Goal: Task Accomplishment & Management: Complete application form

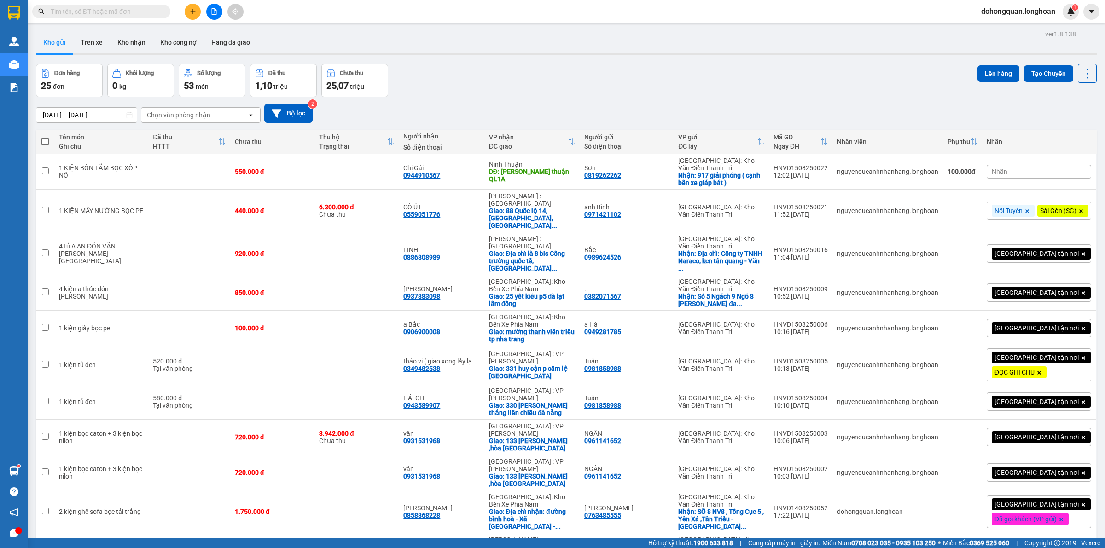
click at [431, 47] on div "Kho gửi Trên xe Kho nhận Kho công nợ Hàng đã giao" at bounding box center [566, 43] width 1061 height 24
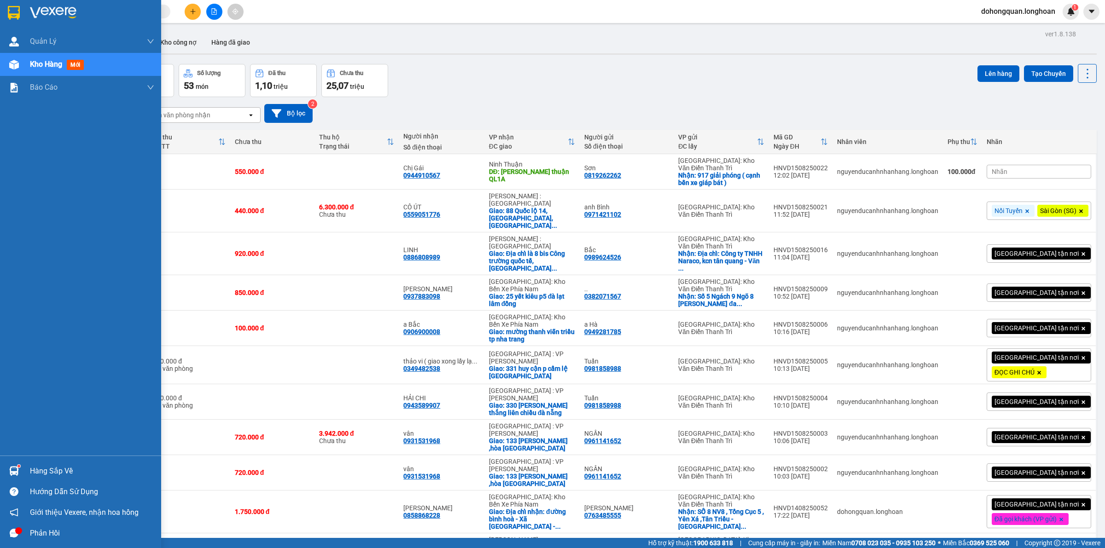
click at [22, 6] on div at bounding box center [80, 15] width 161 height 30
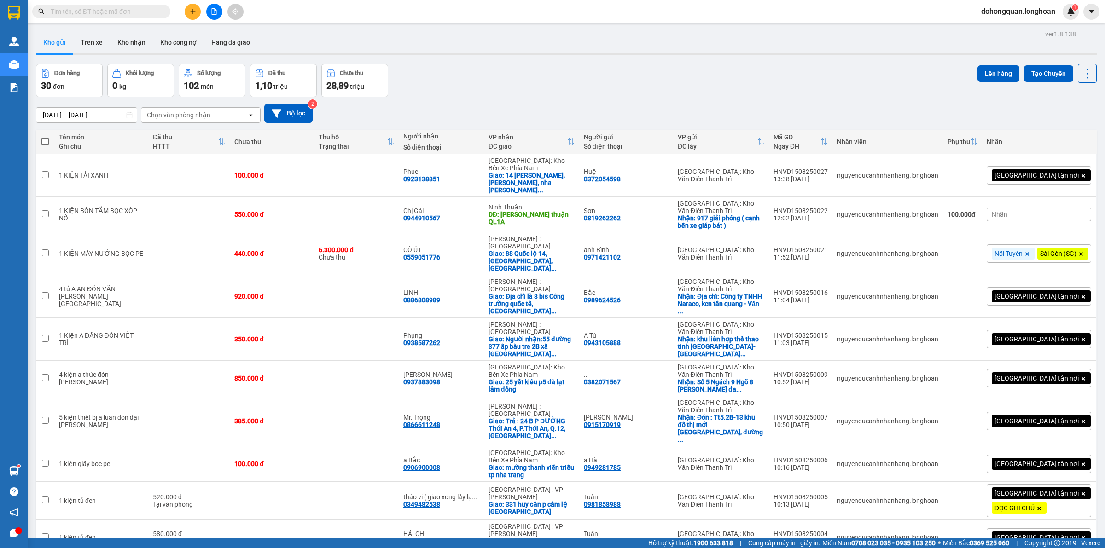
click at [558, 100] on div "[DATE] – [DATE] Press the down arrow key to interact with the calendar and sele…" at bounding box center [566, 113] width 1061 height 33
drag, startPoint x: 535, startPoint y: 67, endPoint x: 35, endPoint y: 52, distance: 500.2
click at [534, 67] on div "Đơn hàng 30 đơn Khối lượng 0 kg Số lượng 102 món Đã thu 1,10 triệu Chưa thu 28,…" at bounding box center [566, 80] width 1061 height 33
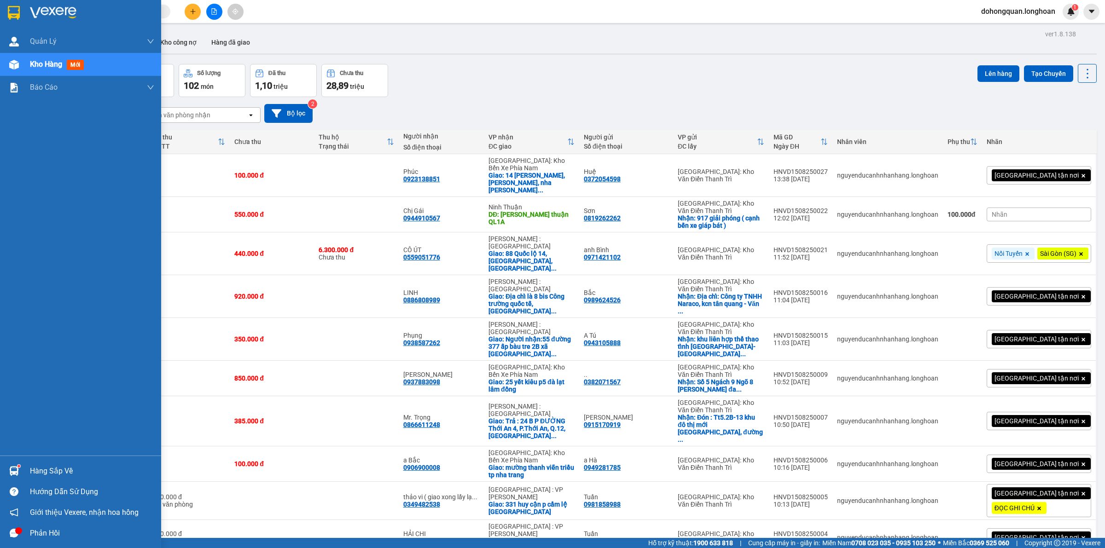
click at [3, 7] on div at bounding box center [80, 15] width 161 height 30
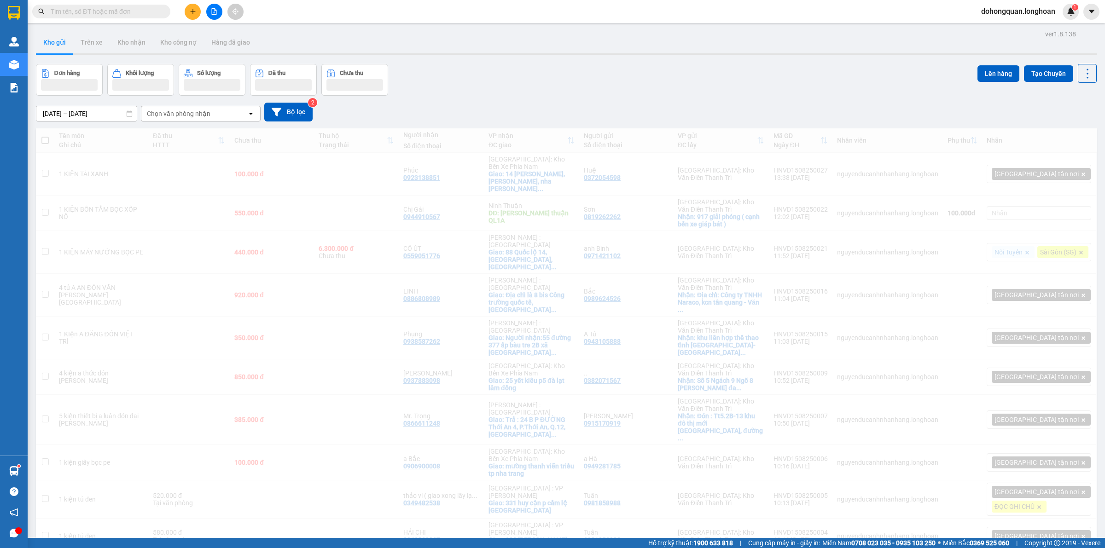
click at [578, 83] on div "Đơn hàng Khối lượng Số lượng Đã thu Chưa thu Lên hàng Tạo Chuyến" at bounding box center [566, 80] width 1061 height 32
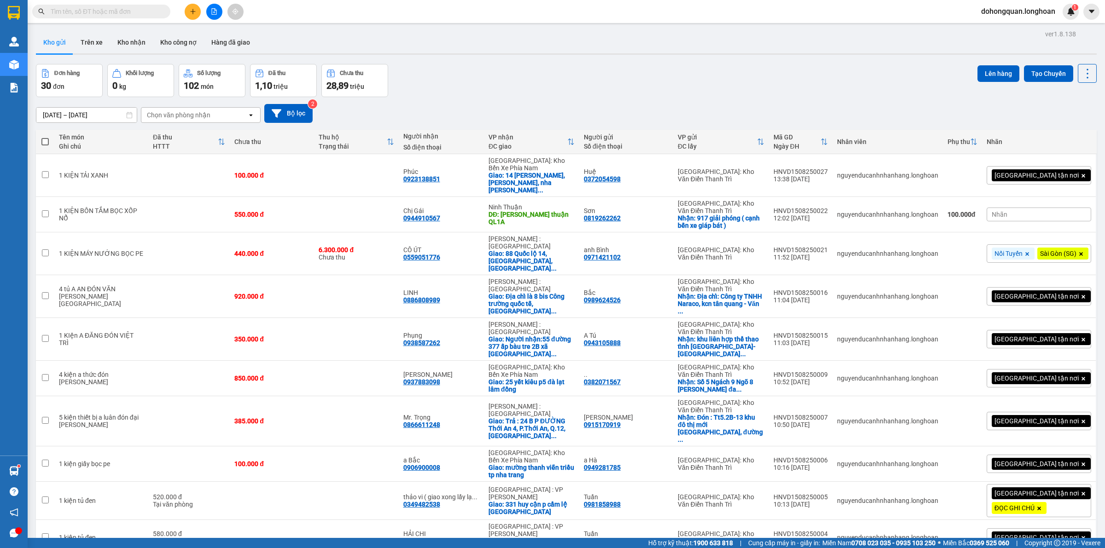
click at [513, 68] on div "Đơn hàng 30 đơn Khối lượng 0 kg Số lượng 102 món Đã thu 1,10 triệu Chưa thu 28,…" at bounding box center [566, 80] width 1061 height 33
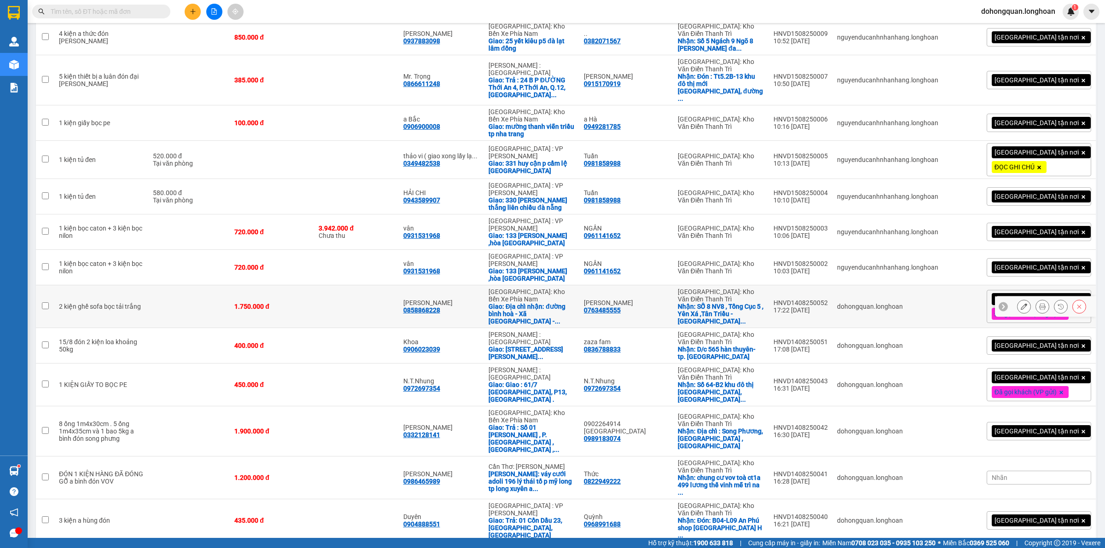
scroll to position [53, 0]
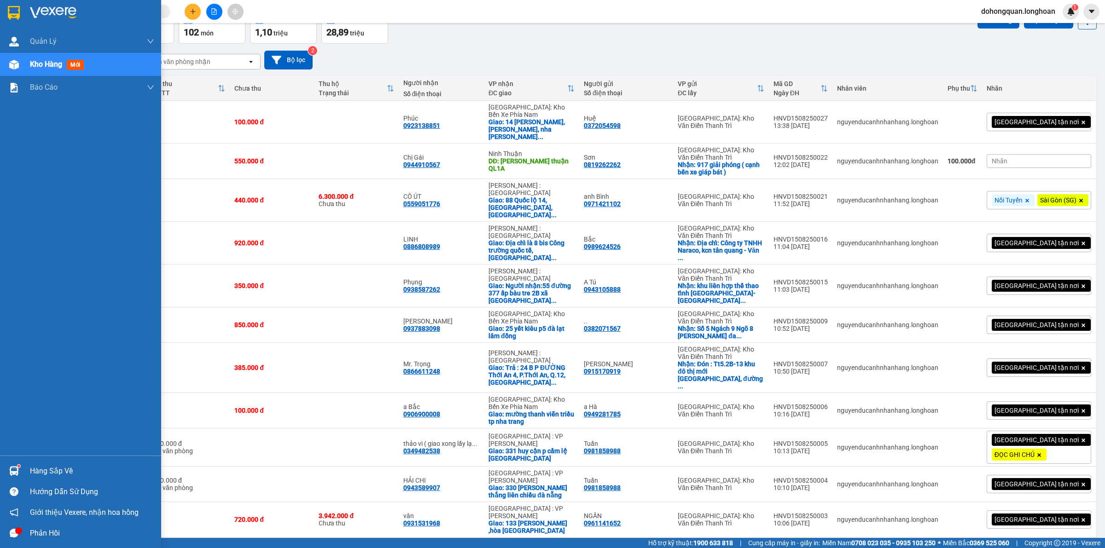
click at [15, 15] on img at bounding box center [14, 13] width 12 height 14
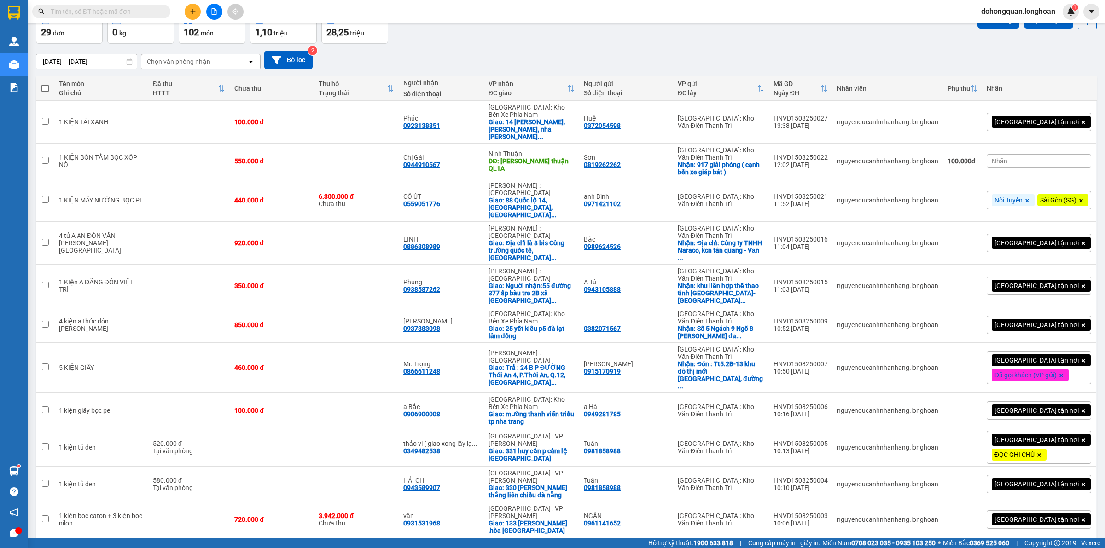
click at [592, 38] on div "Đơn hàng 29 đơn Khối lượng 0 kg Số lượng 102 món Đã thu 1,10 triệu Chưa thu 28,…" at bounding box center [566, 27] width 1061 height 33
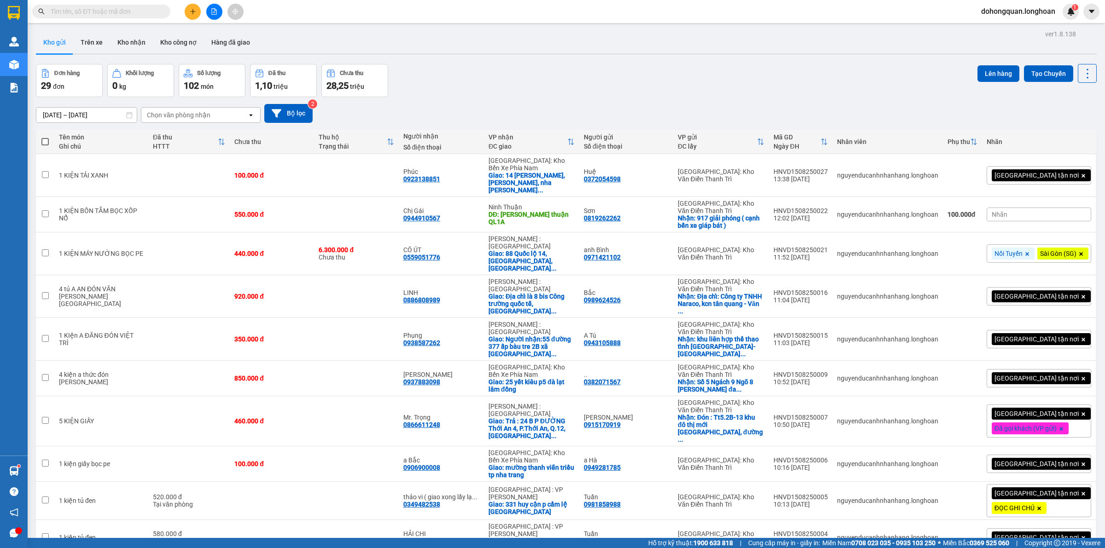
click at [449, 41] on div "Kho gửi Trên xe Kho nhận Kho công nợ Hàng đã giao" at bounding box center [566, 43] width 1061 height 24
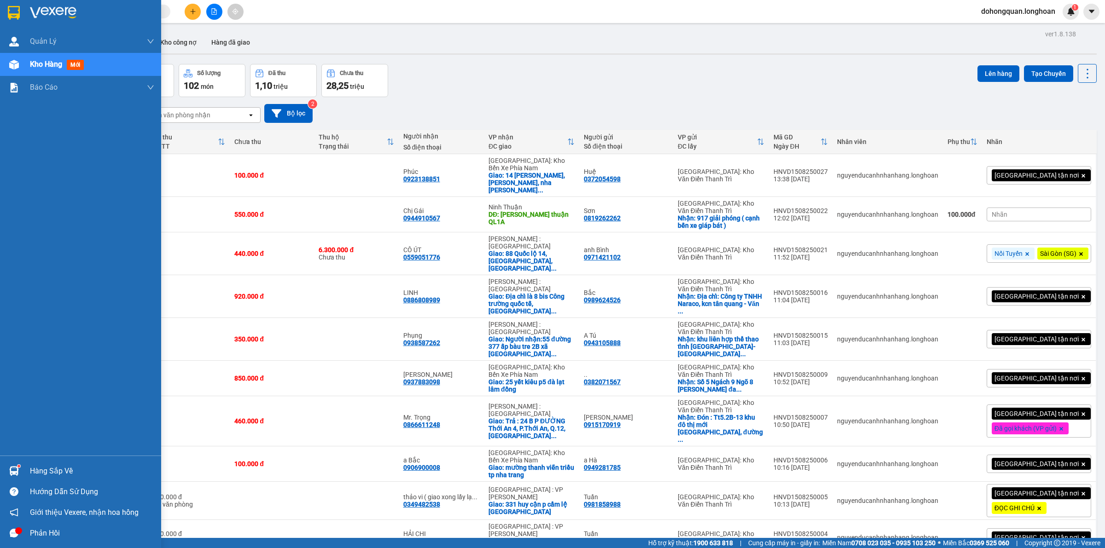
click at [16, 10] on img at bounding box center [14, 13] width 12 height 14
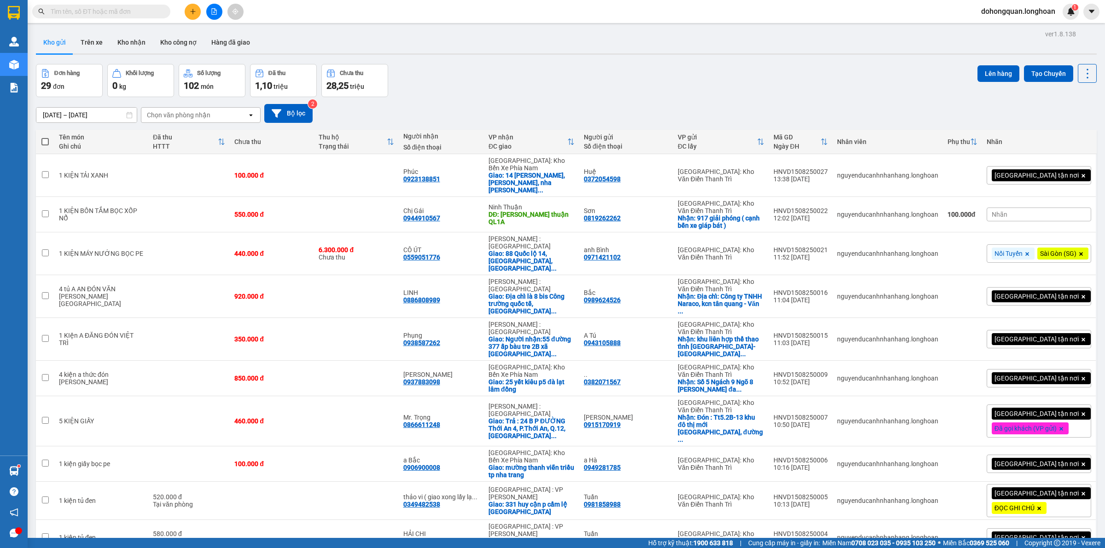
click at [475, 12] on div "Kết quả tìm kiếm ( 1 ) Bộ lọc Mã ĐH Trạng thái Món hàng Thu hộ Tổng cước Chưa c…" at bounding box center [552, 11] width 1105 height 23
click at [195, 12] on icon "plus" at bounding box center [192, 11] width 5 height 0
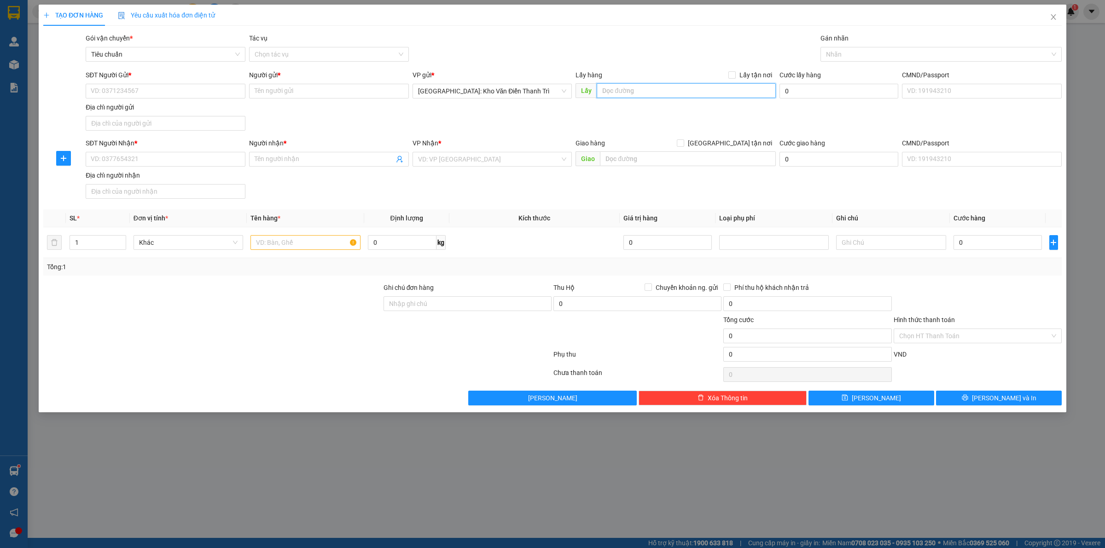
click at [654, 86] on input "text" at bounding box center [686, 90] width 179 height 15
paste input "đ/c: xóm Chùa, [GEOGRAPHIC_DATA], [GEOGRAPHIC_DATA],"
type input "đ/c: xóm Chùa, [GEOGRAPHIC_DATA], [GEOGRAPHIC_DATA],"
click at [736, 75] on span at bounding box center [731, 74] width 7 height 7
click at [735, 75] on input "Lấy tận nơi" at bounding box center [731, 74] width 6 height 6
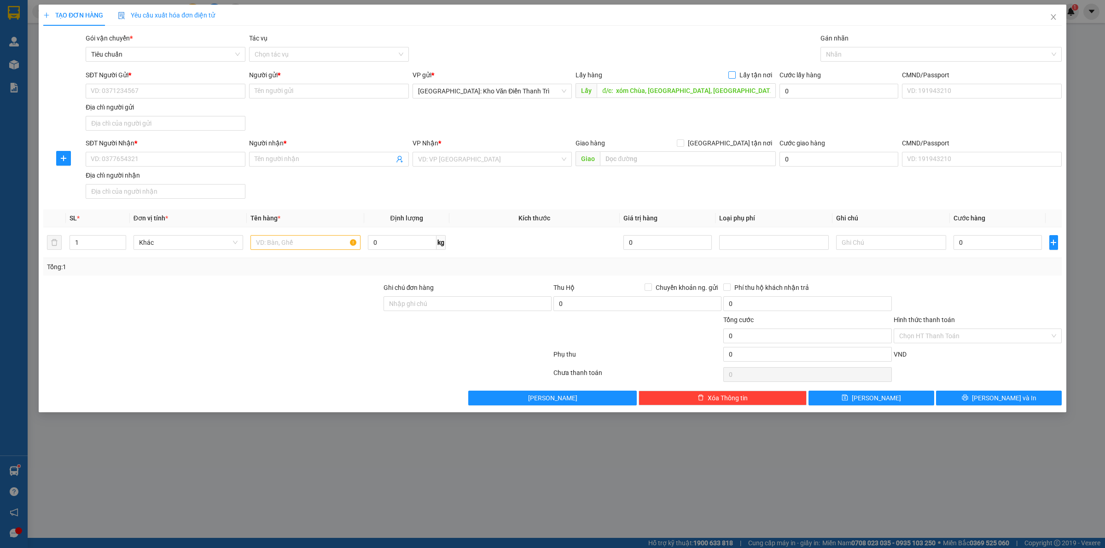
checkbox input "true"
click at [673, 113] on div "SĐT Người Gửi * VD: 0371234567 Người gửi * Tên người gửi VP gửi * [GEOGRAPHIC_D…" at bounding box center [574, 102] width 980 height 64
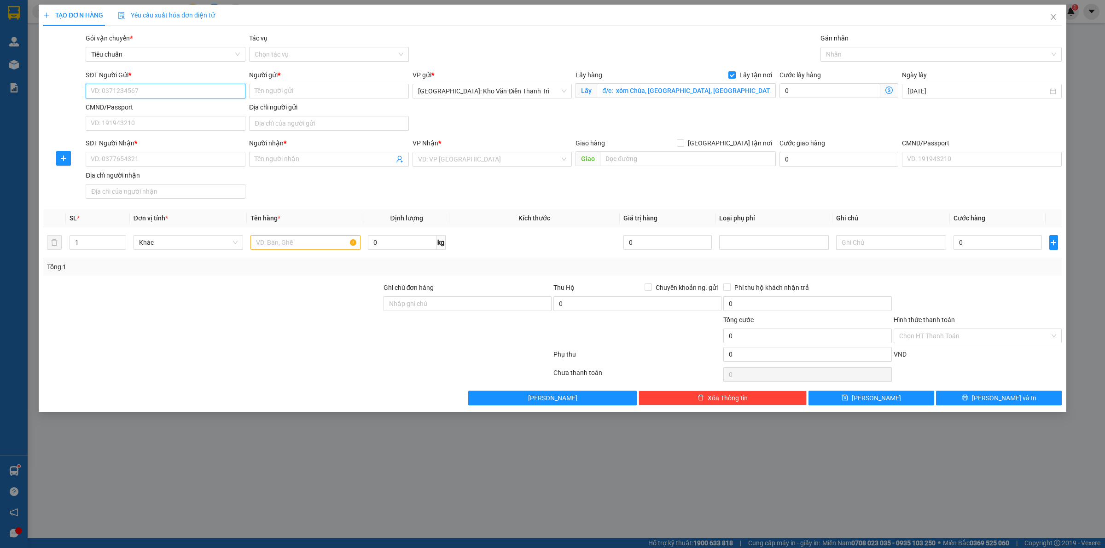
click at [209, 94] on input "SĐT Người Gửi *" at bounding box center [166, 91] width 160 height 15
paste input "0971179156"
type input "0971179156"
click at [302, 98] on input "Người gửi *" at bounding box center [329, 91] width 160 height 15
paste input "[PERSON_NAME]"
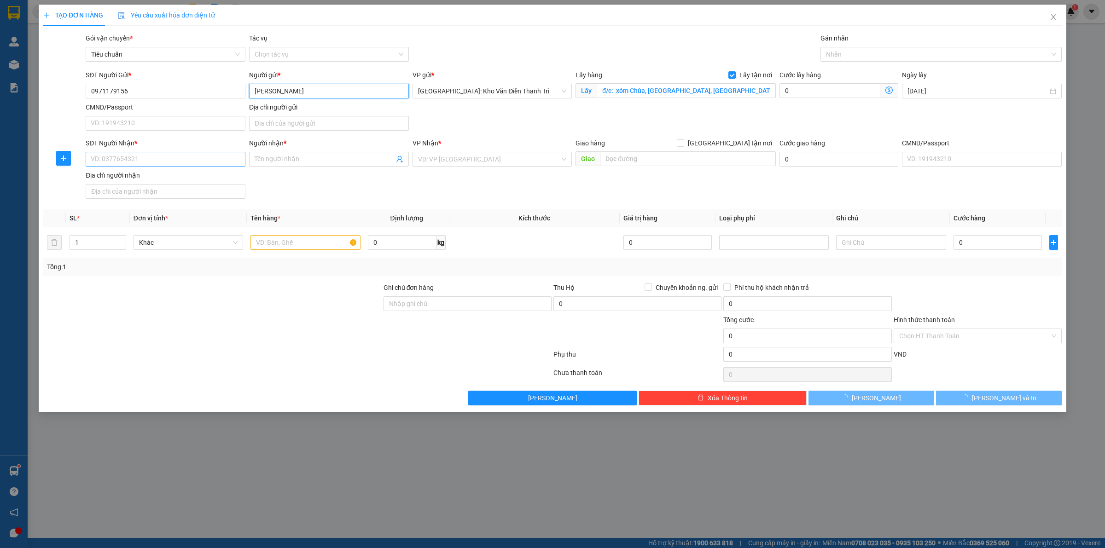
type input "[PERSON_NAME]"
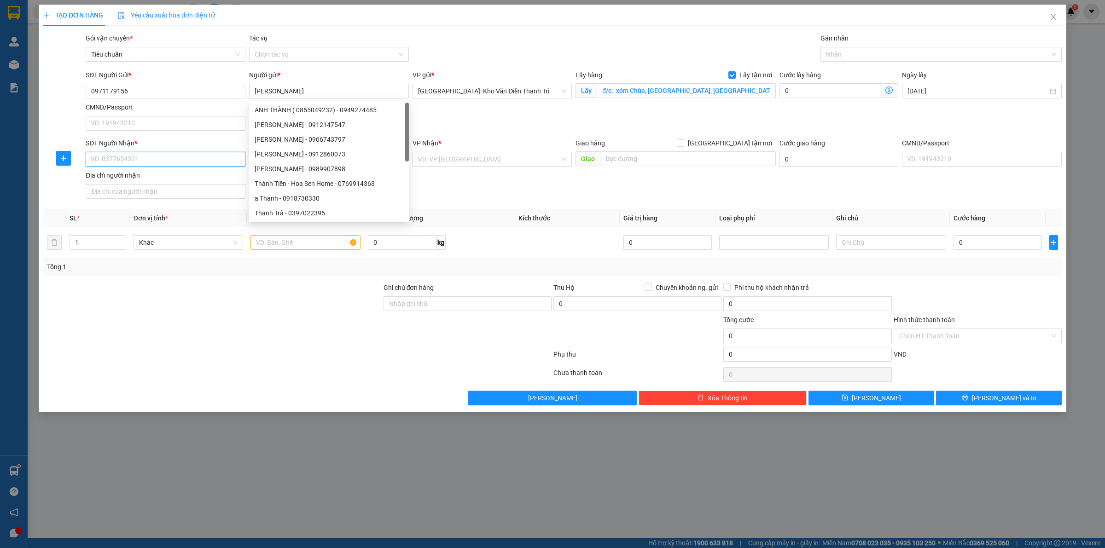
click at [202, 161] on input "SĐT Người Nhận *" at bounding box center [166, 159] width 160 height 15
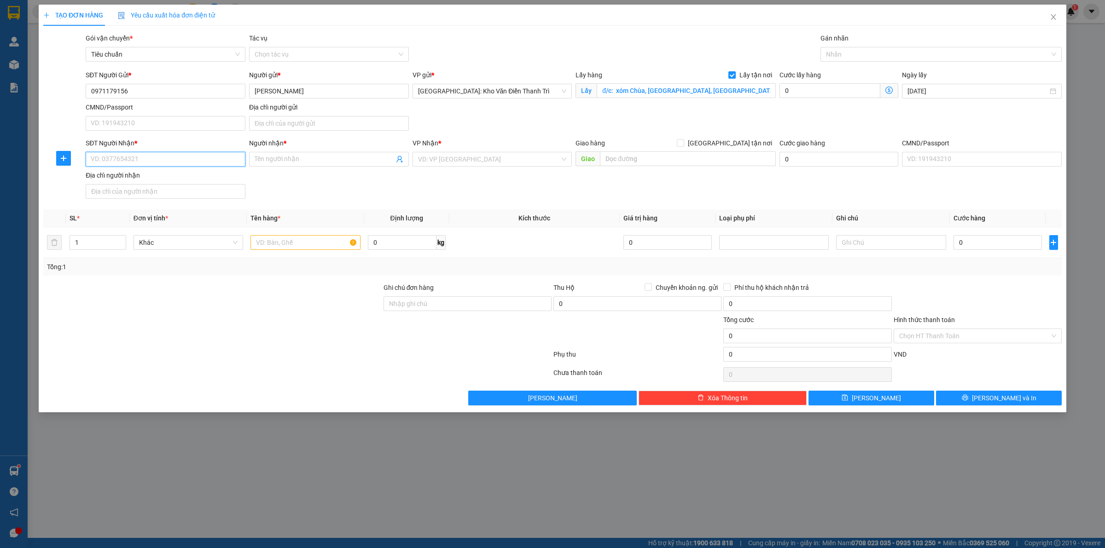
paste input "070 4588631"
click at [105, 162] on input "070 4588631" at bounding box center [166, 159] width 160 height 15
type input "0704588631"
click at [282, 164] on input "Người nhận *" at bounding box center [324, 159] width 139 height 10
paste input "quý"
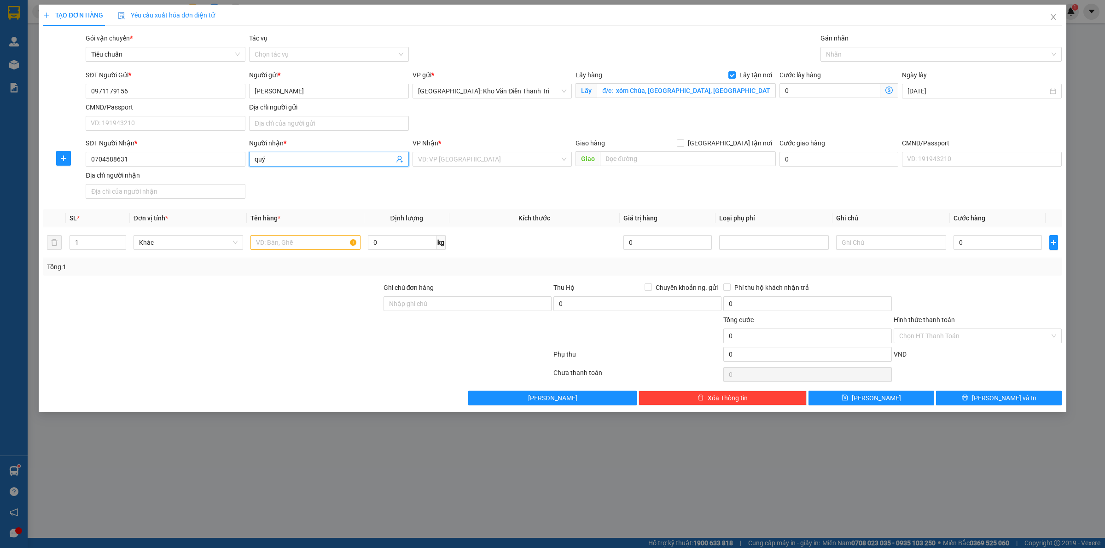
type input "quý"
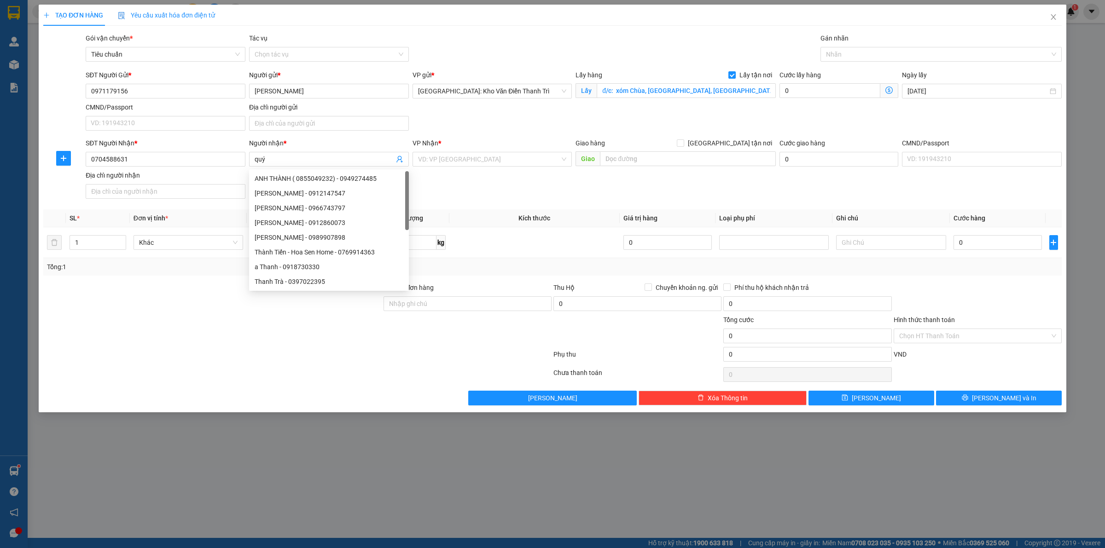
click at [463, 168] on div "VP Nhận * VD: VP [GEOGRAPHIC_DATA]" at bounding box center [492, 154] width 160 height 32
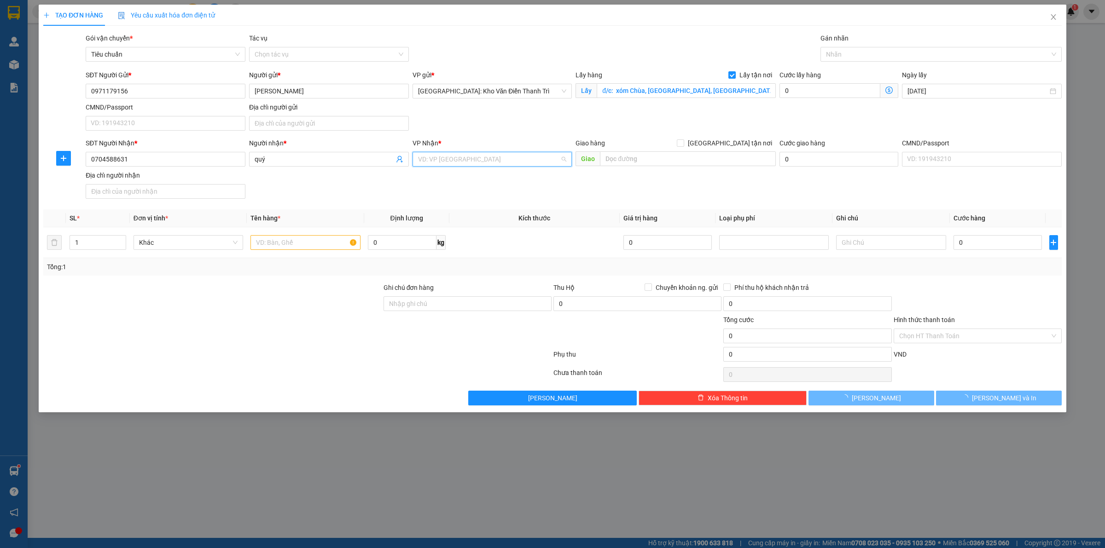
click at [465, 162] on input "search" at bounding box center [489, 159] width 142 height 14
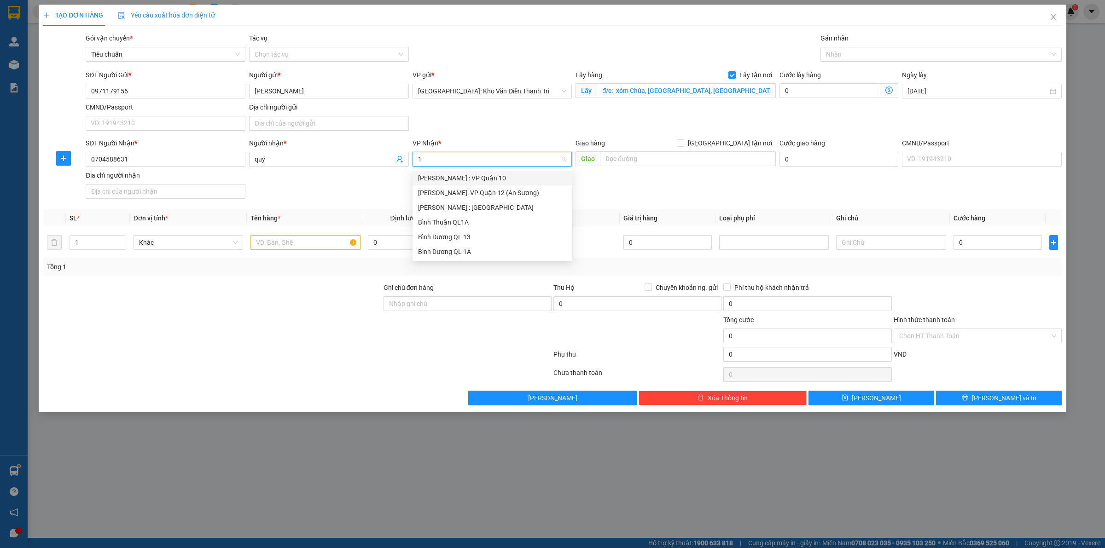
type input "12"
click at [466, 197] on div "[PERSON_NAME] : [GEOGRAPHIC_DATA]" at bounding box center [492, 193] width 149 height 10
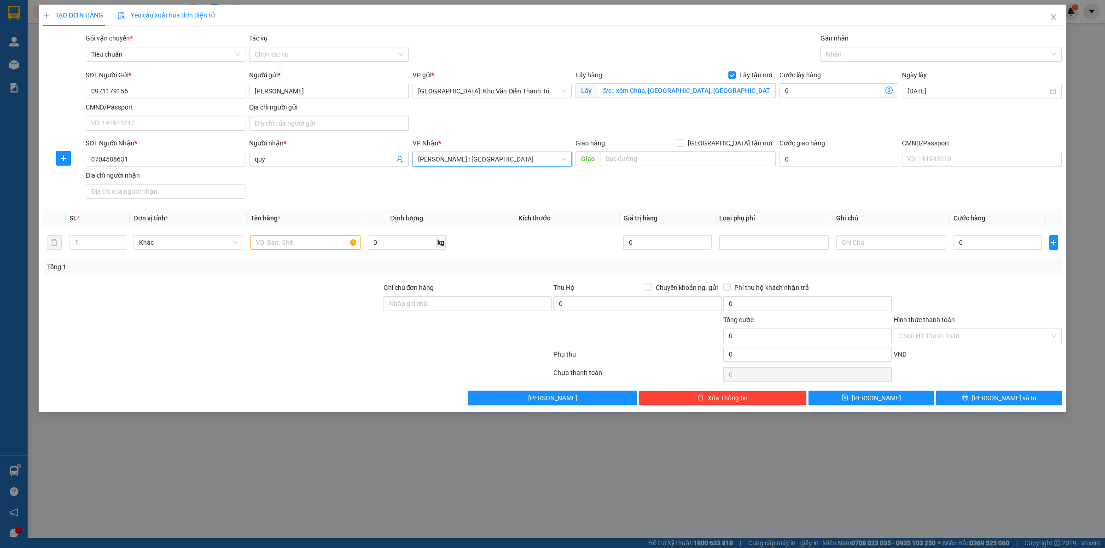
click at [597, 180] on div "SĐT Người Nhận * 0704588631 Người nhận * quý VP Nhận * [GEOGRAPHIC_DATA] : [GEO…" at bounding box center [574, 170] width 980 height 64
click at [625, 157] on input "text" at bounding box center [688, 158] width 176 height 15
click at [654, 164] on input "text" at bounding box center [688, 158] width 176 height 15
paste input "đ/c nhận: 008 lo j chung cư [GEOGRAPHIC_DATA] P7.Q11 hcm"
type input "đ/c nhận: 008 lo j chung cư [GEOGRAPHIC_DATA] P7.Q11 hcm"
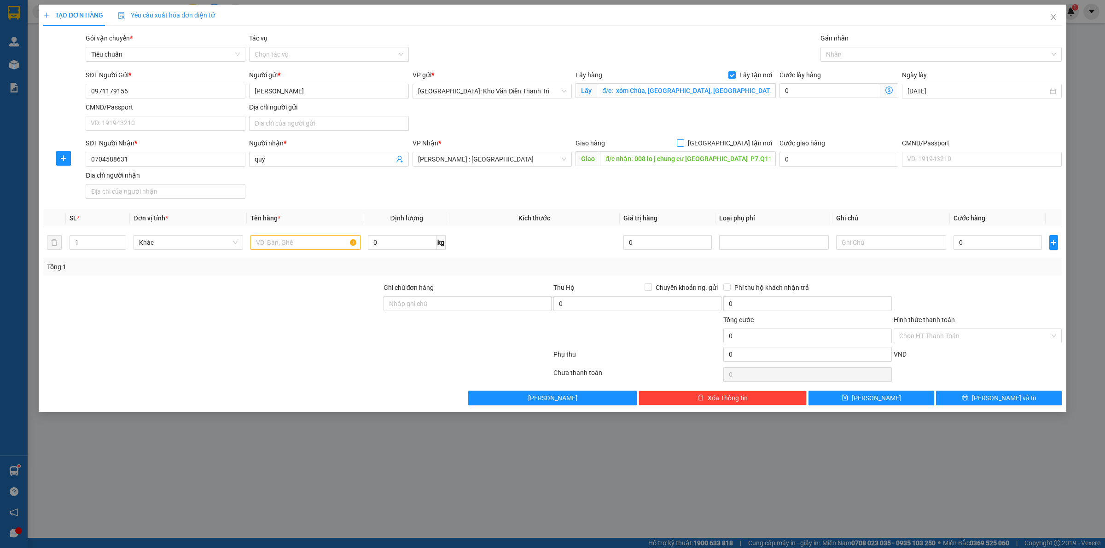
click at [733, 148] on div "Giao hàng [GEOGRAPHIC_DATA] tận nơi" at bounding box center [675, 145] width 200 height 14
click at [735, 146] on span "[GEOGRAPHIC_DATA] tận nơi" at bounding box center [730, 143] width 92 height 10
click at [683, 146] on input "[GEOGRAPHIC_DATA] tận nơi" at bounding box center [680, 142] width 6 height 6
checkbox input "true"
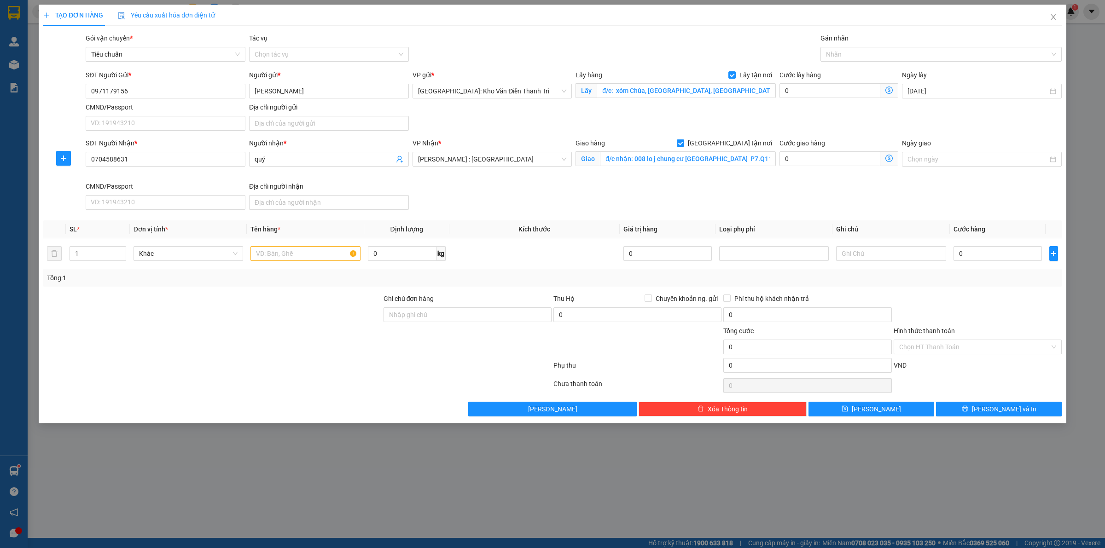
drag, startPoint x: 822, startPoint y: 115, endPoint x: 842, endPoint y: 81, distance: 39.4
click at [823, 114] on div "SĐT Người Gửi * 0971179156 Người gửi * Thanh VP gửi * [GEOGRAPHIC_DATA]: Kho Vă…" at bounding box center [574, 102] width 980 height 64
click at [858, 55] on div at bounding box center [936, 54] width 227 height 11
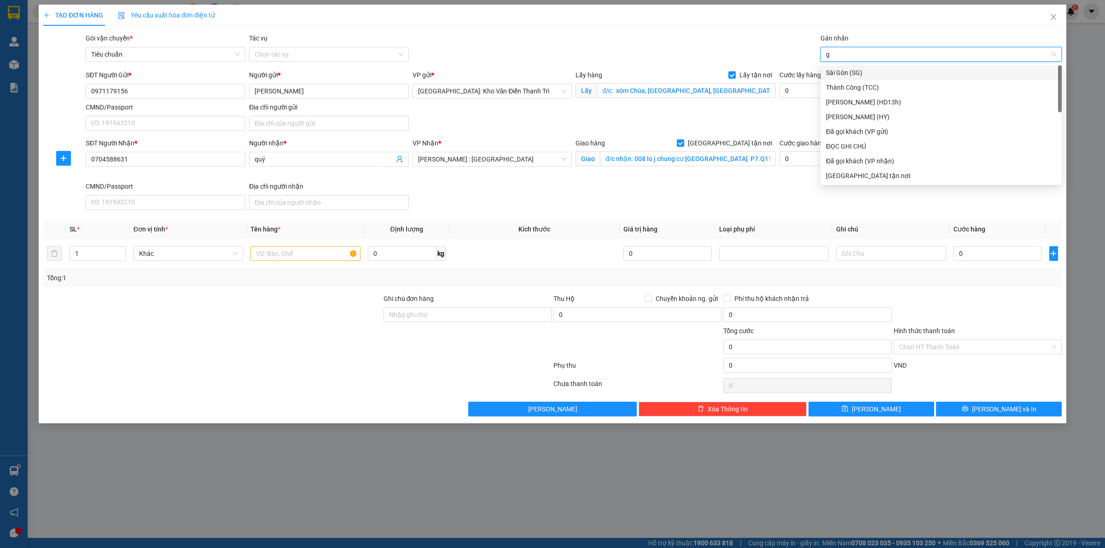
type input "gt"
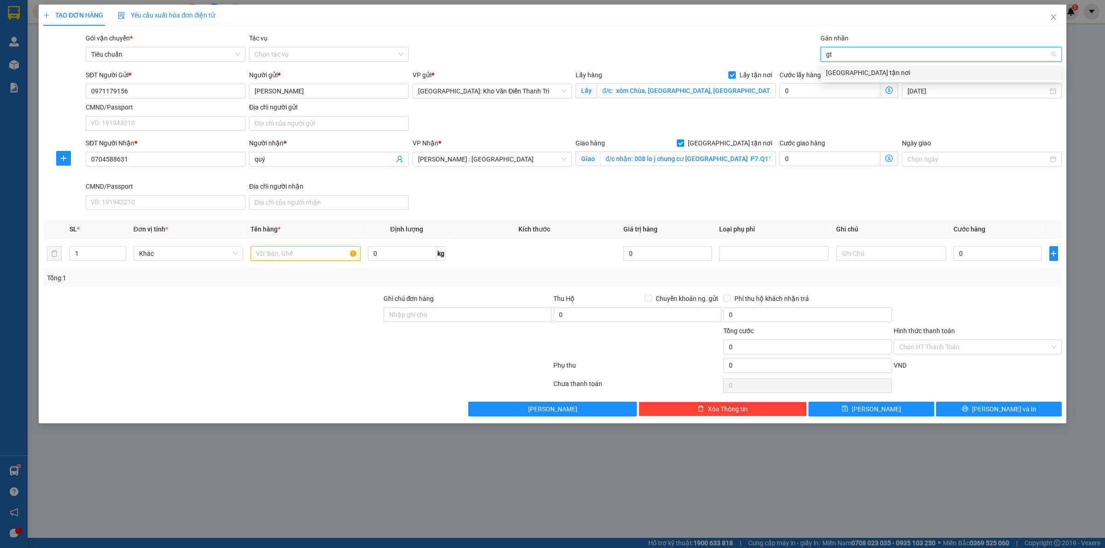
click at [852, 68] on div "[GEOGRAPHIC_DATA] tận nơi" at bounding box center [941, 73] width 230 height 10
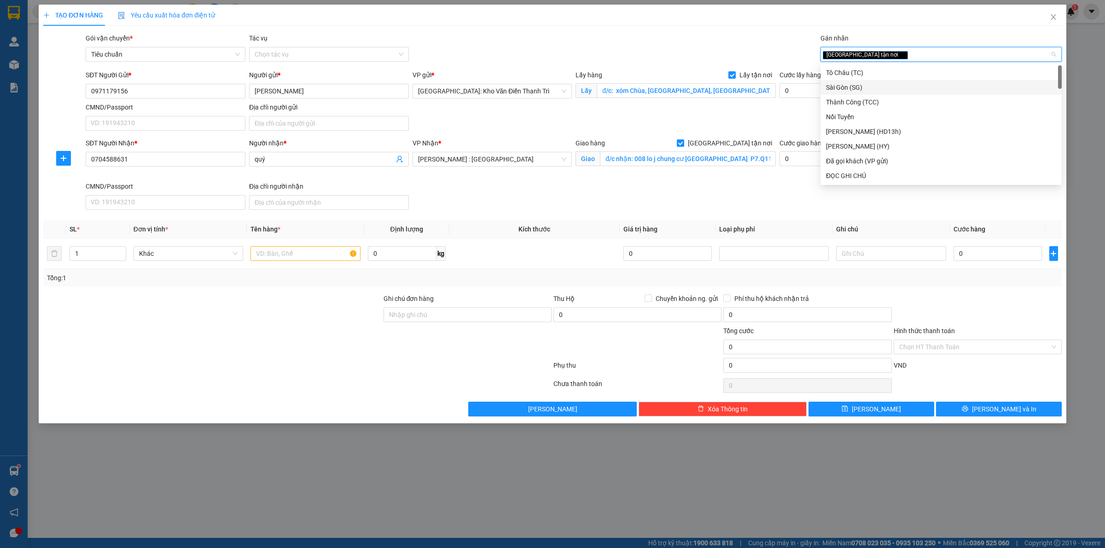
click at [796, 124] on div "SĐT Người Gửi * 0971179156 Người gửi * Thanh VP gửi * [GEOGRAPHIC_DATA]: Kho Vă…" at bounding box center [574, 102] width 980 height 64
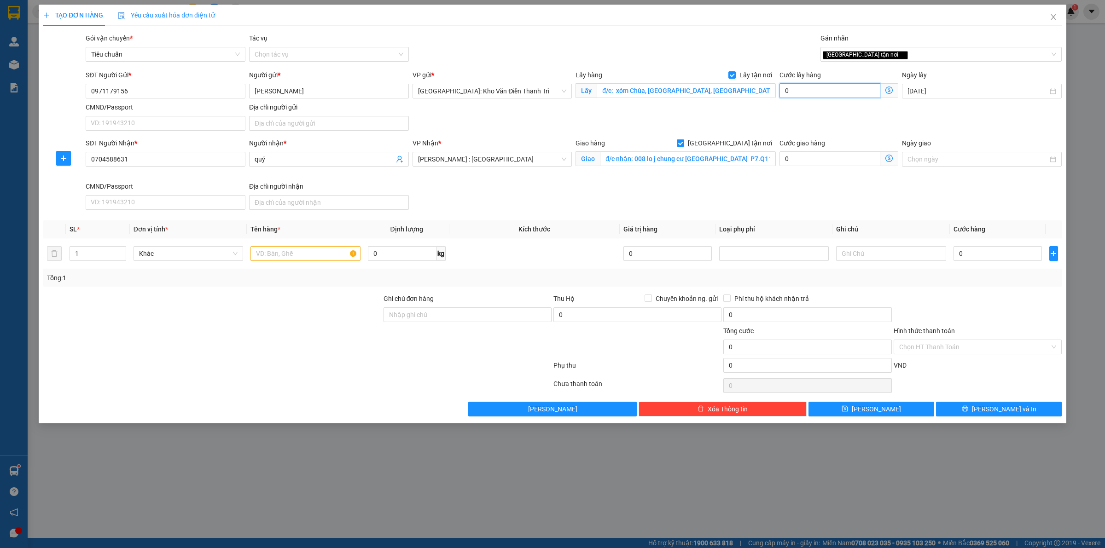
click at [807, 93] on input "0" at bounding box center [829, 90] width 101 height 15
click at [290, 253] on input "text" at bounding box center [305, 253] width 110 height 15
paste input "15 thùng (69x38x28/15kg/1 thùng)"
type input "15 thùng (69x38x28/15kg/1 thùng) a sướng đón"
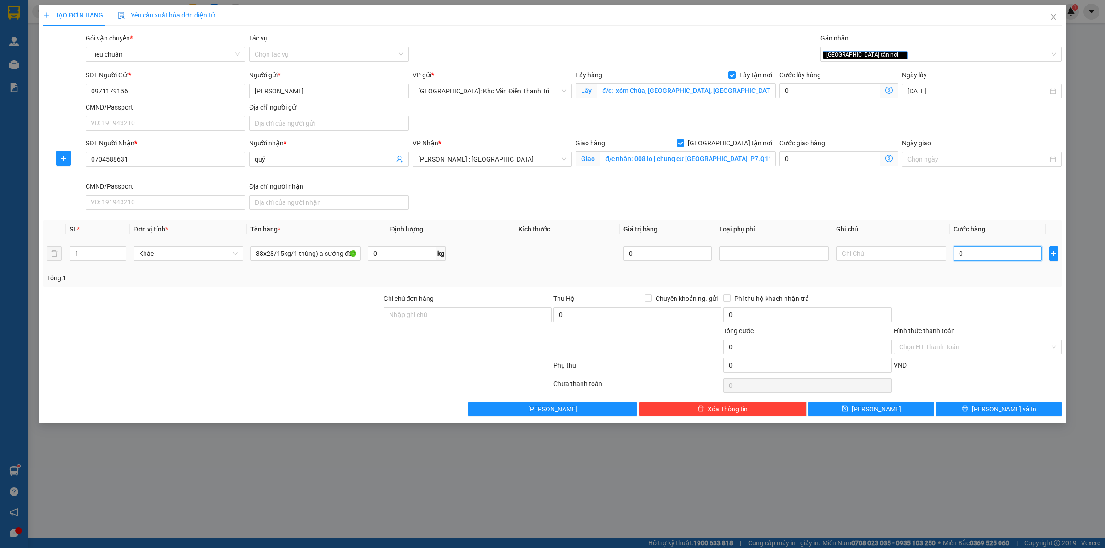
click at [1000, 259] on input "0" at bounding box center [997, 253] width 88 height 15
type input "1"
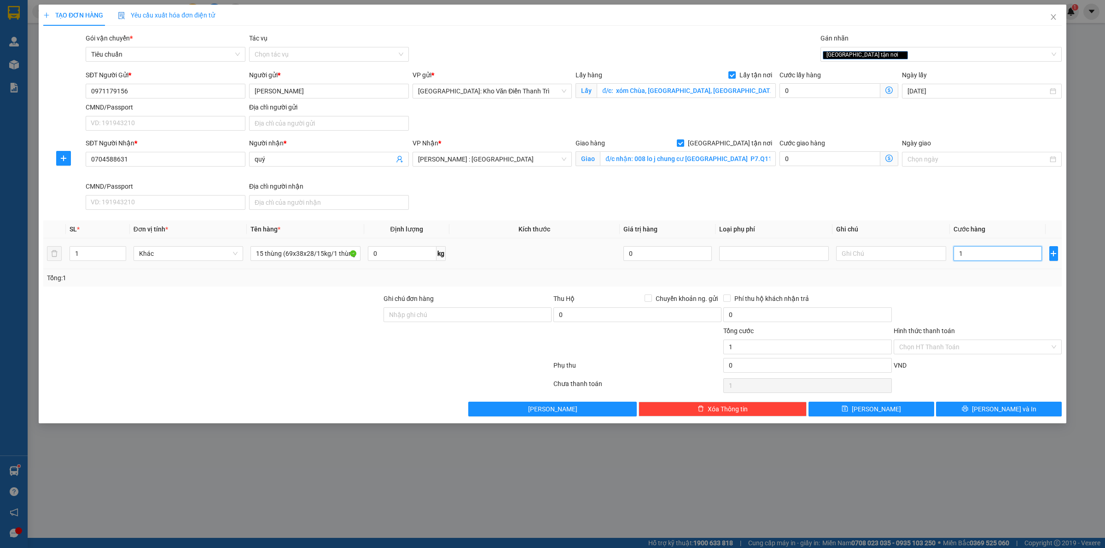
type input "14"
type input "148"
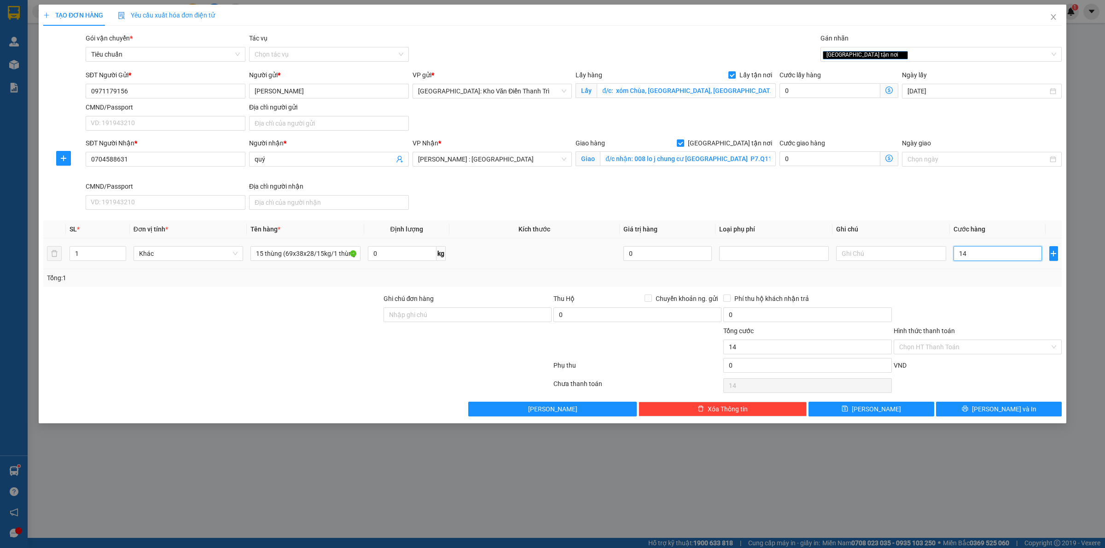
type input "148"
type input "1.480"
type input "14.800"
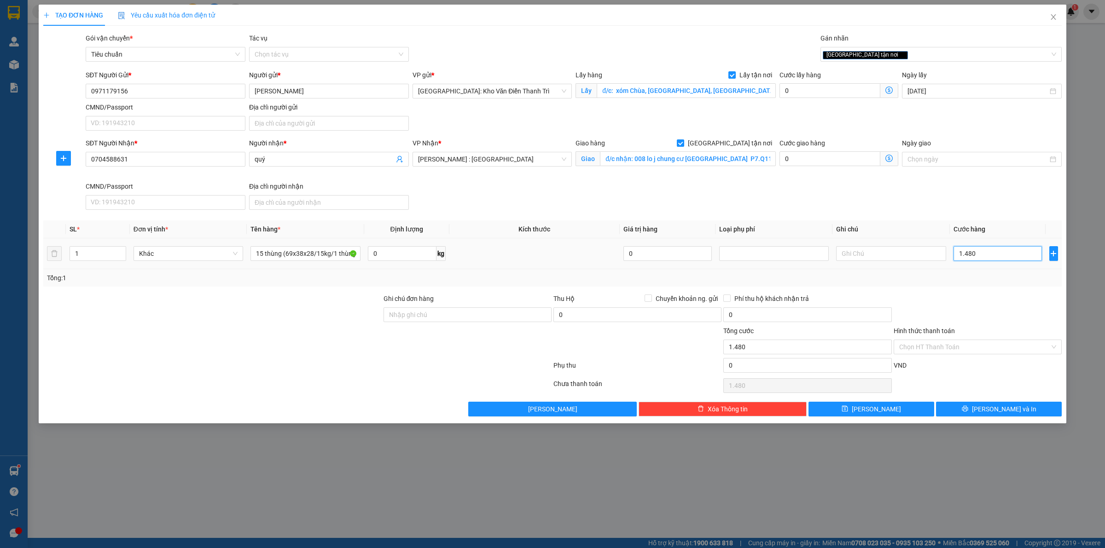
type input "14.800"
type input "148.000"
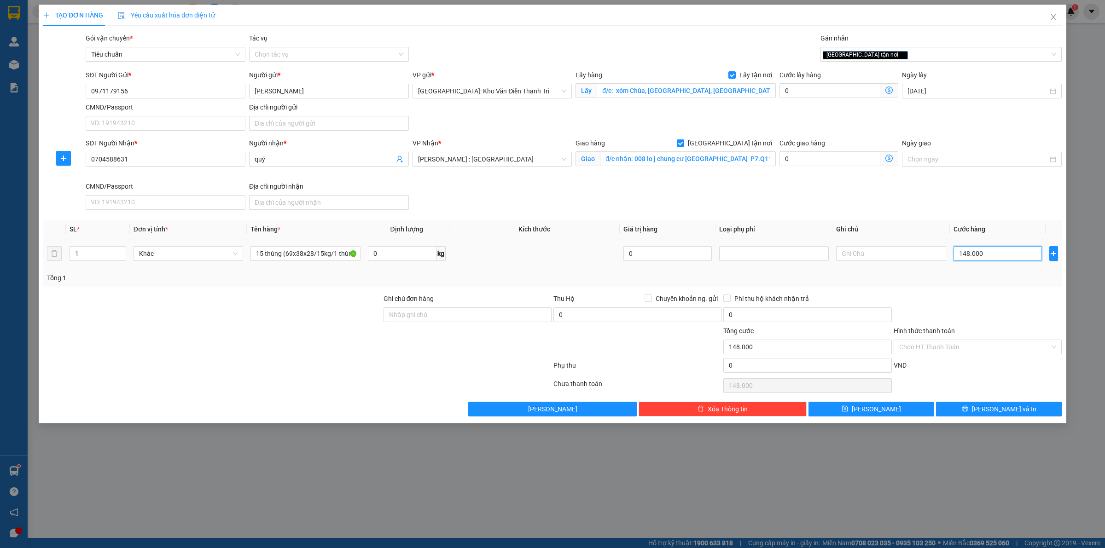
type input "1.480.000"
click at [877, 406] on button "[PERSON_NAME]" at bounding box center [871, 409] width 126 height 15
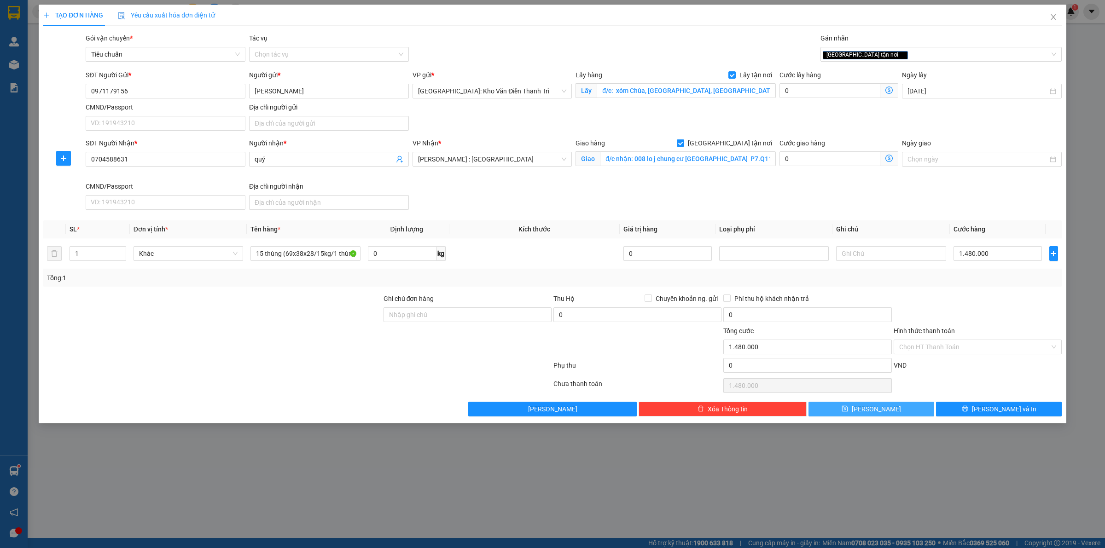
checkbox input "false"
type input "0"
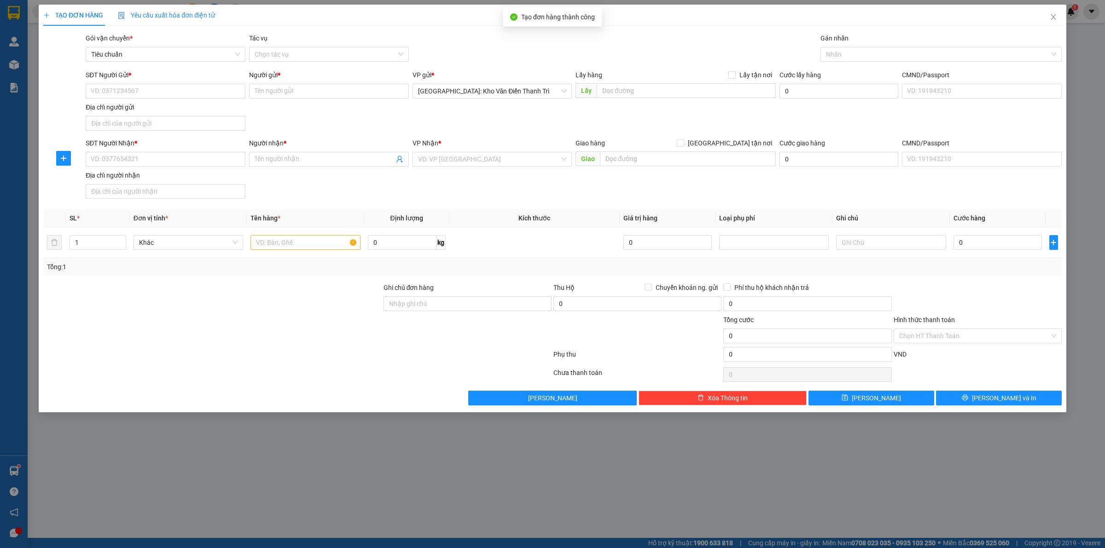
click at [642, 459] on div "TẠO ĐƠN HÀNG Yêu cầu xuất hóa đơn điện tử Transit Pickup Surcharge Ids Transit …" at bounding box center [552, 274] width 1105 height 548
click at [1050, 22] on span "Close" at bounding box center [1053, 18] width 26 height 26
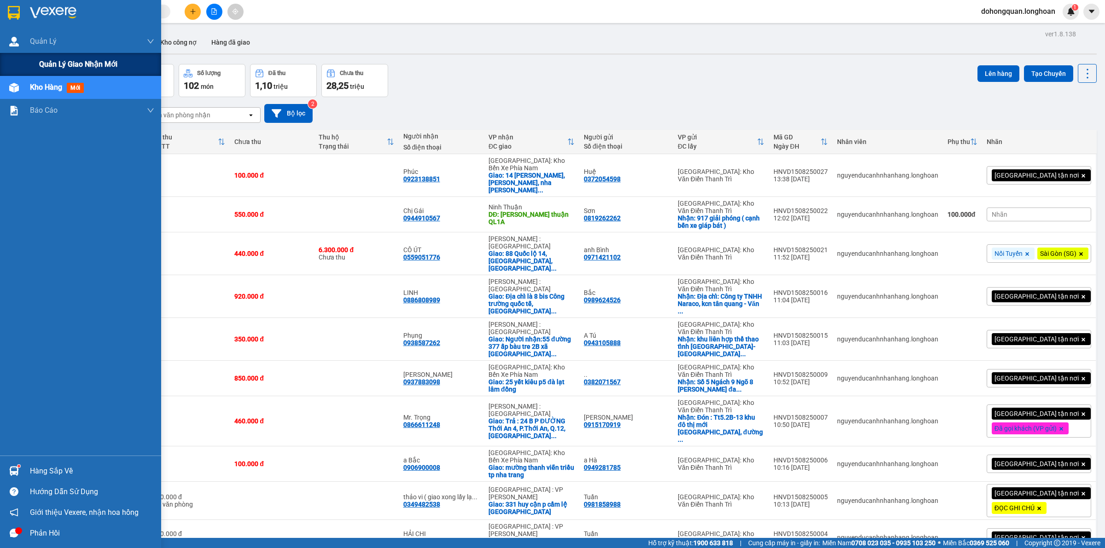
click at [16, 67] on div "Quản lý giao nhận mới" at bounding box center [80, 64] width 161 height 23
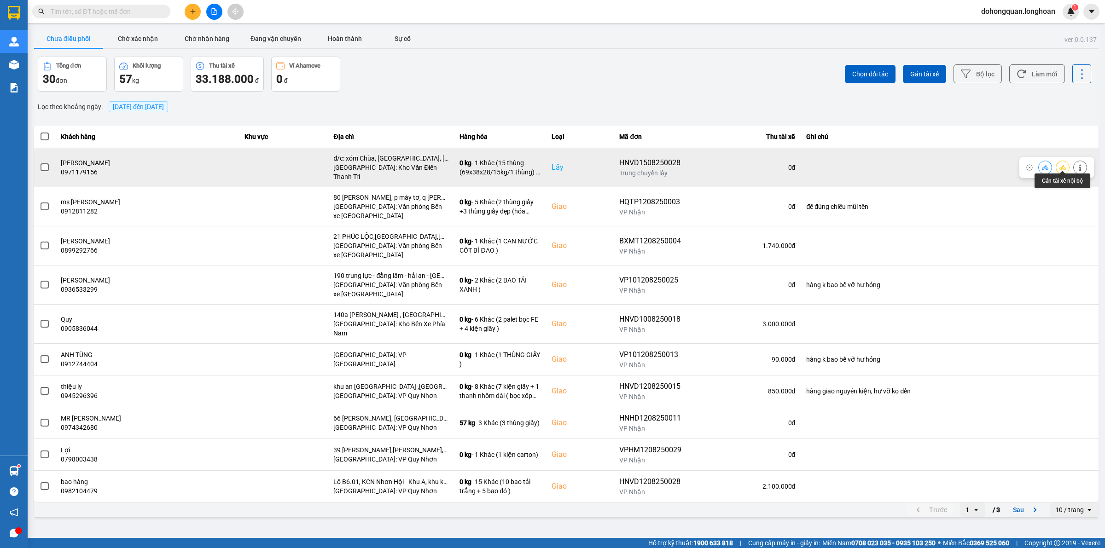
click at [1064, 164] on icon at bounding box center [1062, 167] width 6 height 6
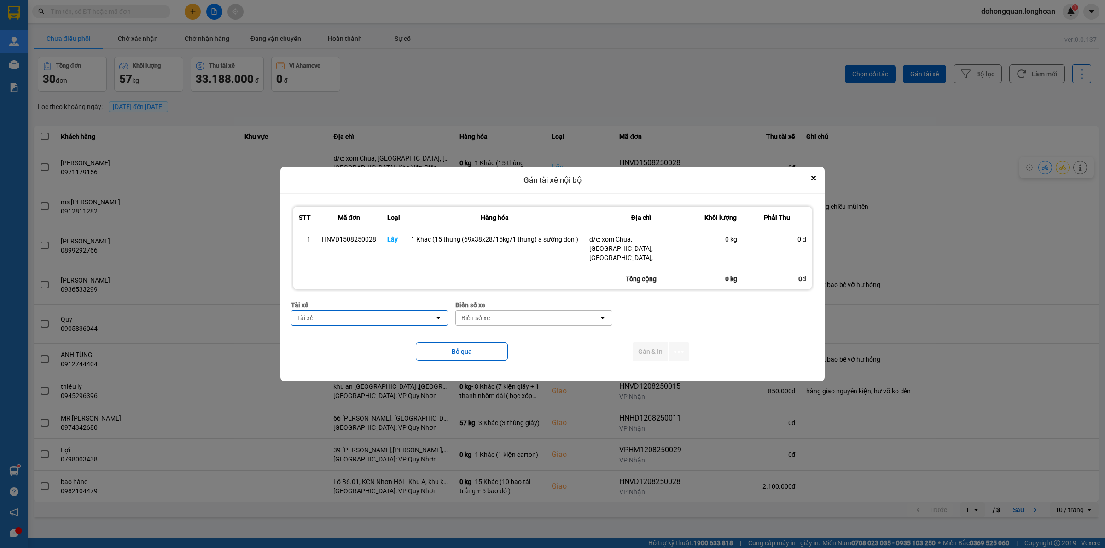
click at [377, 302] on div "Tài xế" at bounding box center [369, 305] width 157 height 10
click at [341, 315] on div "Tài xế" at bounding box center [362, 318] width 143 height 15
type input "sướng"
click at [345, 345] on div "Bỏ qua Gán & In" at bounding box center [552, 351] width 523 height 37
click at [346, 318] on div "Tài xế" at bounding box center [362, 318] width 143 height 15
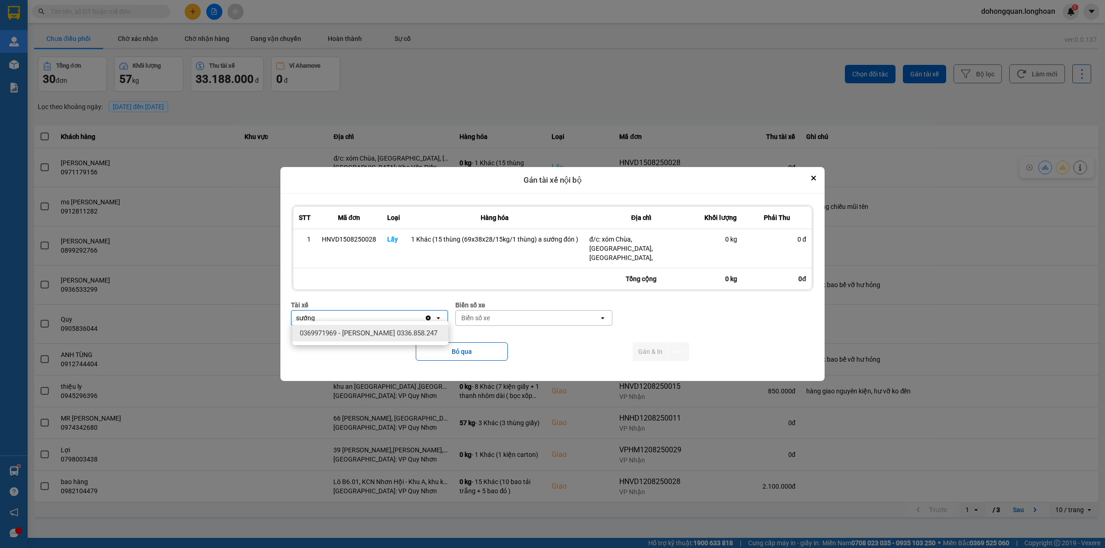
type input "sướng"
click at [348, 337] on span "0369971969 - [PERSON_NAME] 0336.858.247" at bounding box center [369, 333] width 138 height 9
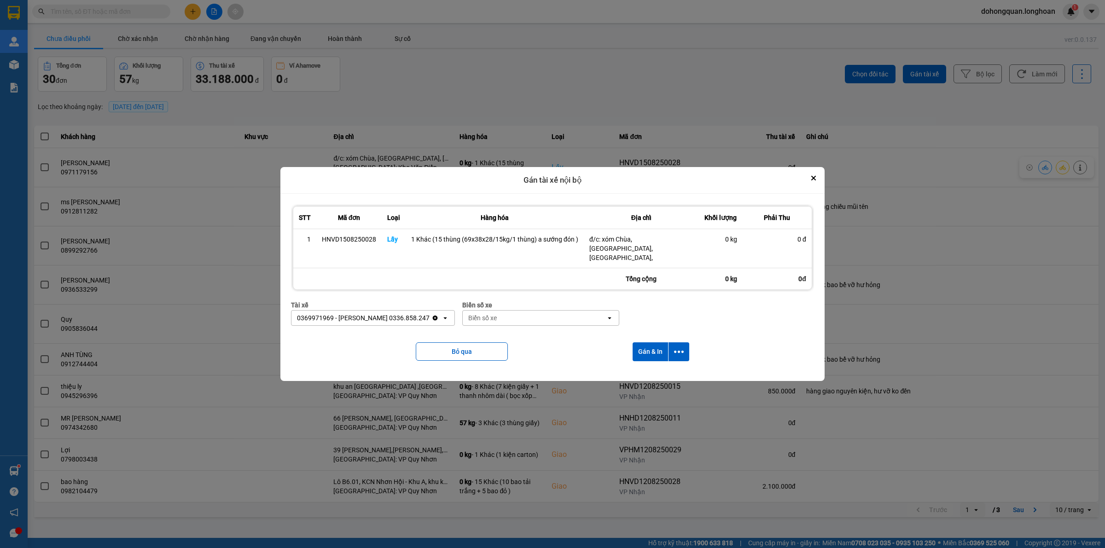
click at [511, 311] on div "Biển số xe" at bounding box center [534, 318] width 143 height 15
type input "61"
click at [493, 364] on span "29E-139.61" at bounding box center [485, 366] width 34 height 9
click at [679, 351] on icon "dialog" at bounding box center [679, 352] width 10 height 2
click at [653, 371] on span "Chỉ gán tài" at bounding box center [642, 372] width 30 height 9
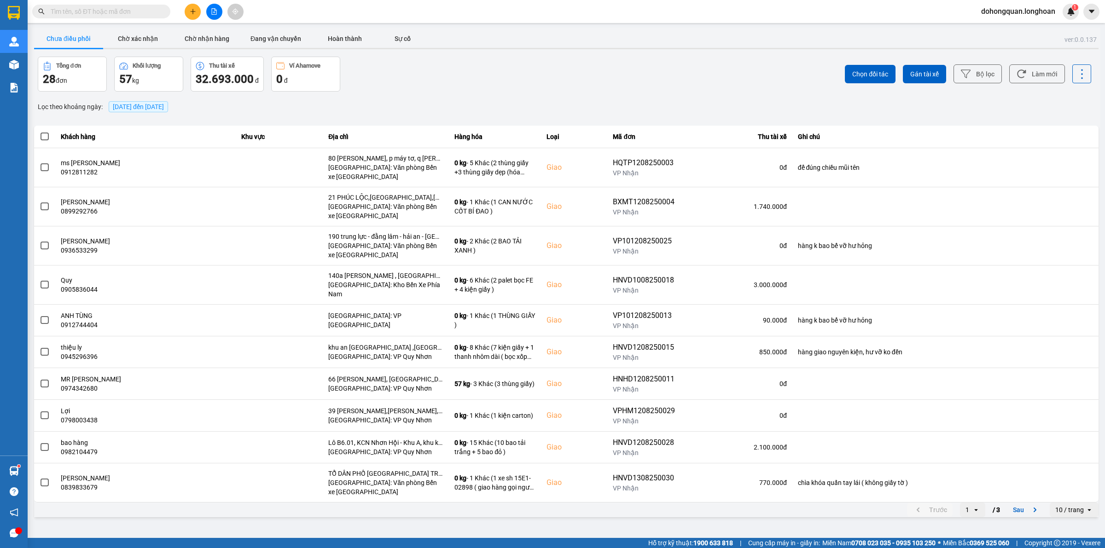
click at [129, 14] on input "text" at bounding box center [105, 11] width 109 height 10
paste input "0342018789"
type input "0342018789"
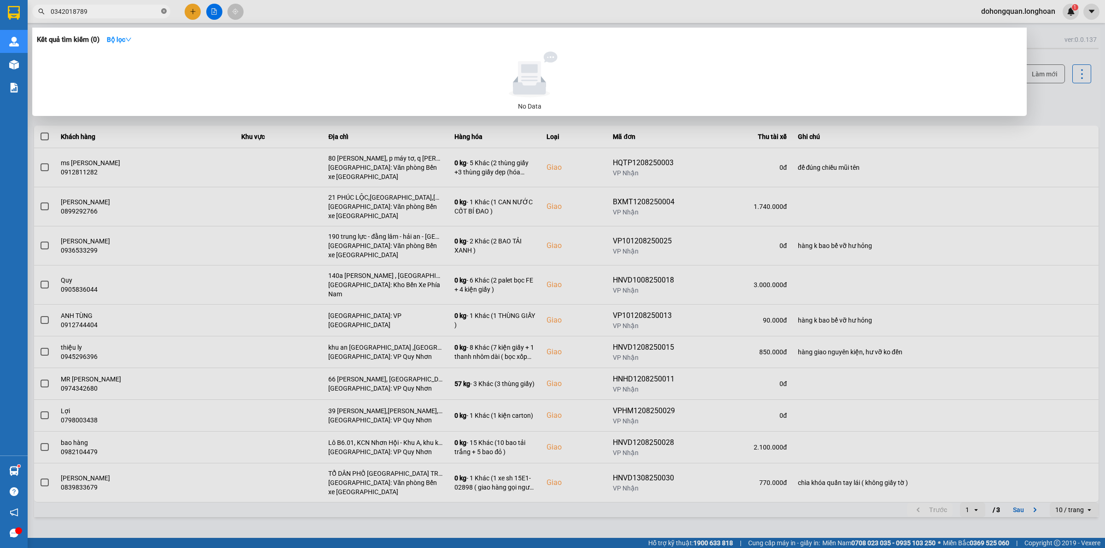
click at [164, 8] on icon "close-circle" at bounding box center [164, 11] width 6 height 6
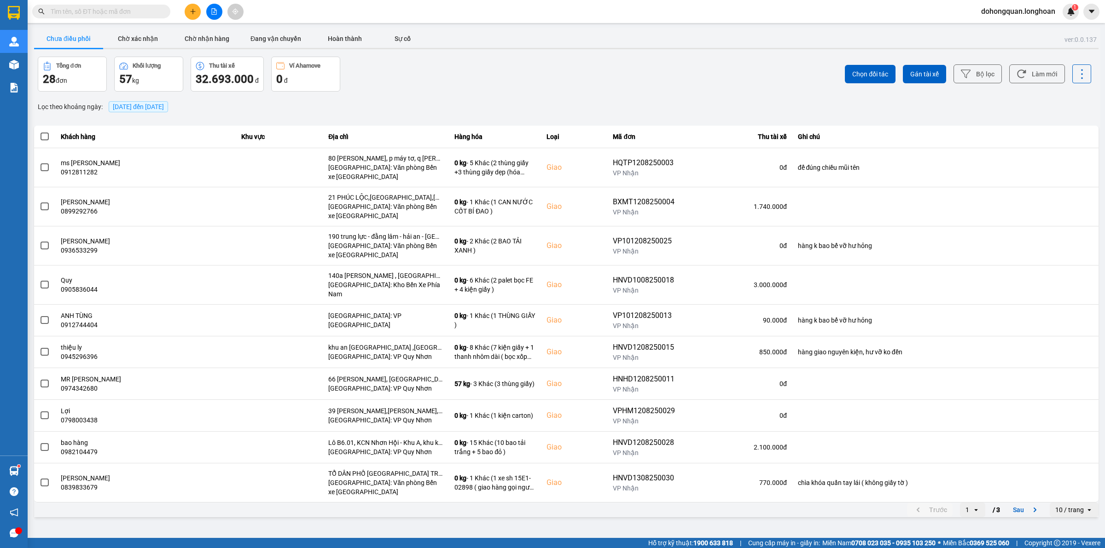
click at [188, 15] on button at bounding box center [193, 12] width 16 height 16
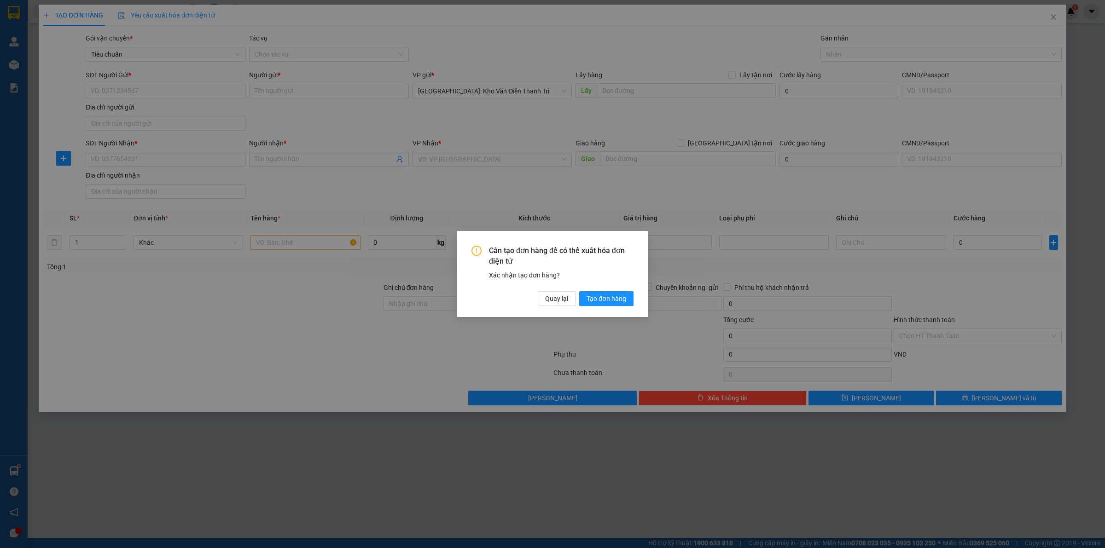
click at [155, 88] on div "Cần tạo đơn hàng để có thể xuất hóa đơn điện tử Xác nhận tạo đơn hàng? Quay lại…" at bounding box center [552, 274] width 1105 height 548
click at [551, 305] on button "Quay lại" at bounding box center [557, 298] width 38 height 15
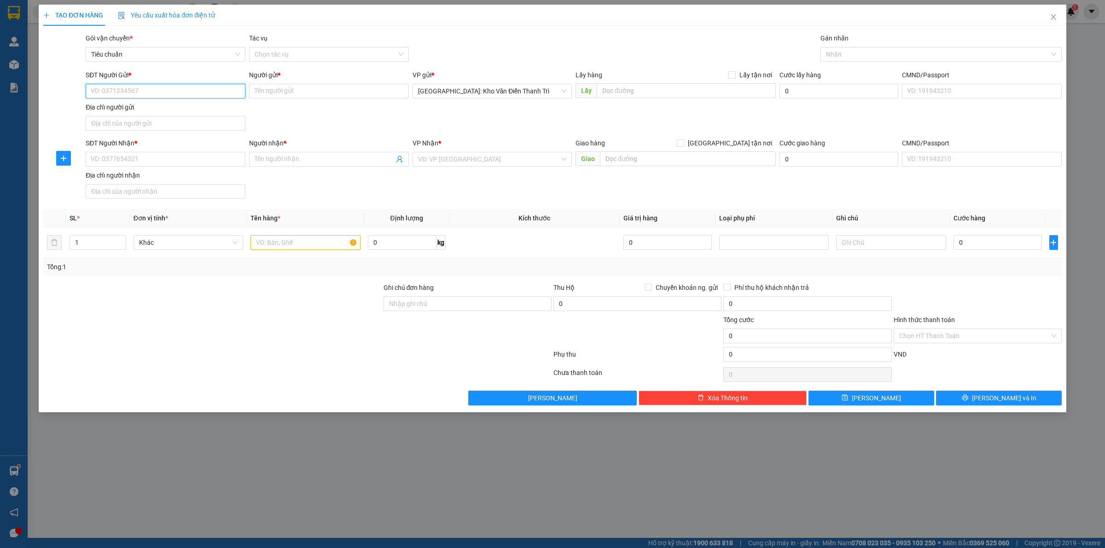
click at [212, 87] on input "SĐT Người Gửi *" at bounding box center [166, 91] width 160 height 15
paste input "0342018789"
type input "0342018789"
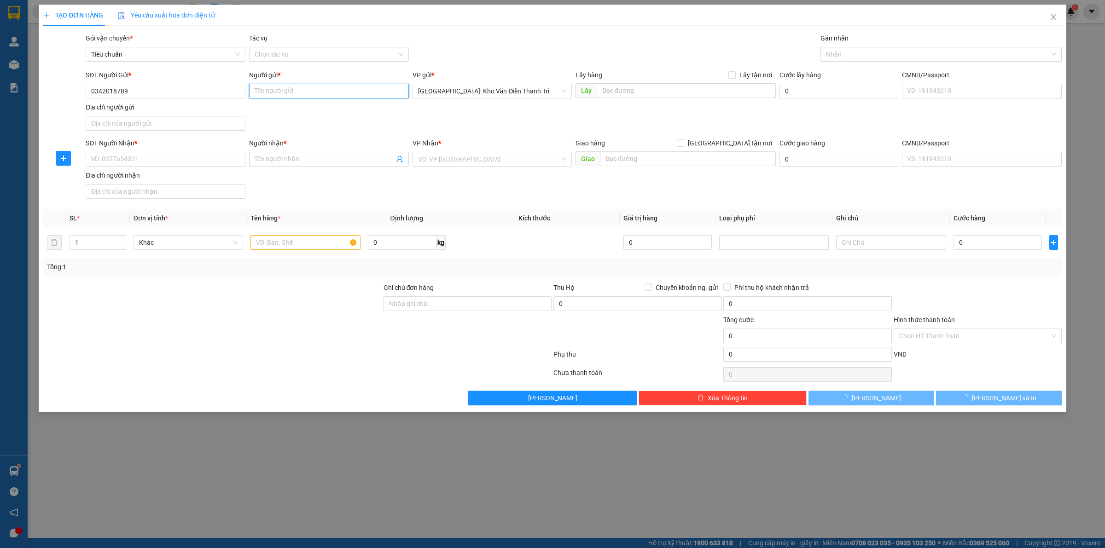
click at [337, 95] on input "Người gửi *" at bounding box center [329, 91] width 160 height 15
paste input "[PERSON_NAME]"
type input "[PERSON_NAME]"
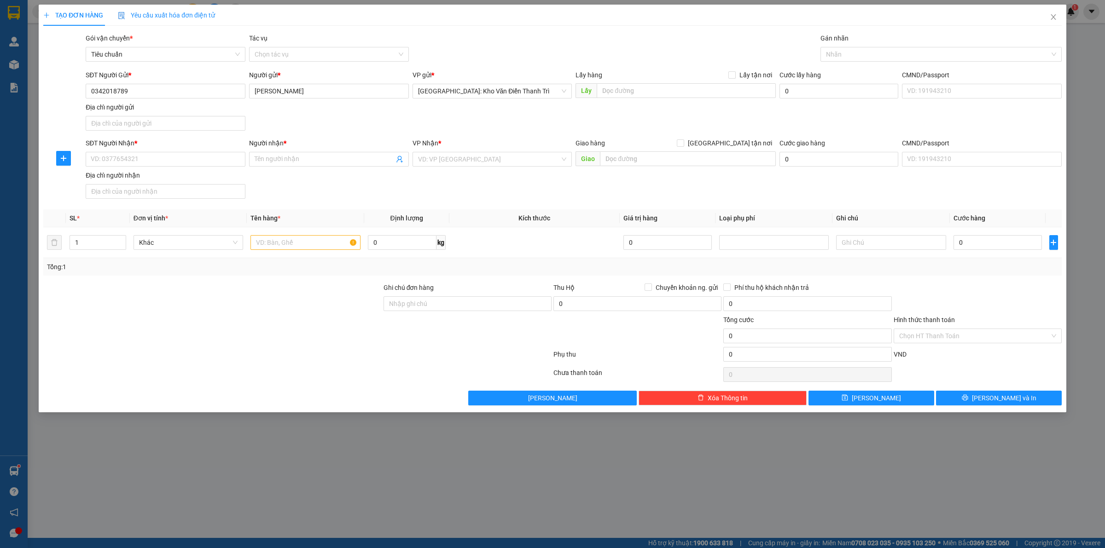
click at [487, 106] on div "SĐT Người Gửi * 0342018789 Người gửi * [PERSON_NAME] VP gửi * [GEOGRAPHIC_DATA]…" at bounding box center [574, 102] width 980 height 64
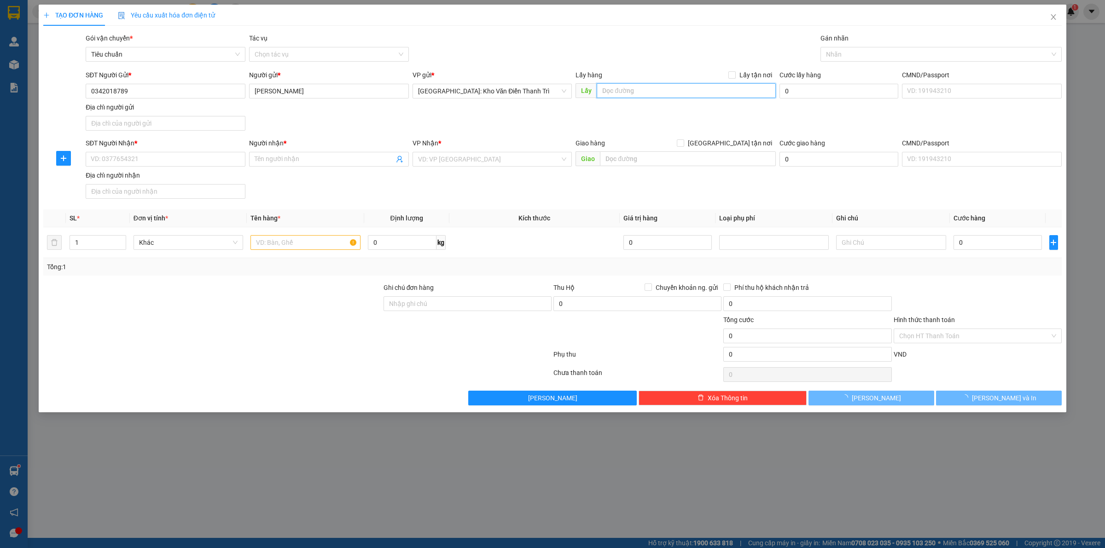
click at [610, 92] on input "text" at bounding box center [686, 90] width 179 height 15
paste input "Đón : [GEOGRAPHIC_DATA], [GEOGRAPHIC_DATA], [GEOGRAPHIC_DATA], [GEOGRAPHIC_DATA…"
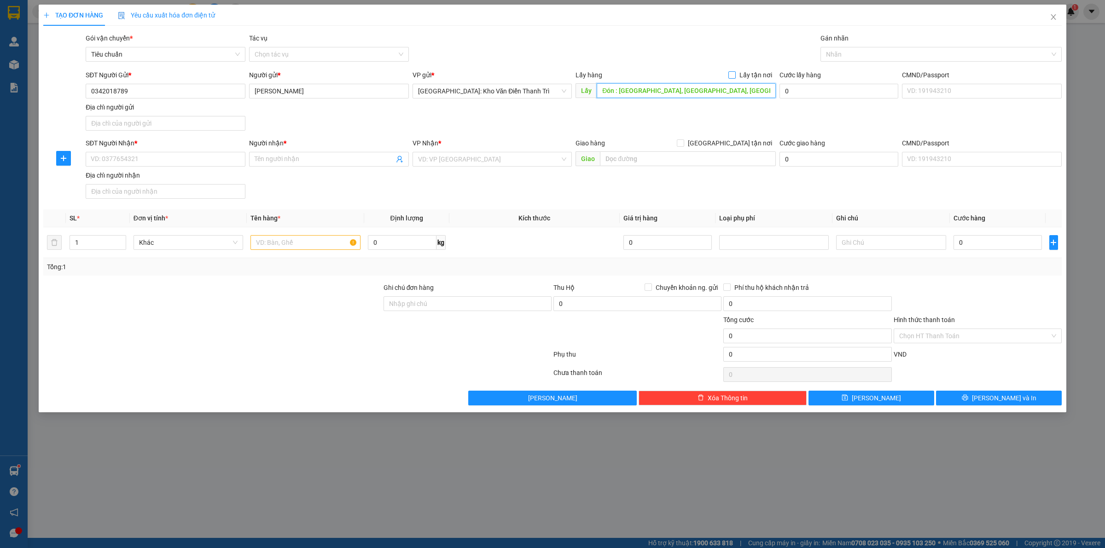
type input "Đón : [GEOGRAPHIC_DATA], [GEOGRAPHIC_DATA], [GEOGRAPHIC_DATA], [GEOGRAPHIC_DATA…"
click at [733, 75] on input "Lấy tận nơi" at bounding box center [731, 74] width 6 height 6
checkbox input "true"
click at [650, 130] on div "SĐT Người Gửi * 0342018789 Người gửi * [PERSON_NAME] VP gửi * [GEOGRAPHIC_DATA]…" at bounding box center [574, 102] width 980 height 64
click at [173, 167] on div "SĐT Người Nhận * VD: 0377654321" at bounding box center [166, 154] width 160 height 32
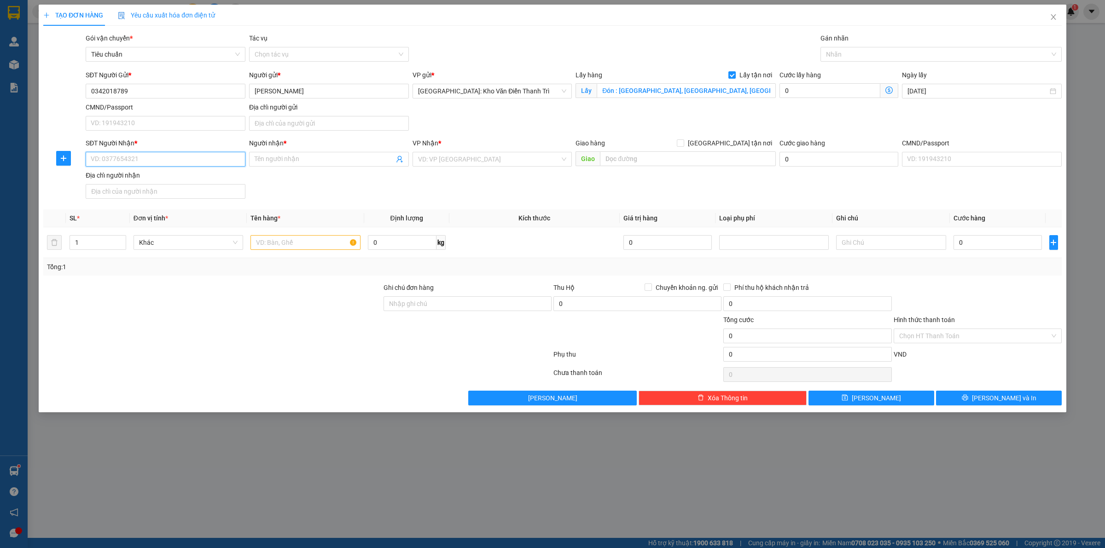
click at [174, 156] on input "SĐT Người Nhận *" at bounding box center [166, 159] width 160 height 15
paste input "0908985100"
type input "0908985100"
click at [305, 162] on input "Người nhận *" at bounding box center [324, 159] width 139 height 10
paste input "[PERSON_NAME]"
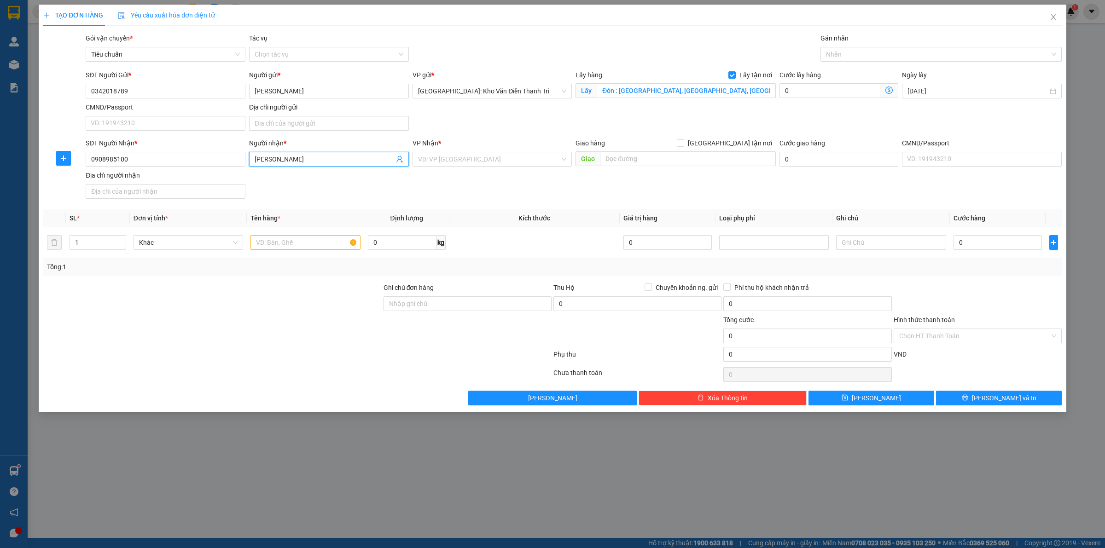
type input "[PERSON_NAME]"
click at [465, 176] on div "SĐT Người Nhận * 0908985100 Người nhận * [PERSON_NAME] [GEOGRAPHIC_DATA] Long V…" at bounding box center [574, 170] width 980 height 64
click at [470, 157] on input "search" at bounding box center [489, 159] width 142 height 14
click at [689, 168] on div "Giao hàng [GEOGRAPHIC_DATA] tận nơi [GEOGRAPHIC_DATA]" at bounding box center [675, 154] width 200 height 32
click at [691, 166] on input "text" at bounding box center [688, 158] width 176 height 15
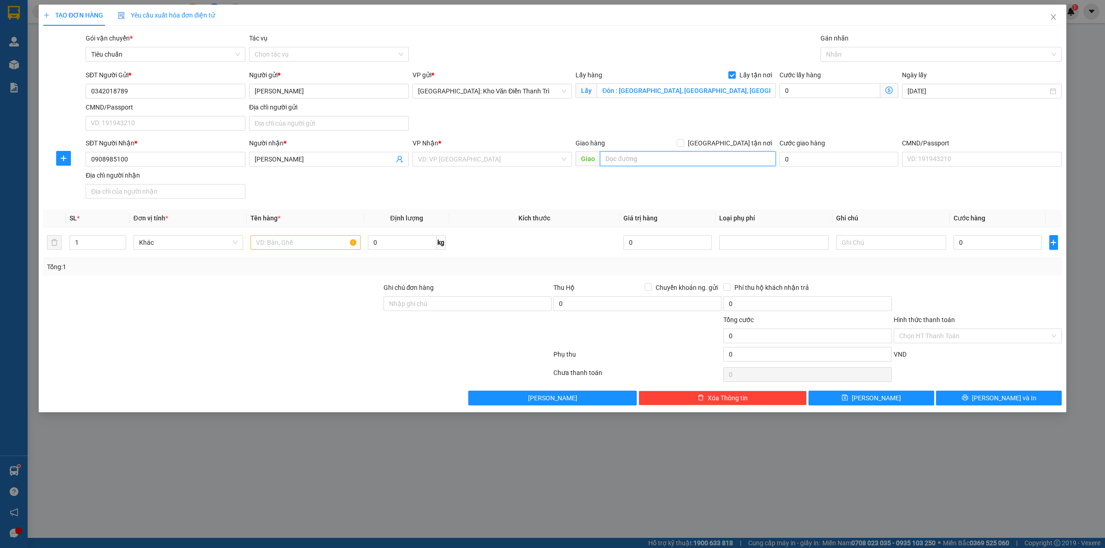
paste input "Trả : an hạ, xã [PERSON_NAME], [GEOGRAPHIC_DATA]"
type input "Trả : an hạ, xã [PERSON_NAME], [GEOGRAPHIC_DATA]"
click at [472, 160] on input "search" at bounding box center [489, 159] width 142 height 14
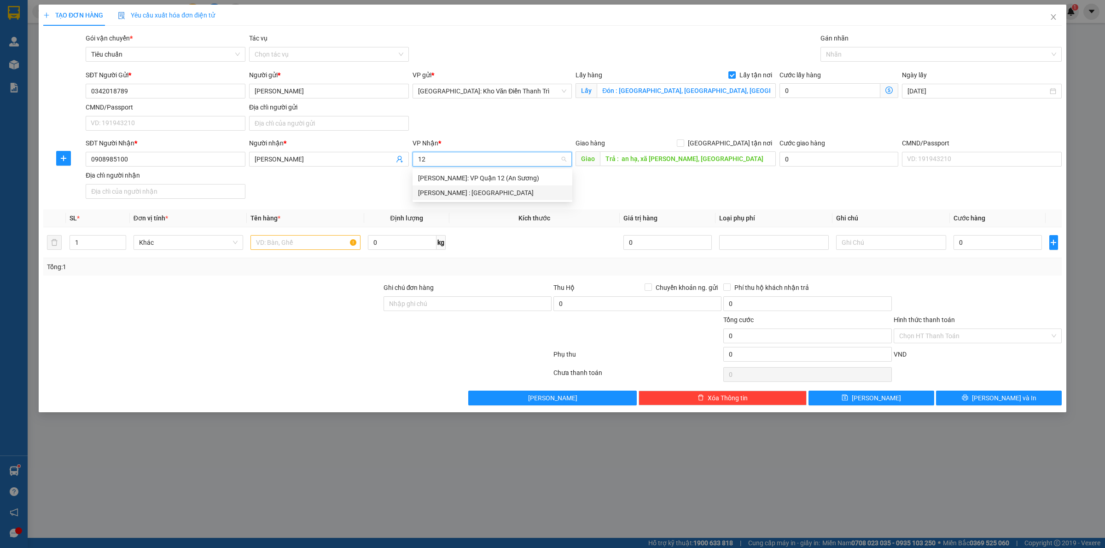
type input "12"
drag, startPoint x: 479, startPoint y: 200, endPoint x: 484, endPoint y: 195, distance: 7.8
click at [479, 199] on body "Kết quả tìm kiếm ( 0 ) Bộ lọc No Data dohongquan.longhoan 1 Quản [PERSON_NAME] …" at bounding box center [552, 274] width 1105 height 548
click at [476, 160] on input "search" at bounding box center [489, 159] width 142 height 14
type input "12"
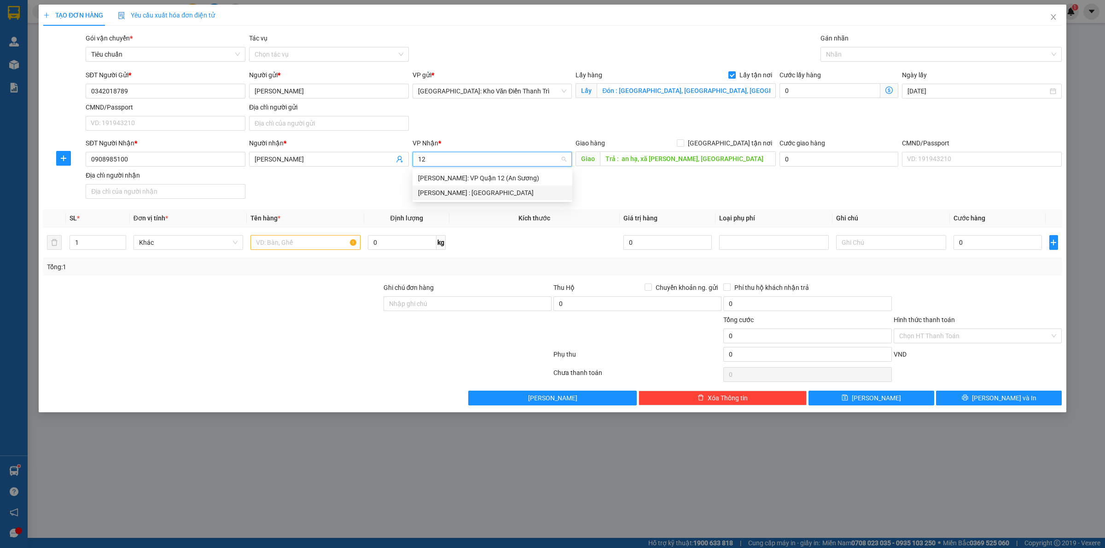
click at [473, 189] on div "[PERSON_NAME] : [GEOGRAPHIC_DATA]" at bounding box center [492, 193] width 149 height 10
drag, startPoint x: 665, startPoint y: 190, endPoint x: 717, endPoint y: 153, distance: 63.5
click at [671, 189] on div "SĐT Người Nhận * 0908985100 Người nhận * [PERSON_NAME] VP Nhận * [GEOGRAPHIC_DA…" at bounding box center [574, 170] width 980 height 64
click at [684, 146] on span at bounding box center [680, 142] width 7 height 7
click at [683, 146] on input "[GEOGRAPHIC_DATA] tận nơi" at bounding box center [680, 142] width 6 height 6
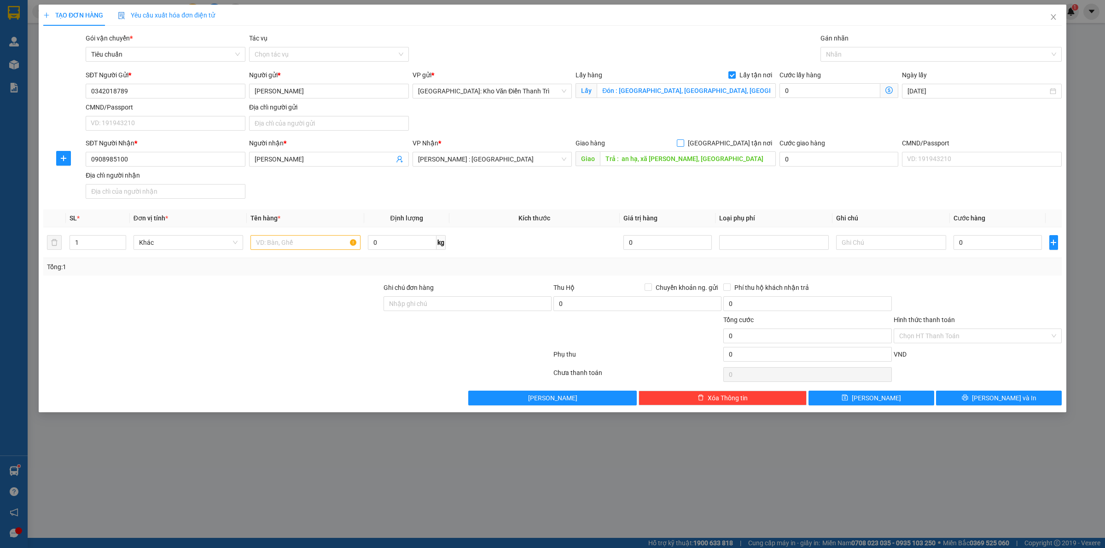
checkbox input "true"
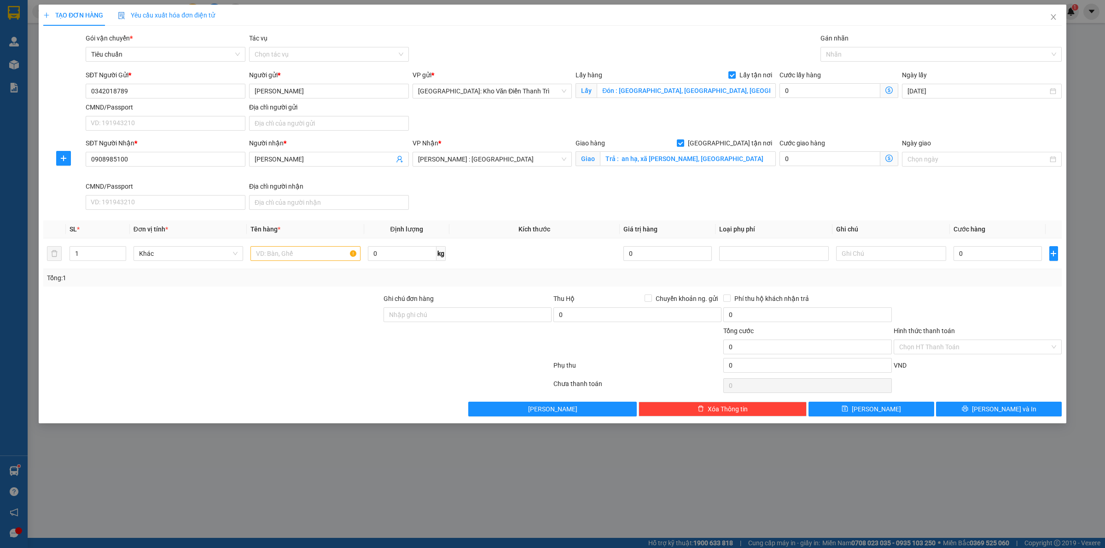
click at [794, 111] on div "SĐT Người Gửi * 0342018789 Người gửi * [PERSON_NAME] VP gửi * [GEOGRAPHIC_DATA]…" at bounding box center [574, 102] width 980 height 64
click at [832, 60] on div "Nhãn" at bounding box center [940, 54] width 241 height 15
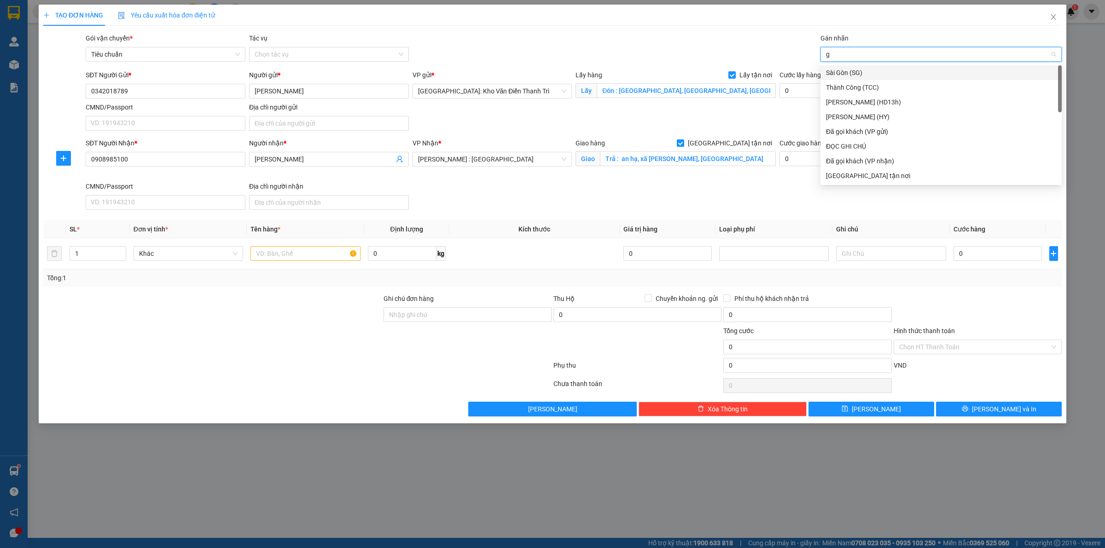
type input "gt"
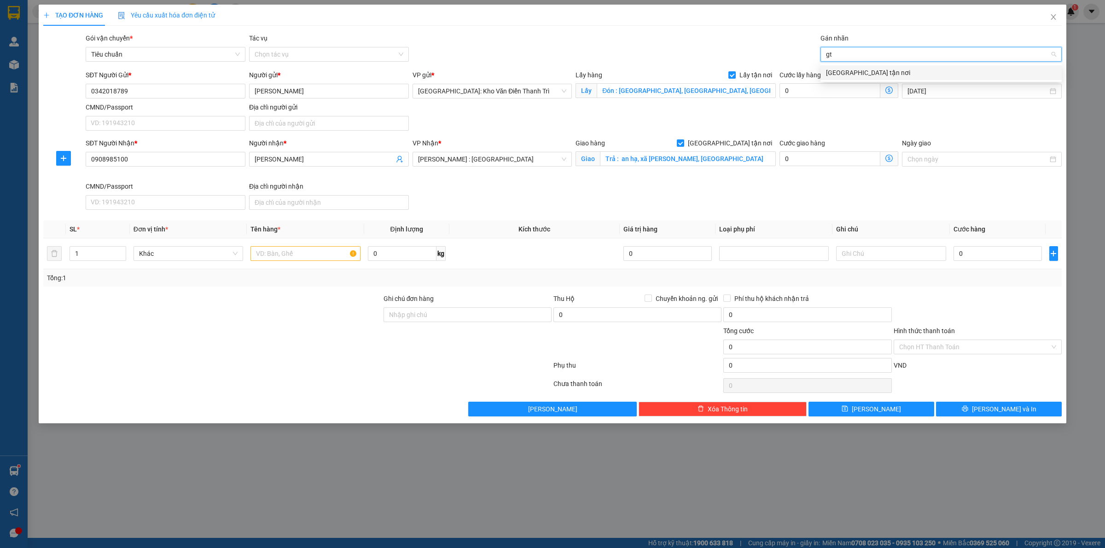
click at [834, 71] on div "[GEOGRAPHIC_DATA] tận nơi" at bounding box center [941, 73] width 230 height 10
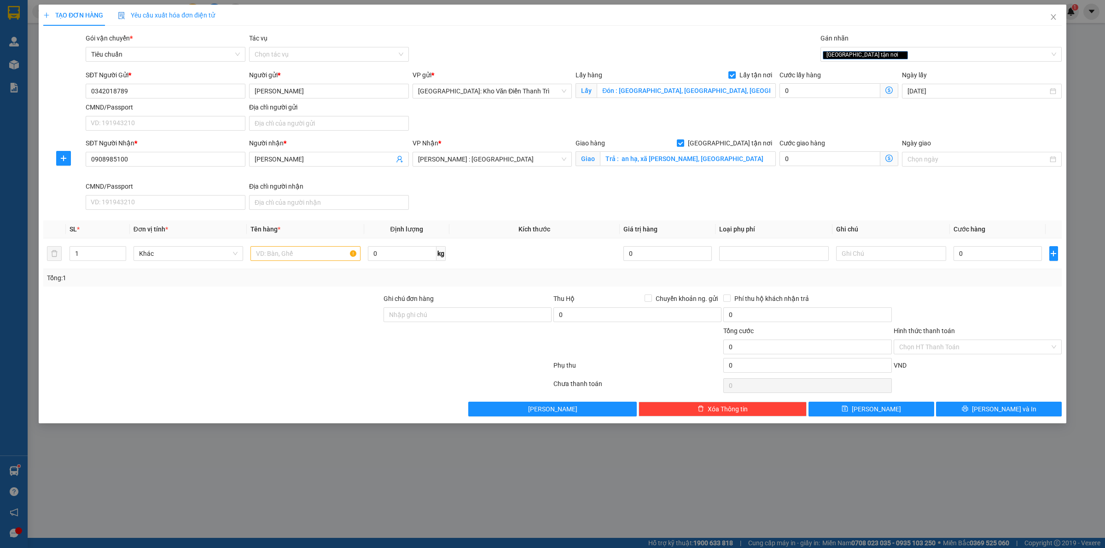
click at [783, 106] on div "SĐT Người Gửi * 0342018789 Người gửi * [PERSON_NAME] VP gửi * [GEOGRAPHIC_DATA]…" at bounding box center [574, 102] width 980 height 64
click at [814, 86] on input "0" at bounding box center [829, 90] width 101 height 15
click at [289, 255] on input "text" at bounding box center [305, 253] width 110 height 15
type input "1 lô hàng dọn nhà a sướng đón [PERSON_NAME]"
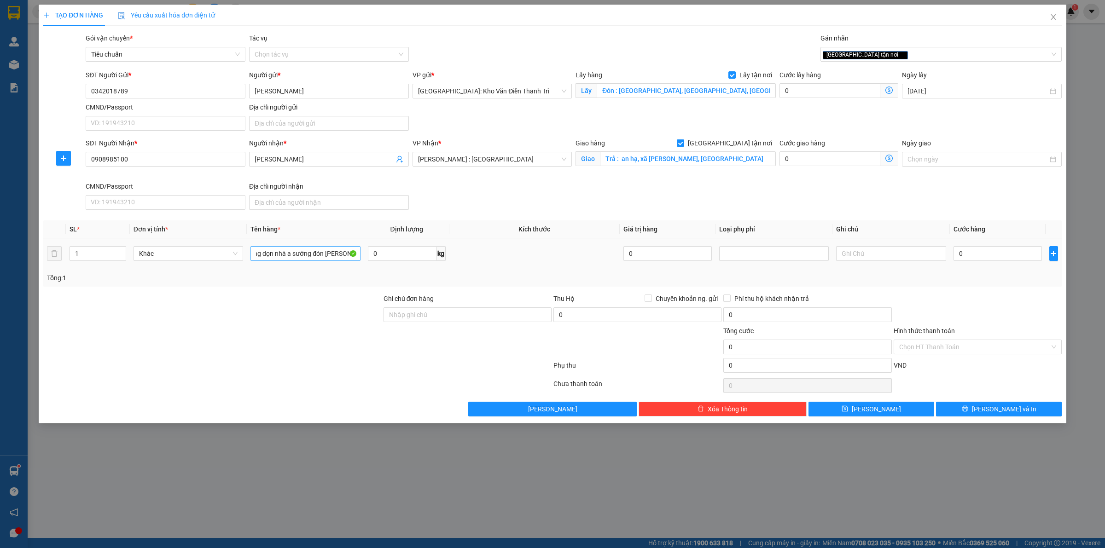
scroll to position [0, 0]
click at [992, 267] on td "0" at bounding box center [998, 253] width 96 height 31
click at [993, 250] on input "0" at bounding box center [997, 253] width 88 height 15
type input "5"
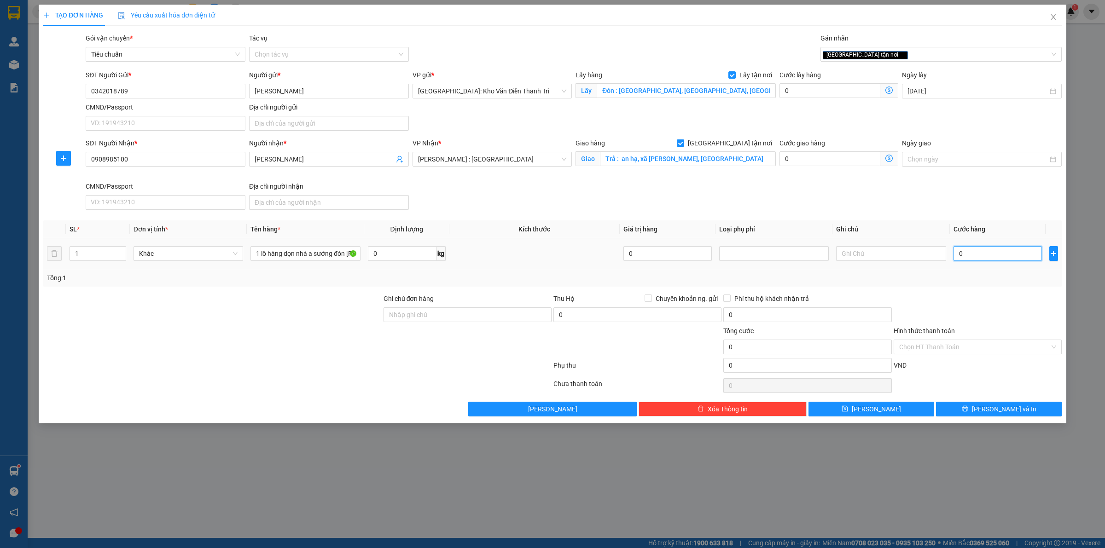
type input "5"
type input "52"
type input "523"
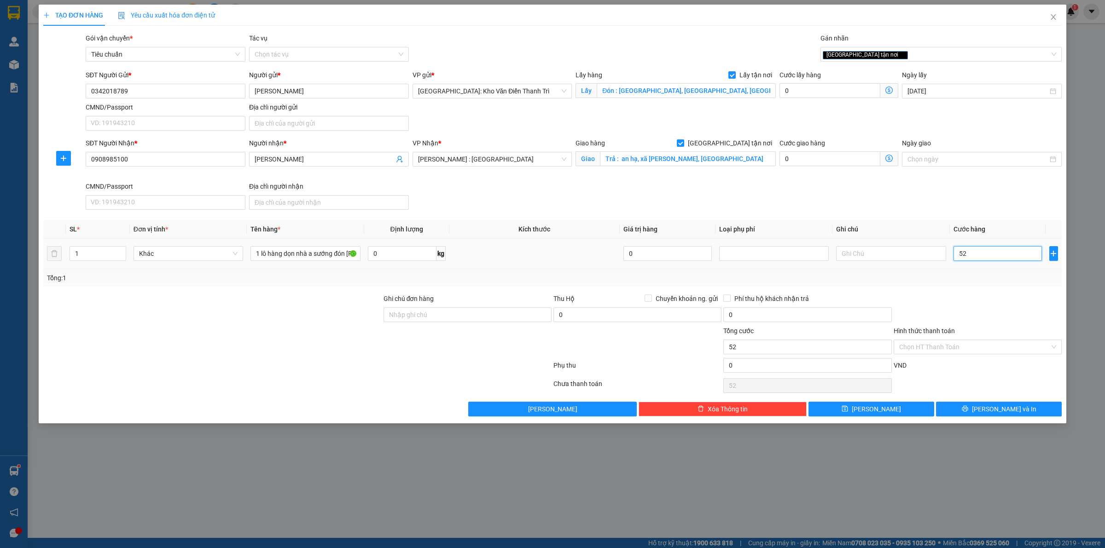
type input "523"
type input "5.230"
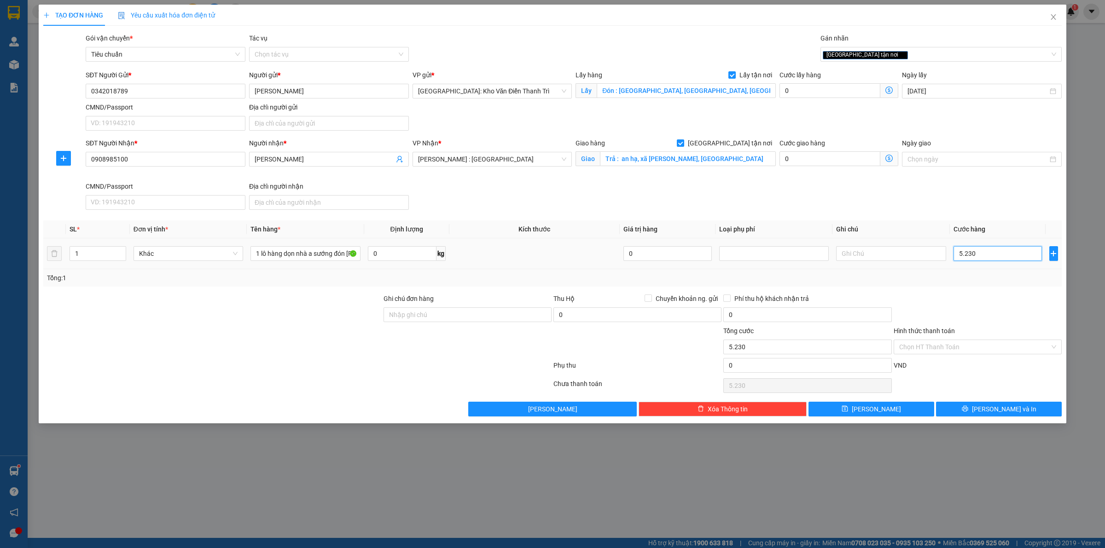
type input "52.300"
type input "523.000"
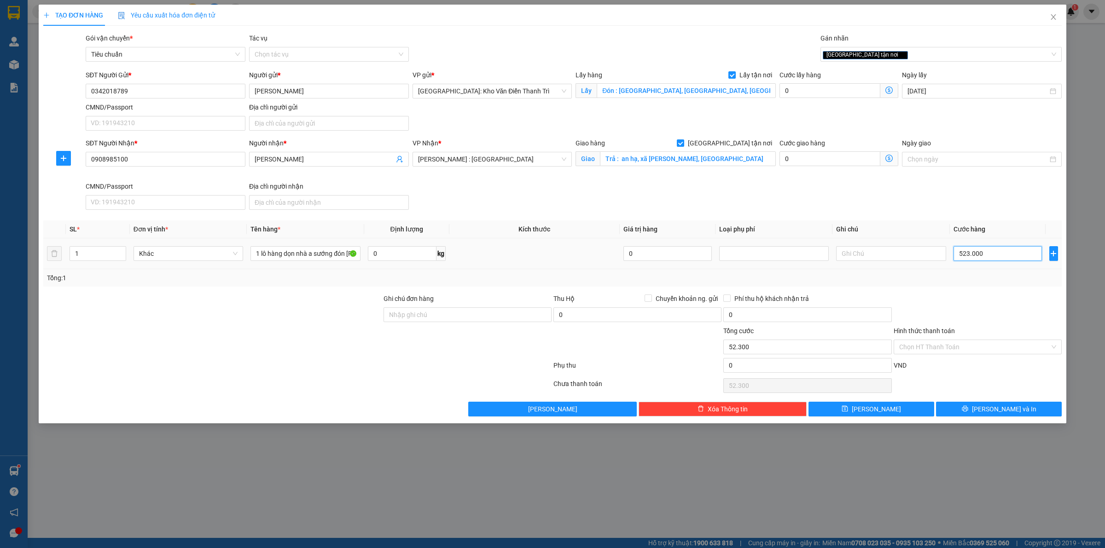
type input "523.000"
type input "5.230.000"
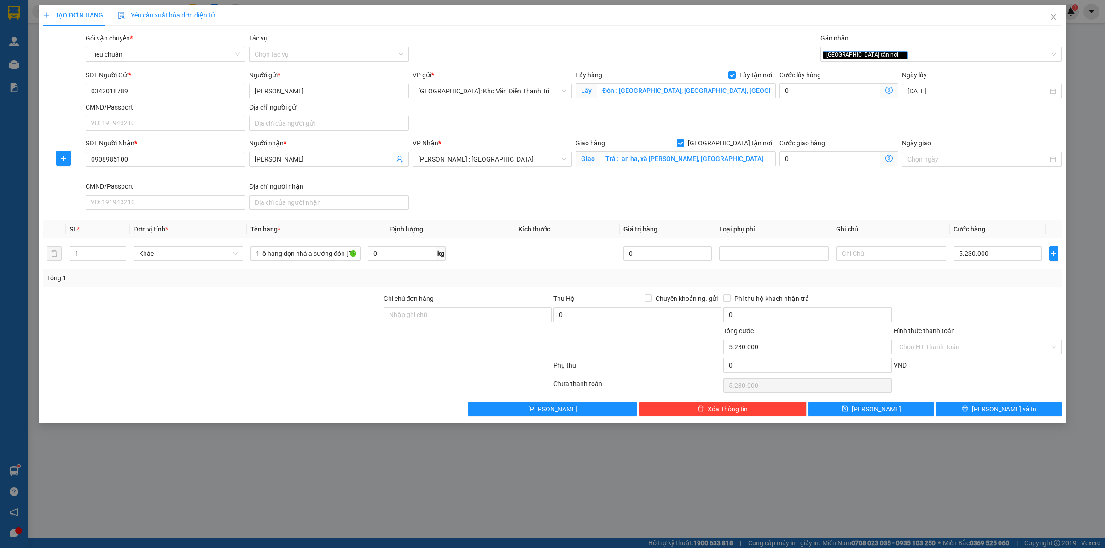
click at [831, 180] on div "Cước giao hàng 0" at bounding box center [839, 159] width 122 height 43
click at [853, 410] on button "[PERSON_NAME]" at bounding box center [871, 409] width 126 height 15
checkbox input "false"
type input "0"
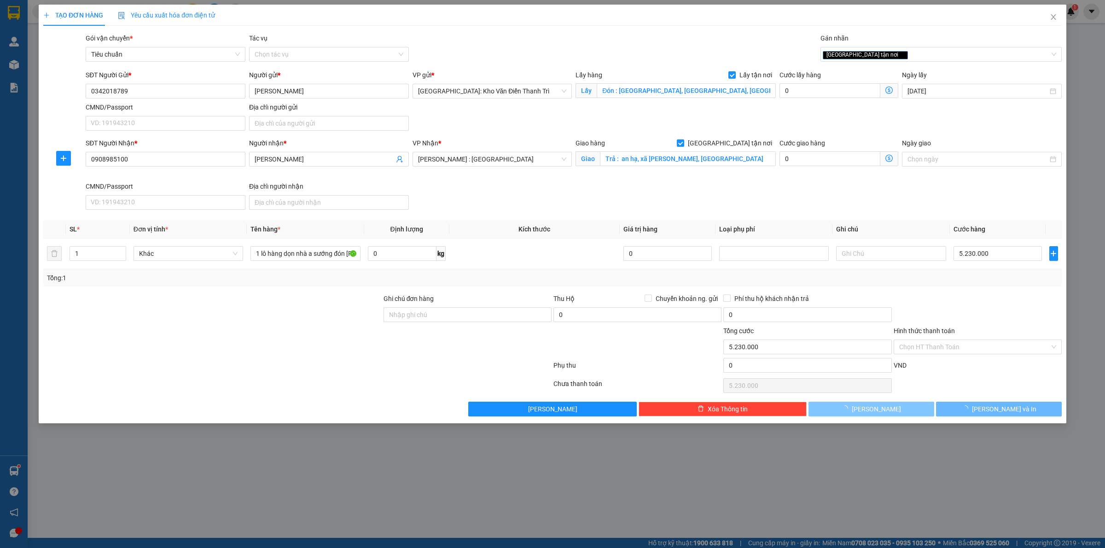
type input "0"
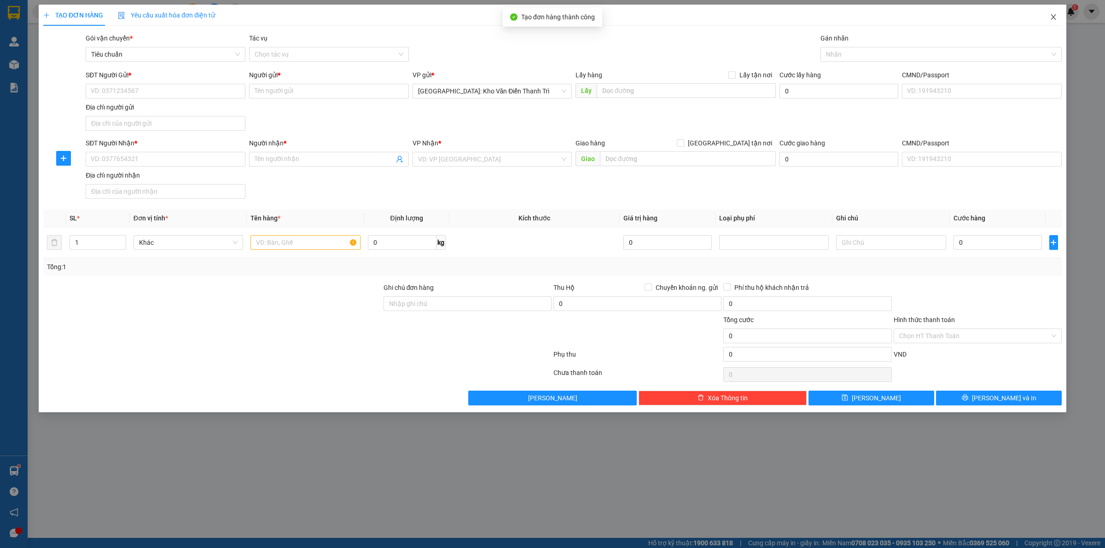
click at [1052, 17] on icon "close" at bounding box center [1053, 16] width 7 height 7
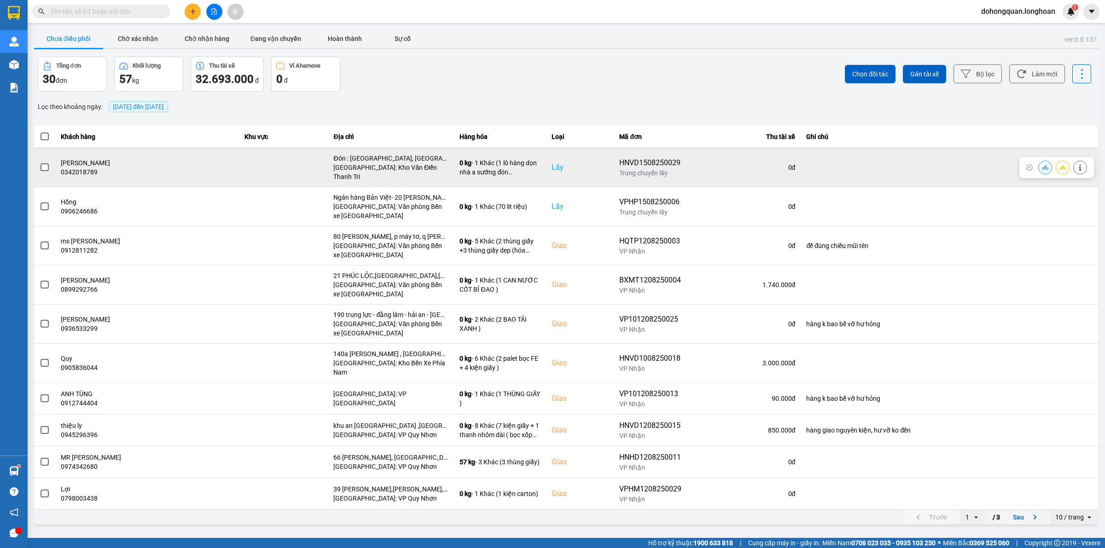
click at [1063, 166] on icon at bounding box center [1062, 167] width 6 height 5
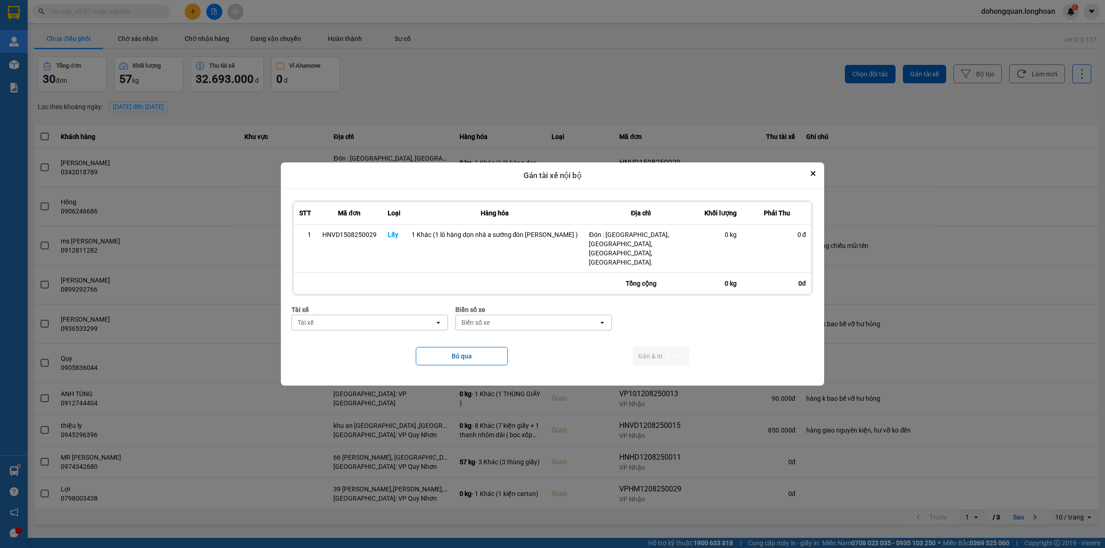
click at [348, 315] on div "Tài xế" at bounding box center [363, 322] width 143 height 15
type input "sướng"
drag, startPoint x: 351, startPoint y: 334, endPoint x: 460, endPoint y: 314, distance: 110.9
click at [353, 334] on span "0369971969 - [PERSON_NAME] 0336.858.247" at bounding box center [380, 333] width 138 height 9
click at [489, 315] on div "Biển số xe" at bounding box center [534, 322] width 143 height 15
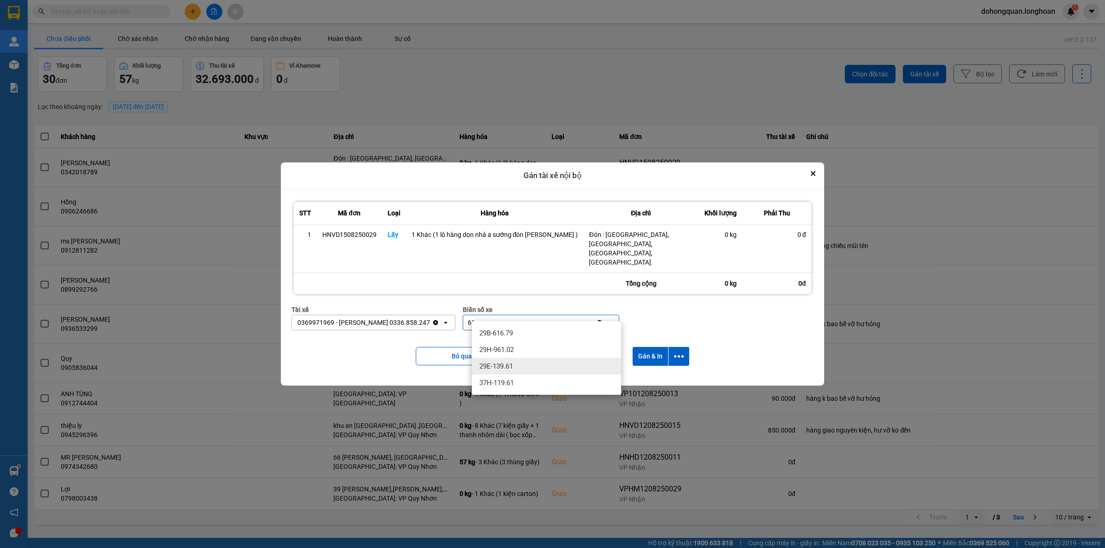
type input "61"
click at [493, 366] on span "29E-139.61" at bounding box center [496, 366] width 34 height 9
click at [676, 352] on icon "dialog" at bounding box center [679, 357] width 10 height 10
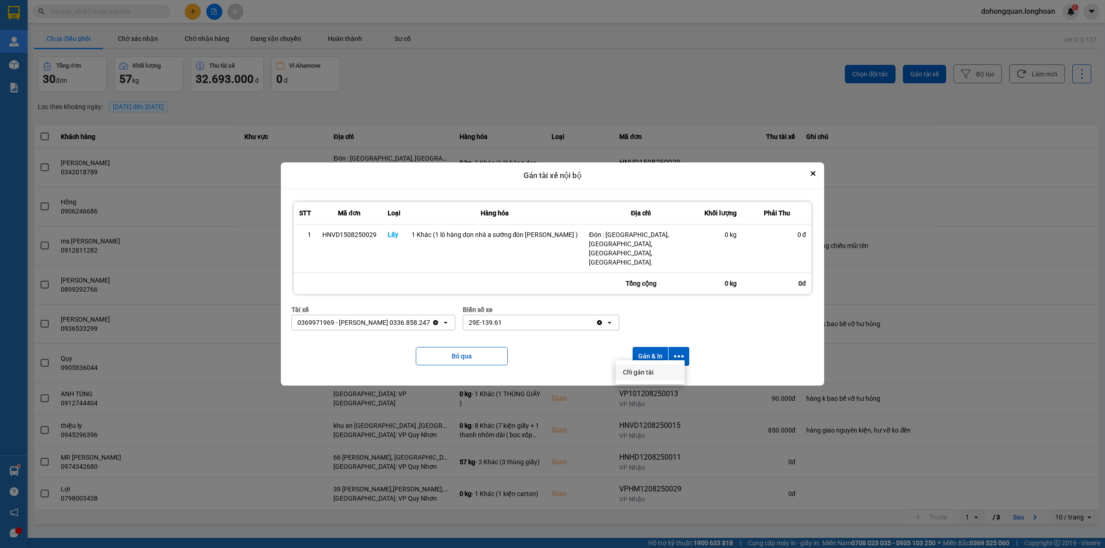
click at [632, 369] on span "Chỉ gán tài" at bounding box center [638, 372] width 30 height 9
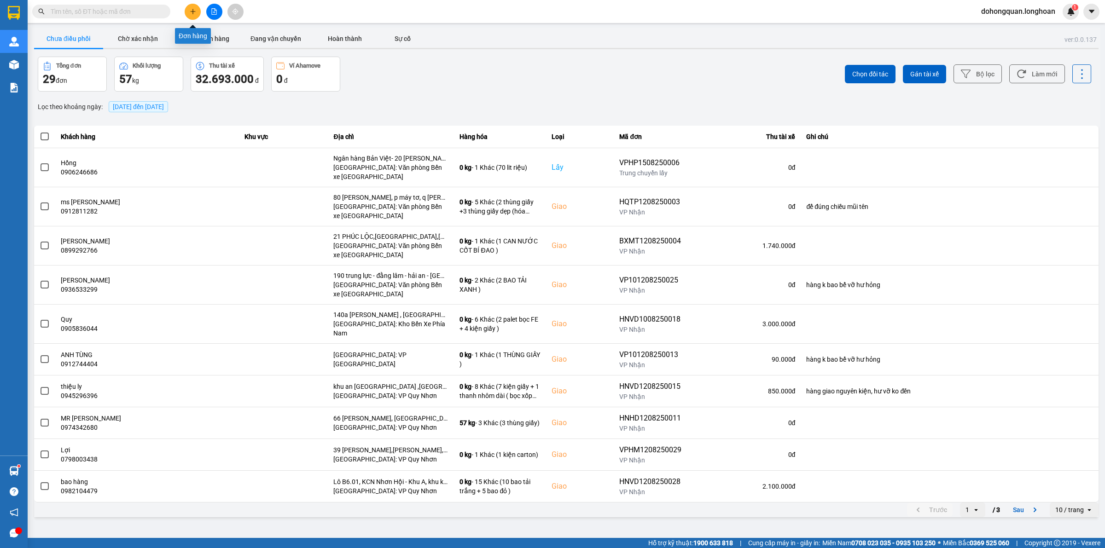
click at [196, 17] on button at bounding box center [193, 12] width 16 height 16
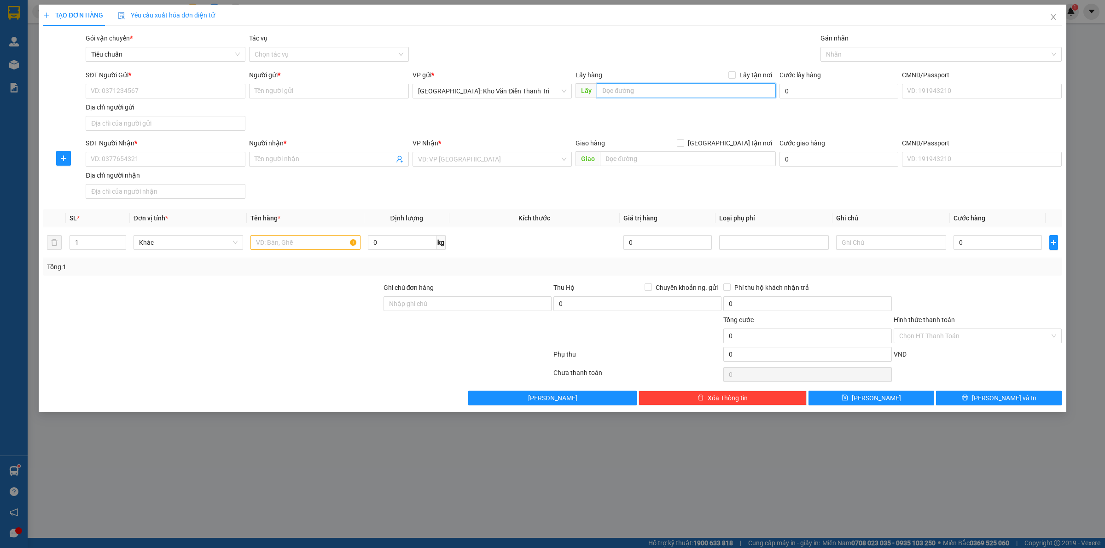
click at [639, 98] on input "text" at bounding box center [686, 90] width 179 height 15
paste input "Thôn bá thôn 2 xã [GEOGRAPHIC_DATA]. [GEOGRAPHIC_DATA], [GEOGRAPHIC_DATA]"
type input "Thôn bá thôn 2 xã [GEOGRAPHIC_DATA]. [GEOGRAPHIC_DATA], [GEOGRAPHIC_DATA]"
click at [737, 70] on span "Lấy tận nơi" at bounding box center [756, 75] width 40 height 10
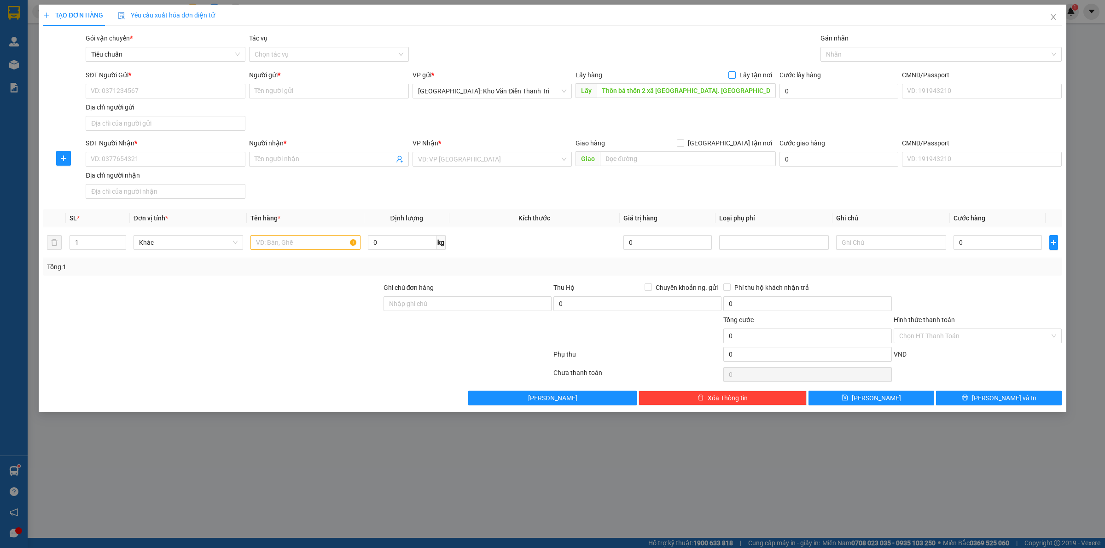
click at [735, 71] on input "Lấy tận nơi" at bounding box center [731, 74] width 6 height 6
checkbox input "true"
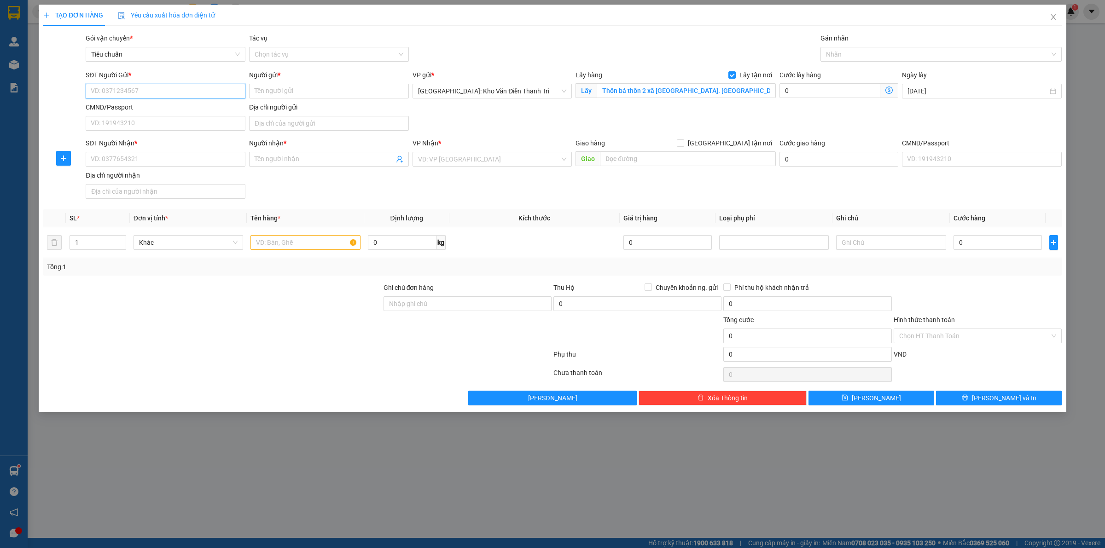
click at [174, 91] on input "SĐT Người Gửi *" at bounding box center [166, 91] width 160 height 15
paste input "0978293898"
type input "0978293898"
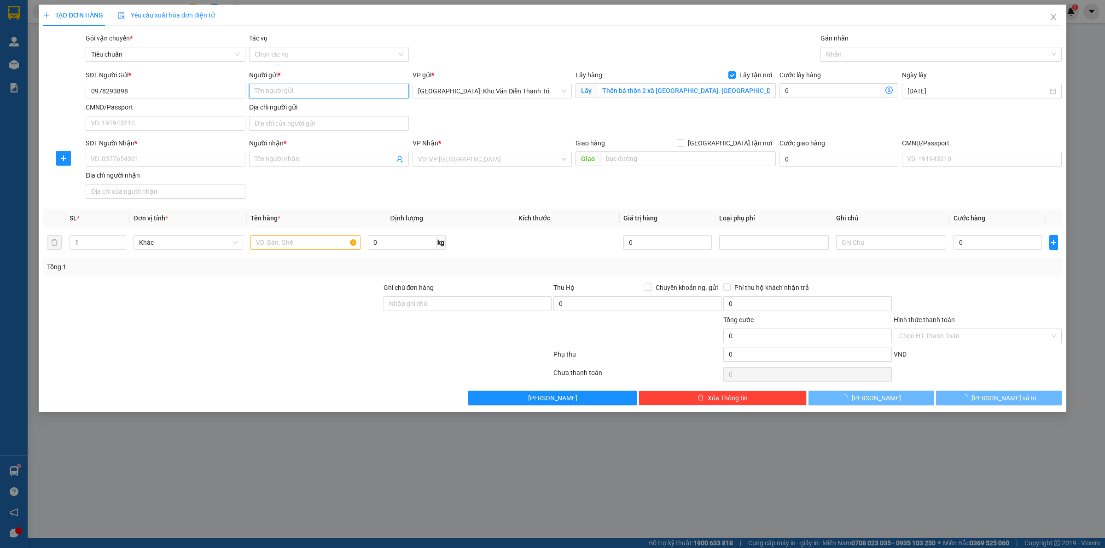
click at [276, 89] on input "Người gửi *" at bounding box center [329, 91] width 160 height 15
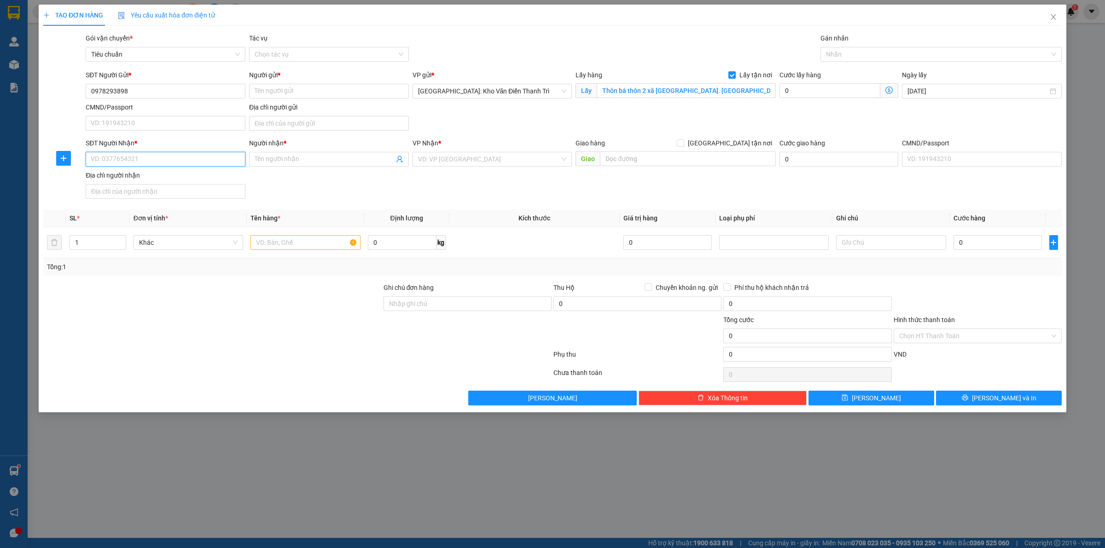
click at [131, 161] on input "SĐT Người Nhận *" at bounding box center [166, 159] width 160 height 15
click at [273, 93] on input "Người gửi *" at bounding box center [329, 91] width 160 height 15
paste input "anh Cường"
type input "anh Cường"
click at [131, 163] on input "SĐT Người Nhận *" at bounding box center [166, 159] width 160 height 15
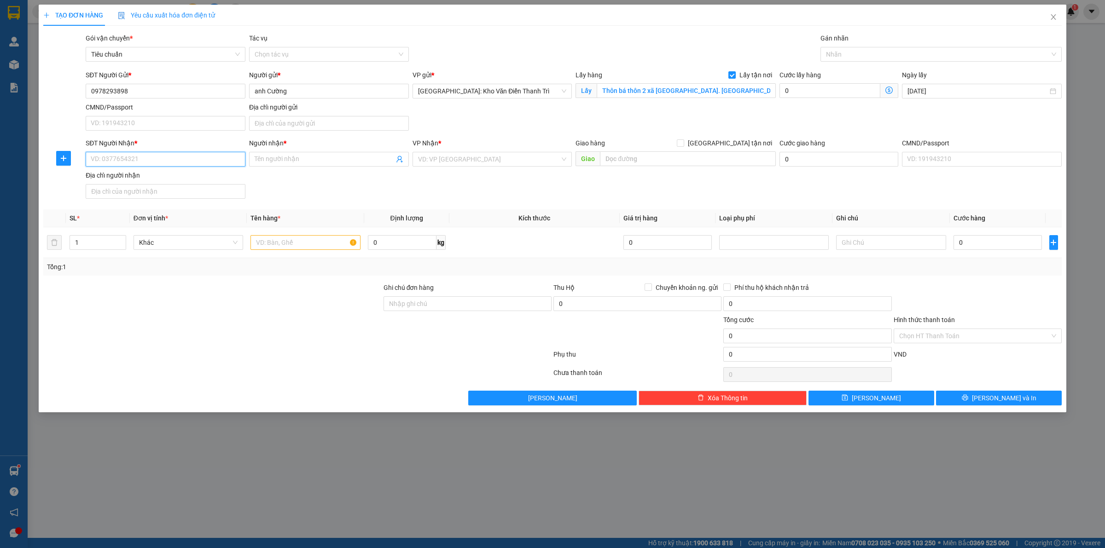
paste input "0345160589"
type input "0345160589"
click at [276, 162] on input "Người nhận *" at bounding box center [324, 159] width 139 height 10
paste input "Hồng My"
type input "Hồng My"
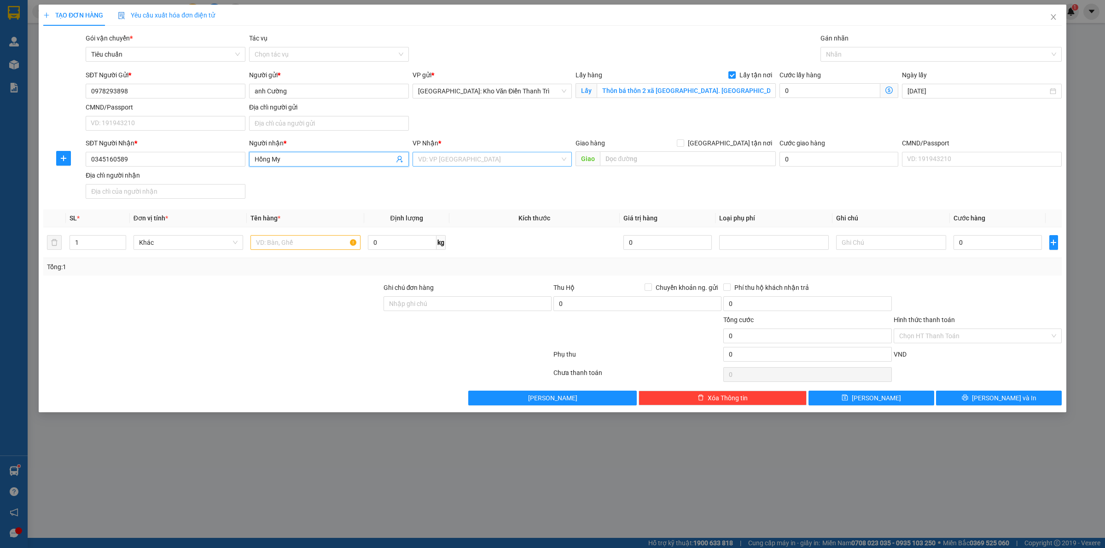
drag, startPoint x: 431, startPoint y: 203, endPoint x: 451, endPoint y: 162, distance: 46.5
click at [432, 203] on div "Transit Pickup Surcharge Ids Transit Deliver Surcharge Ids Transit Deliver Surc…" at bounding box center [552, 219] width 1018 height 372
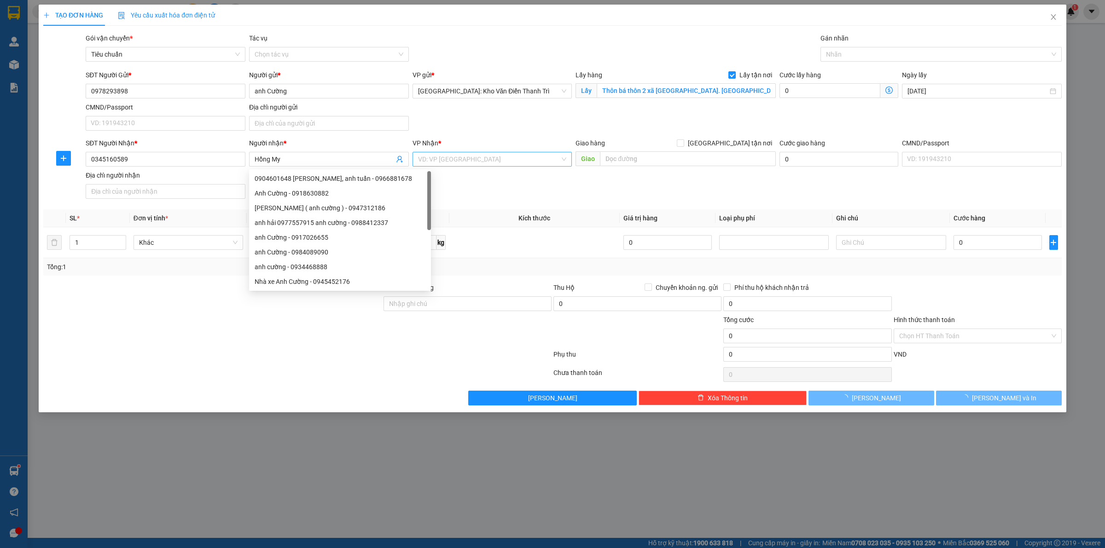
click at [452, 158] on input "search" at bounding box center [489, 159] width 142 height 14
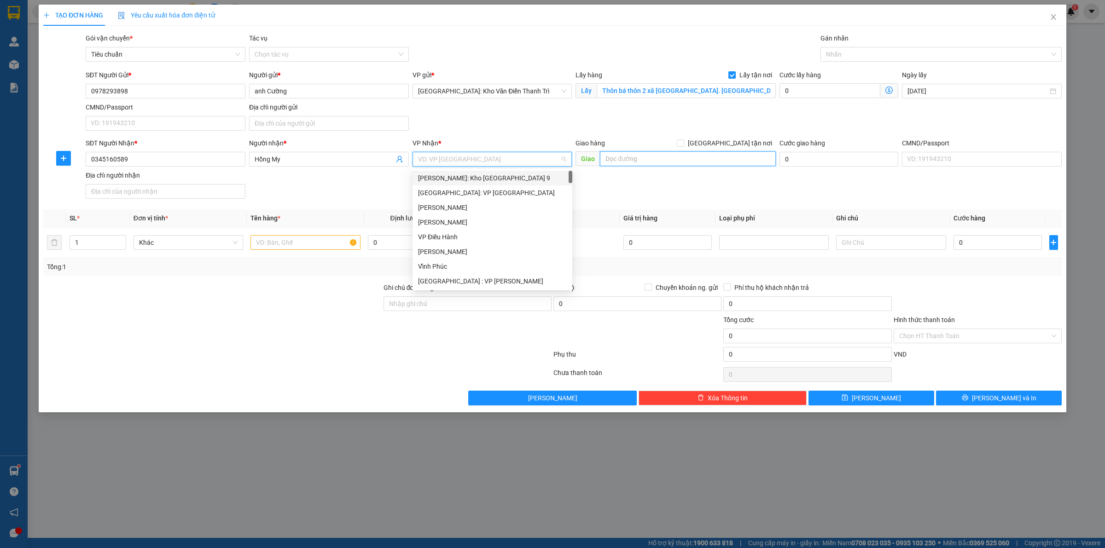
click at [655, 153] on input "text" at bounding box center [688, 158] width 176 height 15
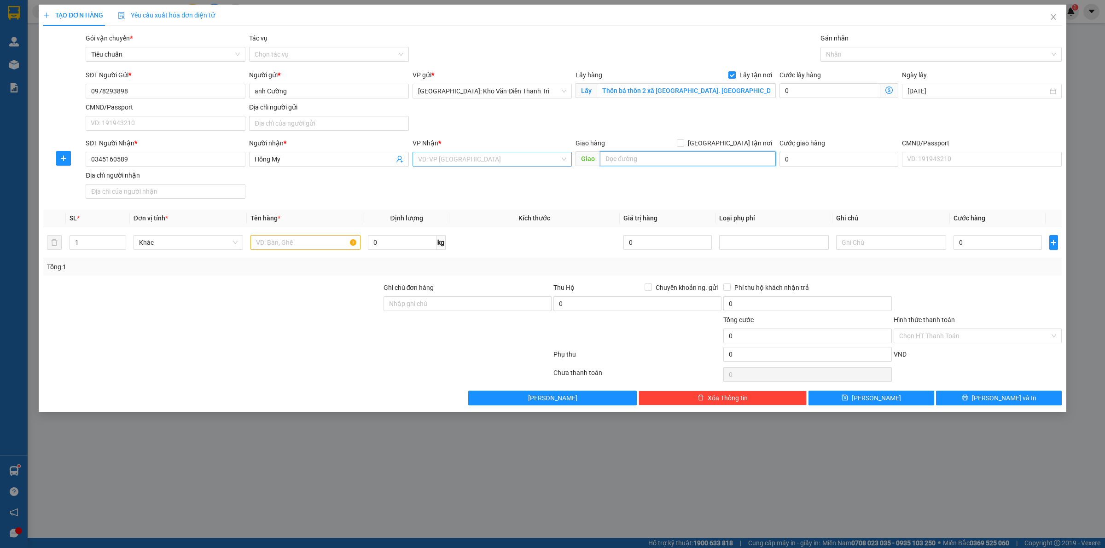
paste input "Số 2 Phổ Quang, [GEOGRAPHIC_DATA], [GEOGRAPHIC_DATA], [GEOGRAPHIC_DATA]"
type input "Số 2 Phổ Quang, [GEOGRAPHIC_DATA], [GEOGRAPHIC_DATA], [GEOGRAPHIC_DATA]"
click at [496, 155] on input "search" at bounding box center [489, 159] width 142 height 14
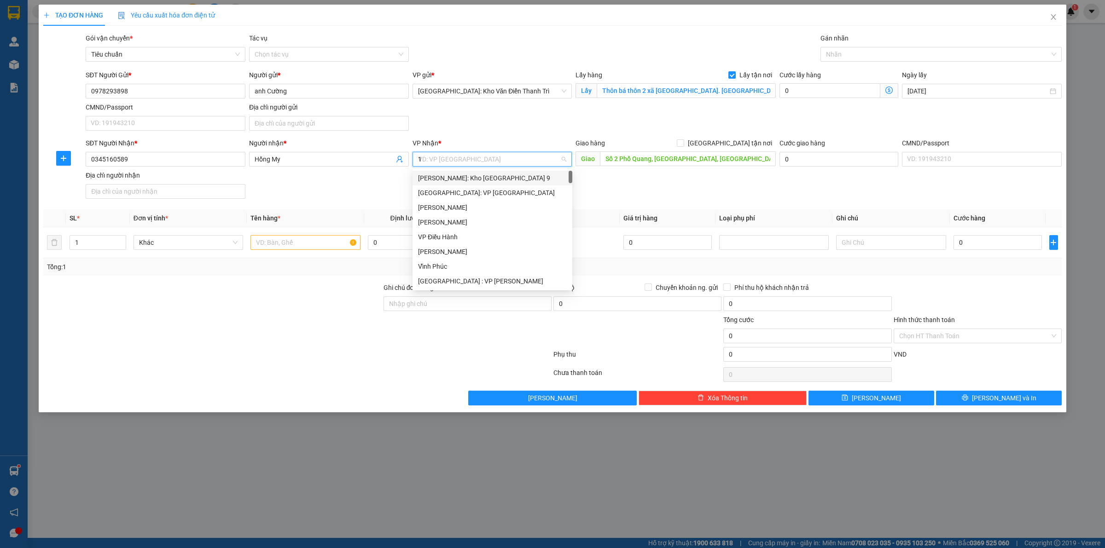
type input "12"
click at [482, 199] on div "[PERSON_NAME] : [GEOGRAPHIC_DATA]" at bounding box center [492, 193] width 160 height 15
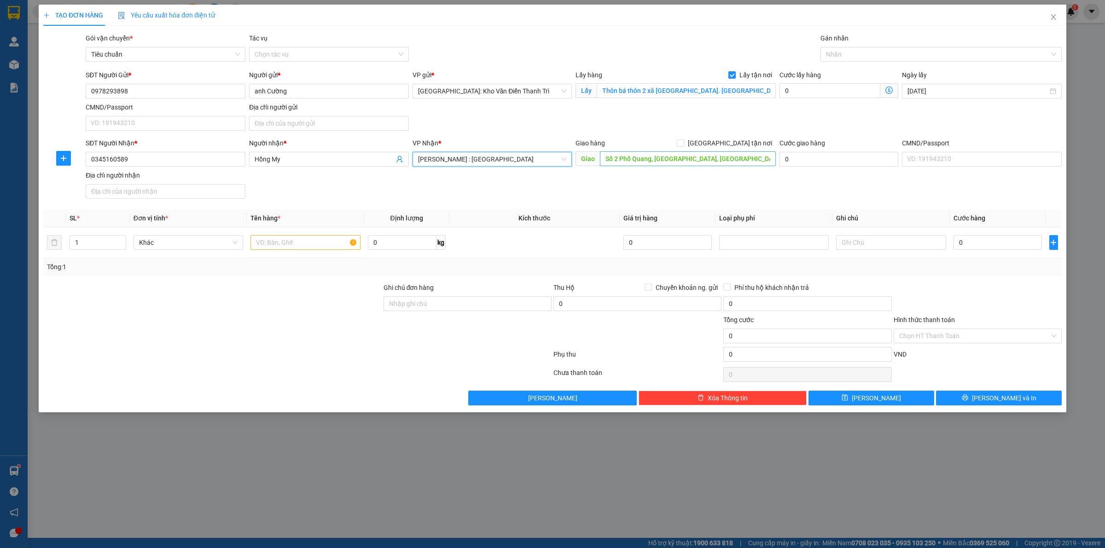
drag, startPoint x: 663, startPoint y: 186, endPoint x: 700, endPoint y: 167, distance: 41.8
click at [667, 184] on div "SĐT Người Nhận * 0345160589 Người nhận * Hồng My VP Nhận * [GEOGRAPHIC_DATA] : …" at bounding box center [574, 170] width 980 height 64
click at [684, 147] on span at bounding box center [680, 142] width 7 height 7
click at [683, 146] on input "[GEOGRAPHIC_DATA] tận nơi" at bounding box center [680, 142] width 6 height 6
checkbox input "true"
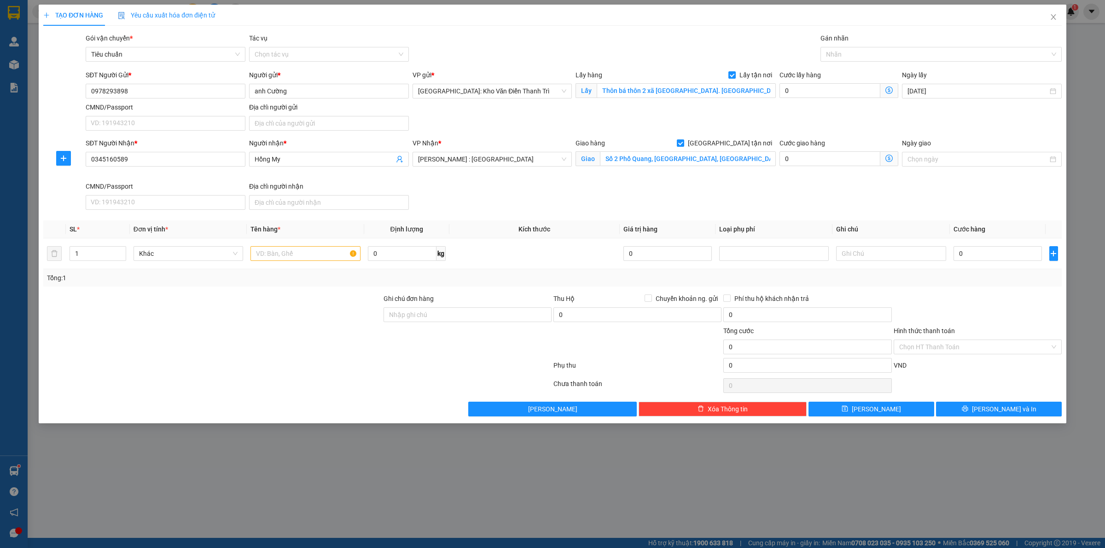
click at [790, 108] on div "SĐT Người Gửi * 0978293898 Người gửi * anh Cường VP gửi * [GEOGRAPHIC_DATA]: Kh…" at bounding box center [574, 102] width 980 height 64
click at [832, 59] on div at bounding box center [936, 54] width 227 height 11
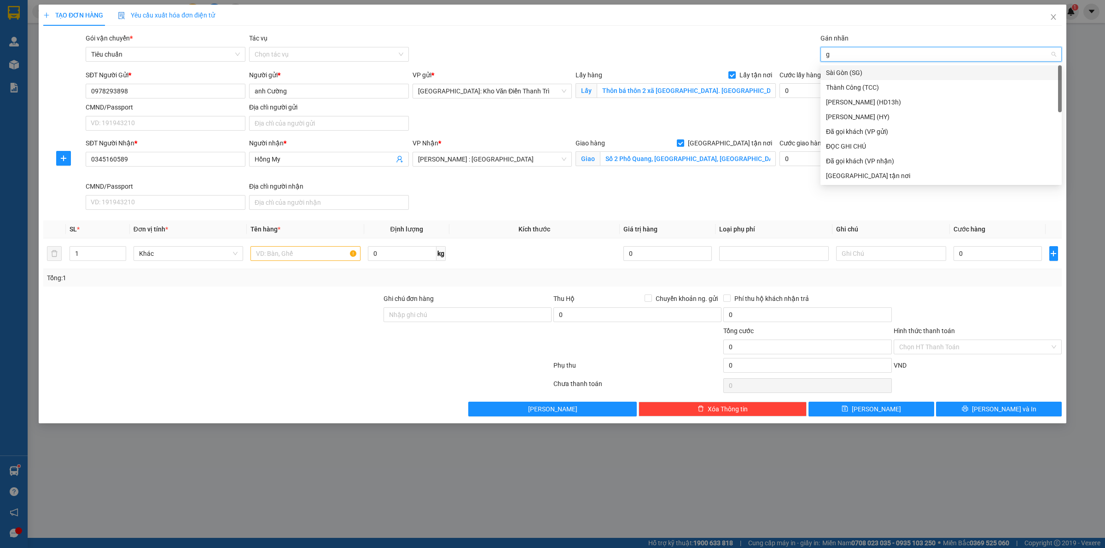
type input "gt"
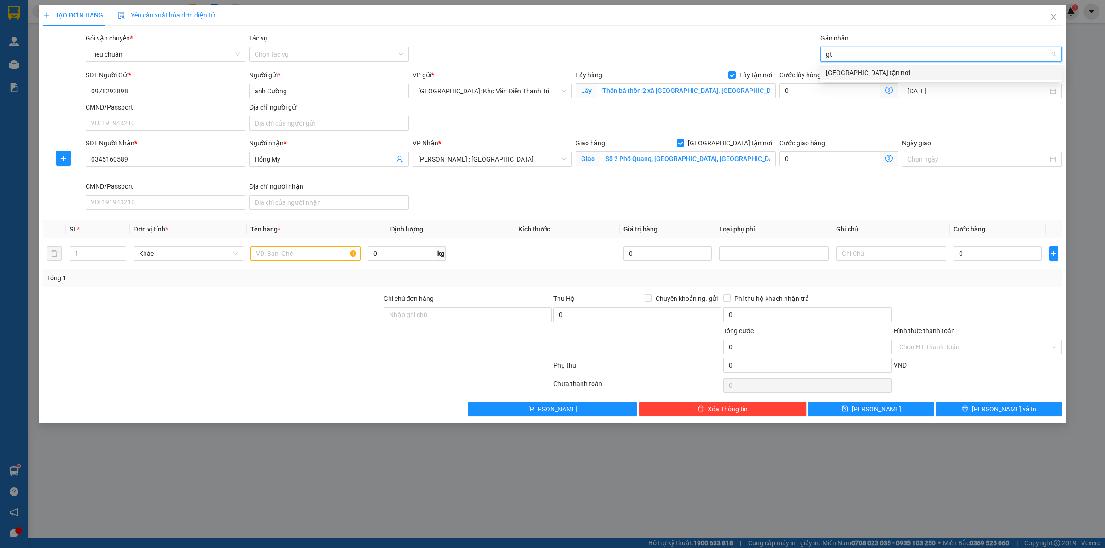
click at [825, 76] on div "[GEOGRAPHIC_DATA] tận nơi" at bounding box center [940, 72] width 241 height 15
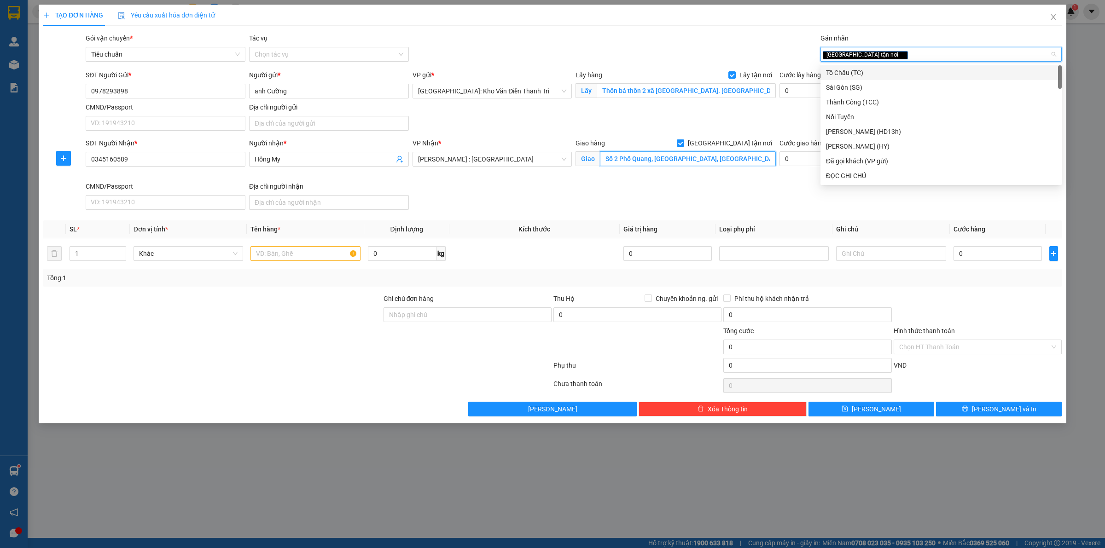
click at [694, 166] on input "Số 2 Phổ Quang, [GEOGRAPHIC_DATA], [GEOGRAPHIC_DATA], [GEOGRAPHIC_DATA]" at bounding box center [688, 158] width 176 height 15
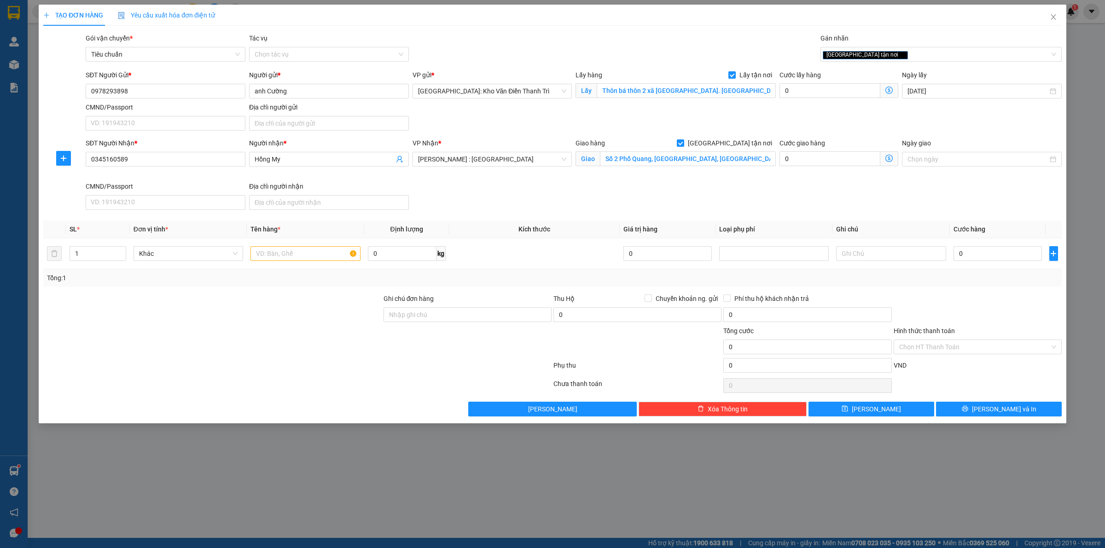
click at [475, 201] on div "SĐT Người Nhận * 0345160589 Người nhận * Hồng My VP Nhận * [GEOGRAPHIC_DATA] : …" at bounding box center [574, 175] width 980 height 75
click at [291, 251] on input "text" at bounding box center [305, 253] width 110 height 15
paste input "15/8 hằng 1 kiện ghế"
type input "15/8 hằng 1 kiện ghế kiên đón đông hưng"
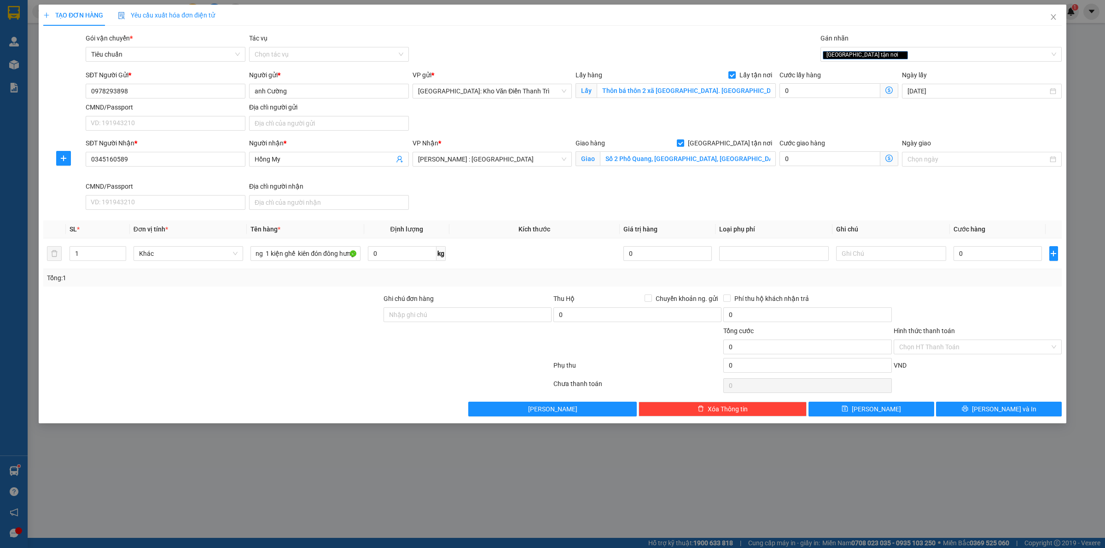
click at [847, 207] on div "SĐT Người Nhận * 0345160589 Người nhận * Hồng My VP Nhận * [GEOGRAPHIC_DATA] : …" at bounding box center [574, 175] width 980 height 75
click at [968, 260] on input "0" at bounding box center [997, 253] width 88 height 15
type input "7"
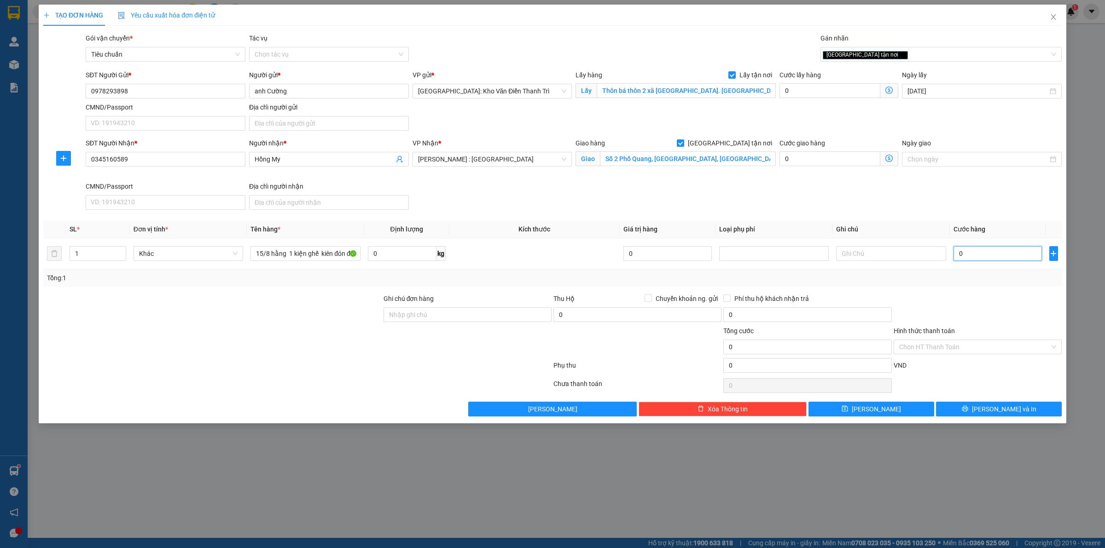
type input "7"
type input "70"
type input "700"
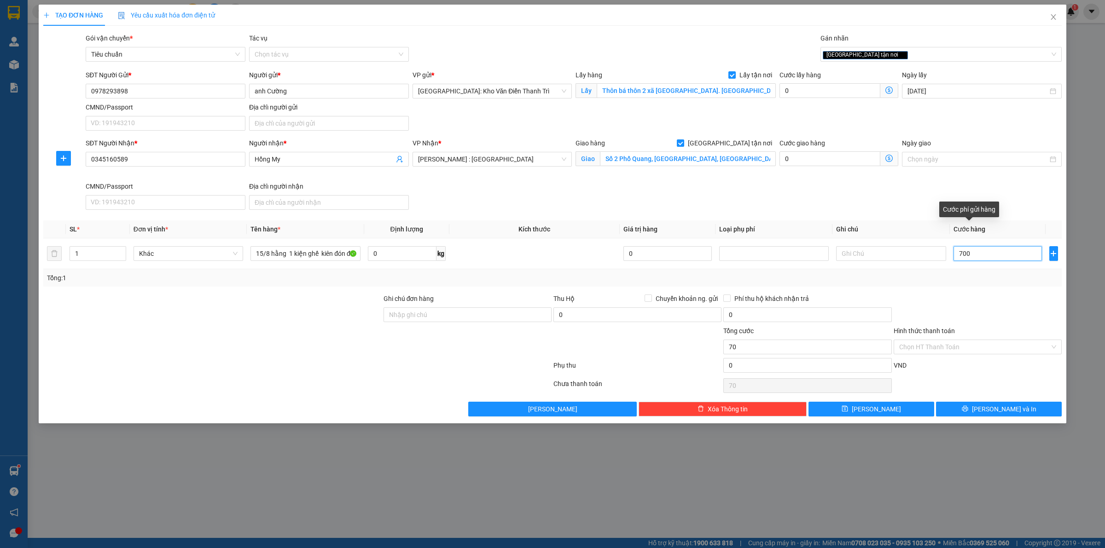
type input "700"
type input "7.000"
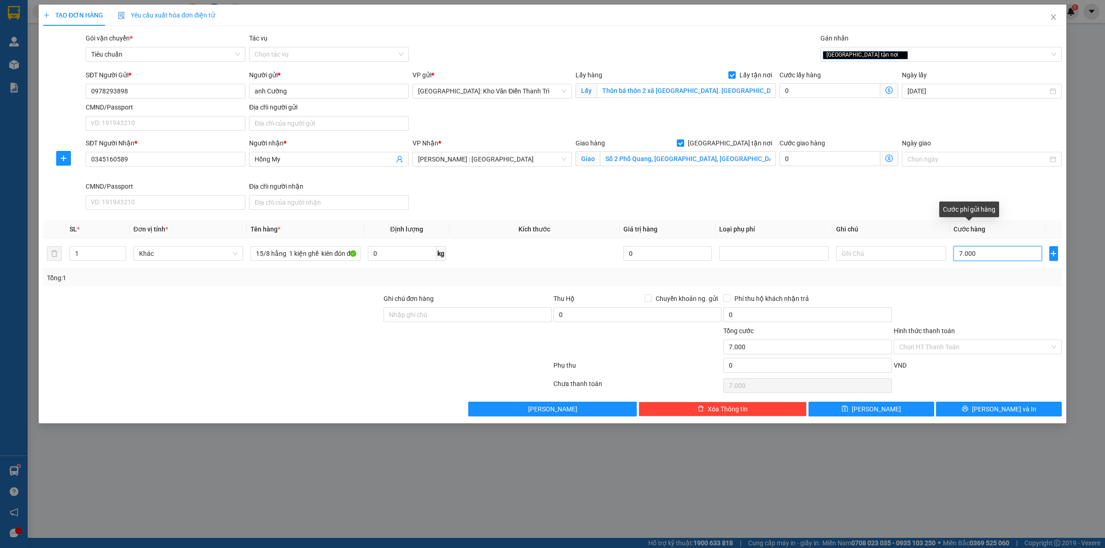
type input "70.000"
type input "700.000"
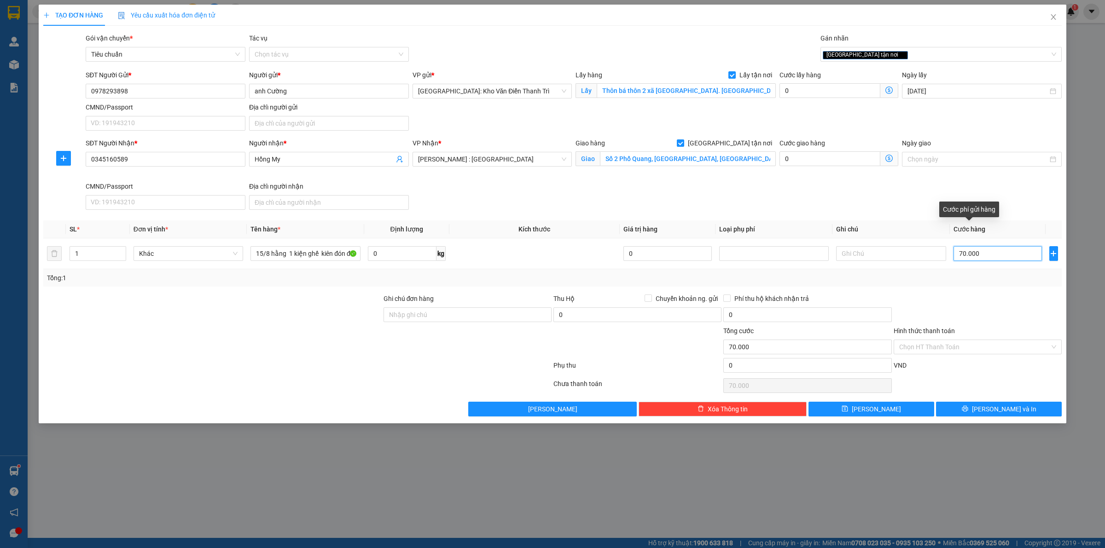
type input "700.000"
click at [886, 415] on button "[PERSON_NAME]" at bounding box center [871, 409] width 126 height 15
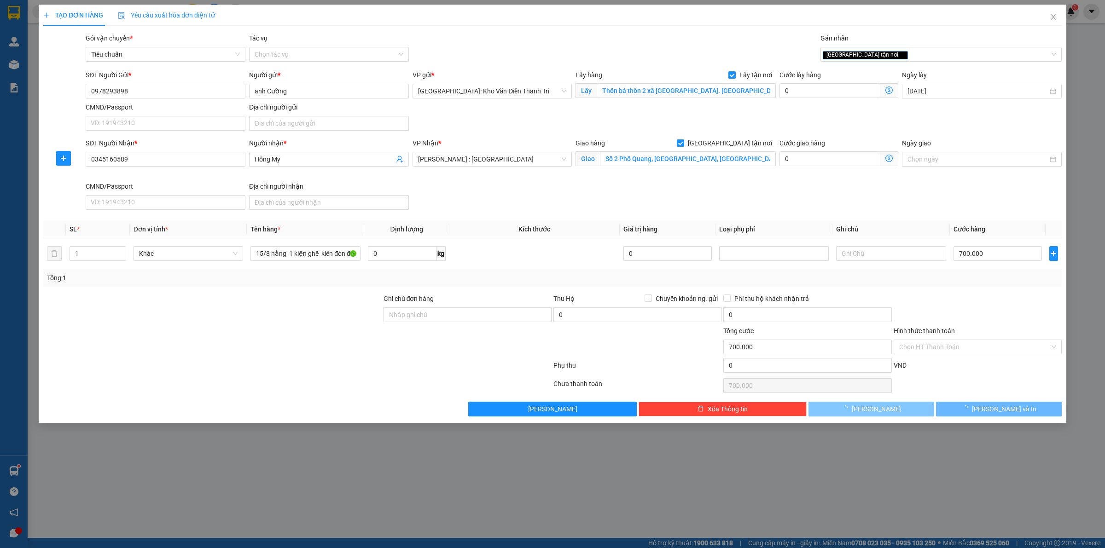
checkbox input "false"
type input "0"
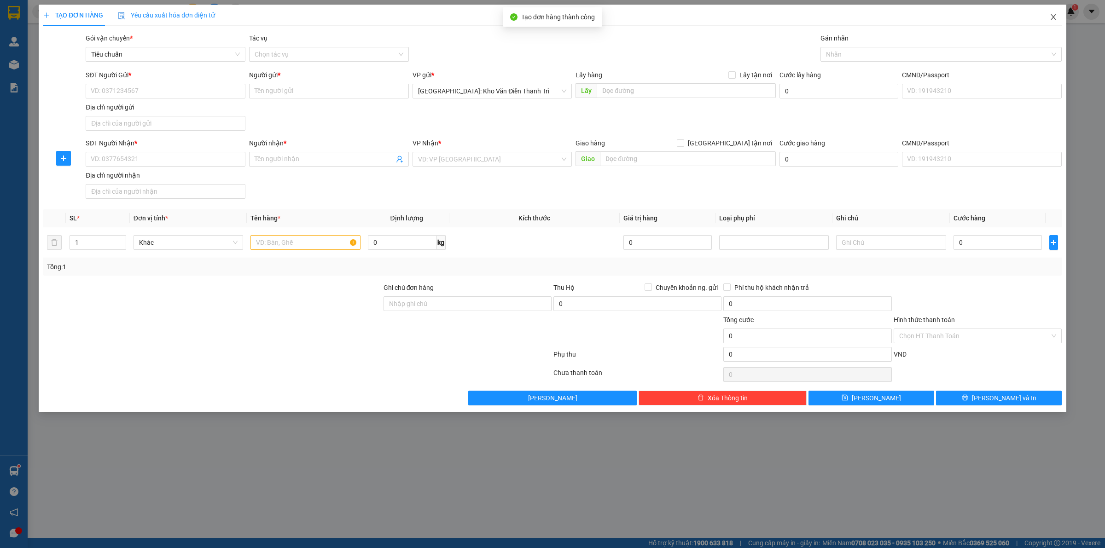
click at [1051, 22] on span "Close" at bounding box center [1053, 18] width 26 height 26
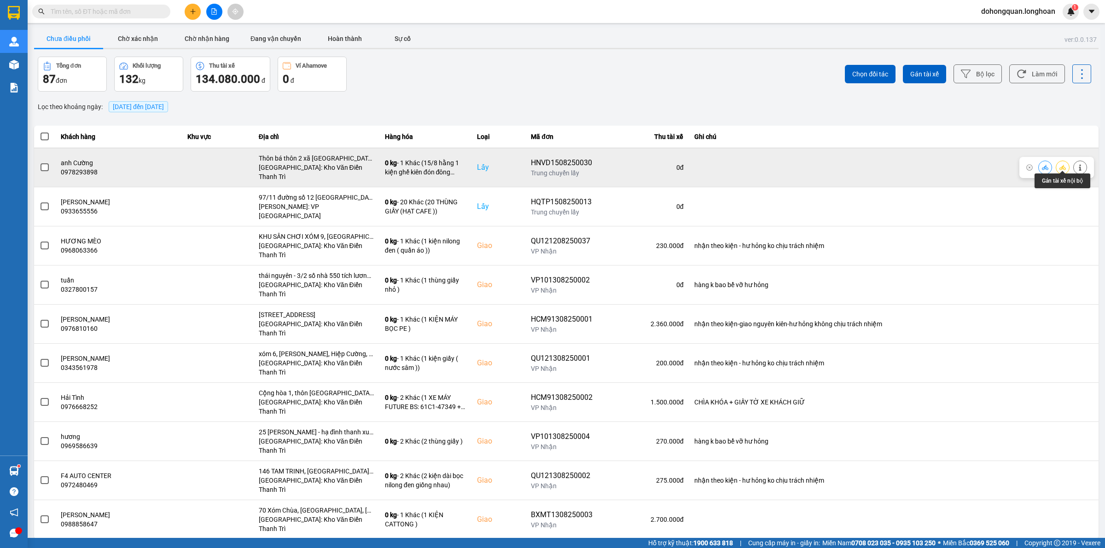
click at [1060, 165] on icon at bounding box center [1062, 167] width 6 height 5
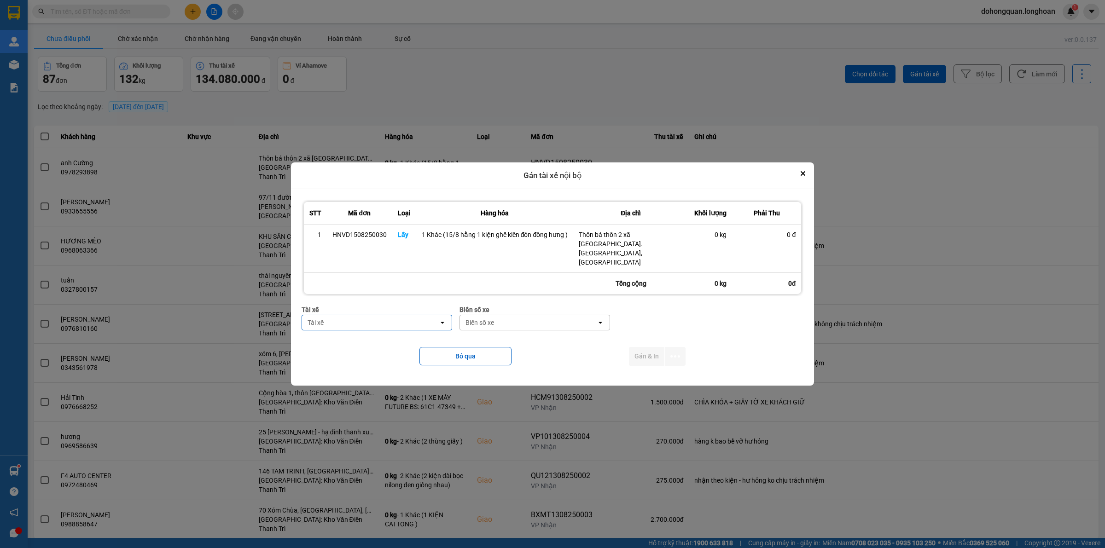
click at [427, 315] on div "Tài xế" at bounding box center [370, 322] width 137 height 15
type input "b"
type input "kiên"
click at [417, 343] on div "0869828247 - [PERSON_NAME] 0869.828.247" at bounding box center [377, 350] width 150 height 17
click at [514, 317] on div "Biển số xe" at bounding box center [541, 322] width 137 height 15
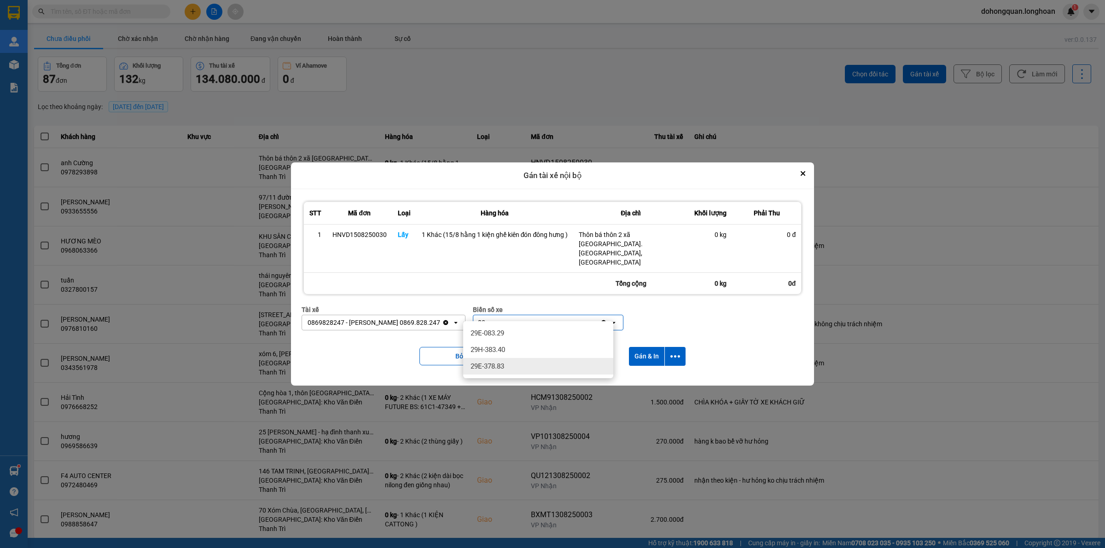
type input "83"
click at [500, 373] on div "29E-378.83" at bounding box center [538, 366] width 150 height 17
click at [675, 352] on icon "dialog" at bounding box center [675, 357] width 10 height 10
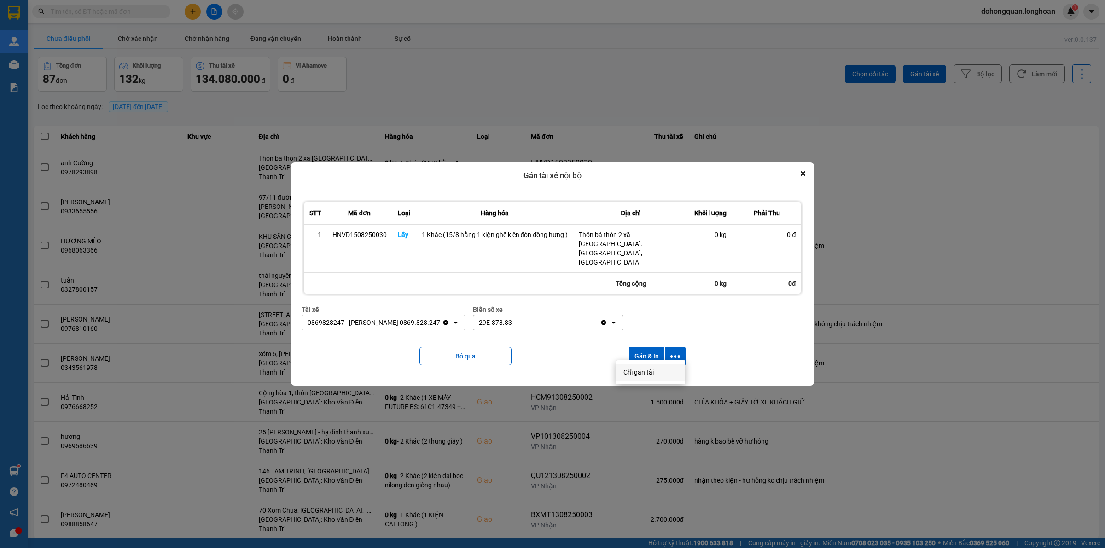
click at [646, 378] on li "Chỉ gán tài" at bounding box center [650, 372] width 69 height 17
click at [676, 355] on icon "dialog" at bounding box center [675, 356] width 10 height 2
click at [629, 375] on span "Chỉ gán tài" at bounding box center [638, 372] width 30 height 9
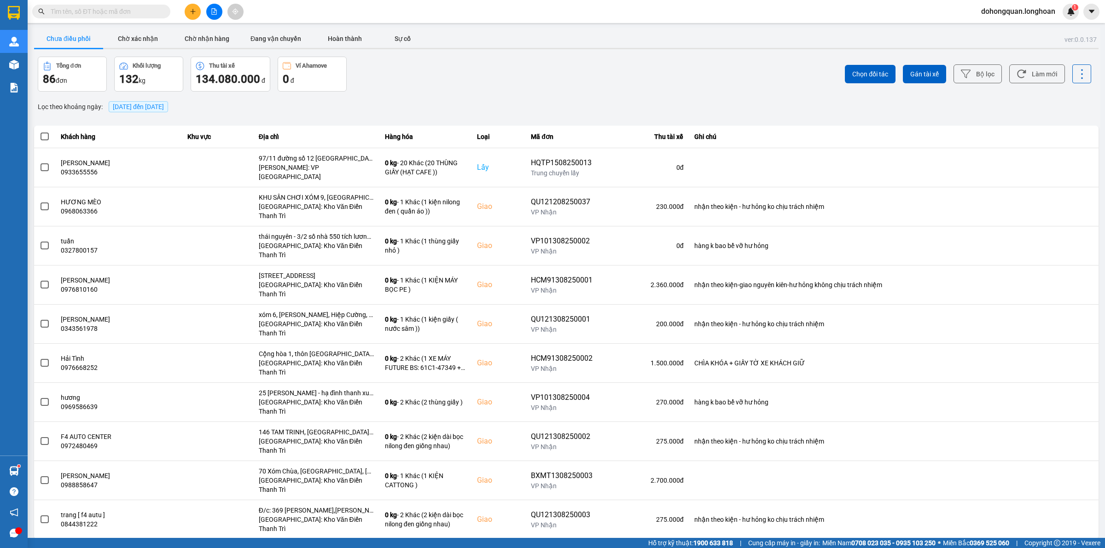
click at [578, 51] on div "ver: 0.0.137 Chưa điều phối Chờ xác nhận Chờ nhận hàng Đang vận chuyển Hoàn thà…" at bounding box center [566, 292] width 1068 height 528
click at [619, 102] on div "Lọc theo khoảng ngày : [DATE] đến [DATE]" at bounding box center [566, 107] width 1064 height 16
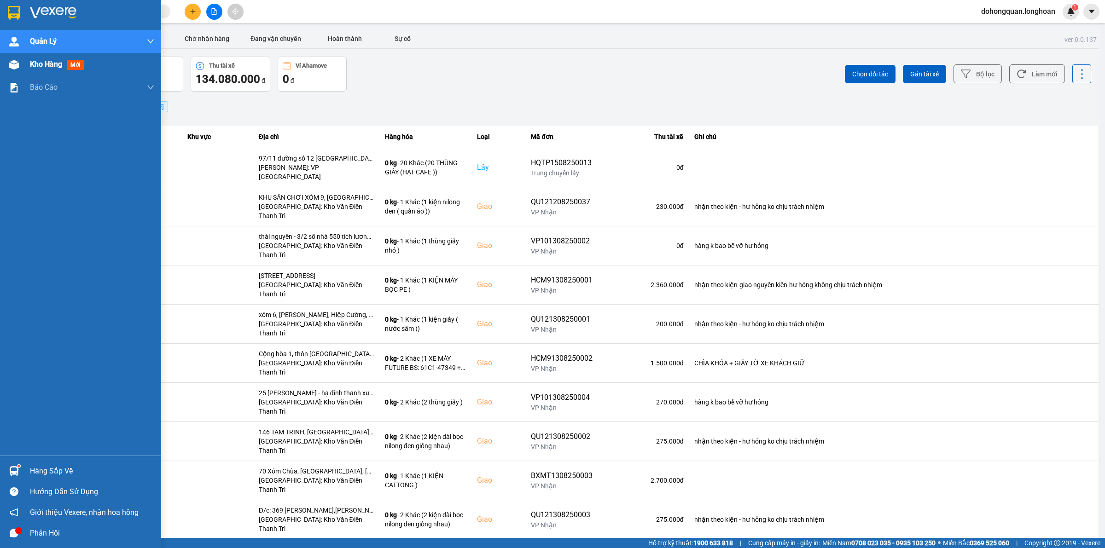
click at [8, 15] on img at bounding box center [14, 13] width 12 height 14
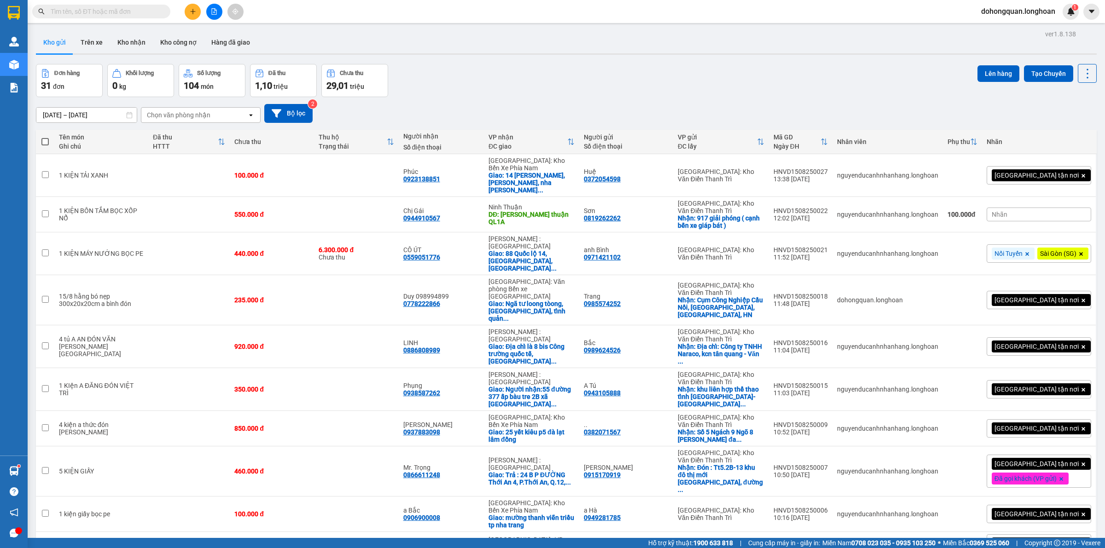
click at [609, 74] on div "Đơn hàng 31 đơn Khối lượng 0 kg Số lượng 104 món Đã thu 1,10 triệu Chưa thu 29,…" at bounding box center [566, 80] width 1061 height 33
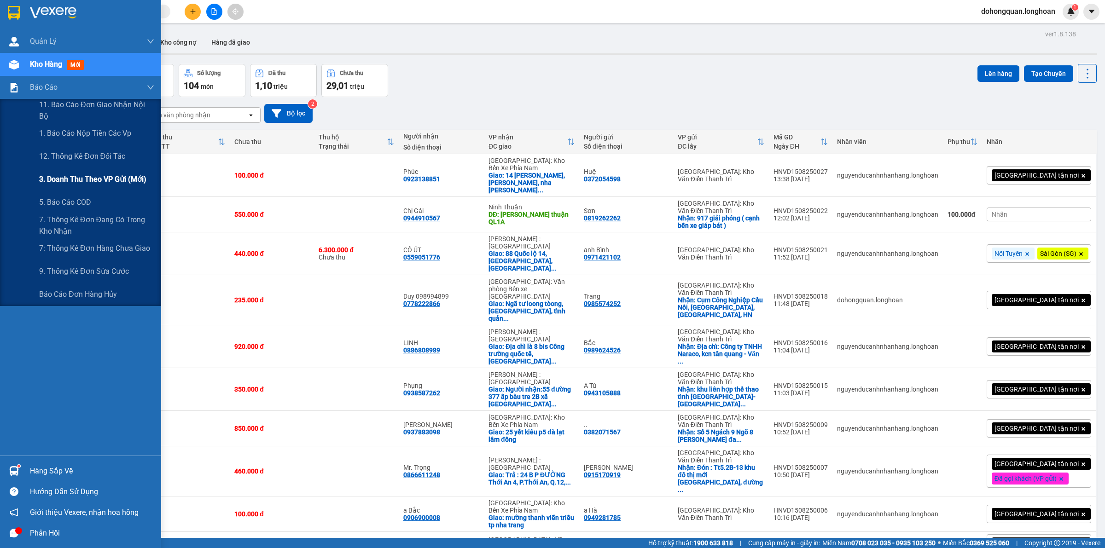
click at [51, 178] on span "3. Doanh Thu theo VP Gửi (mới)" at bounding box center [92, 180] width 107 height 12
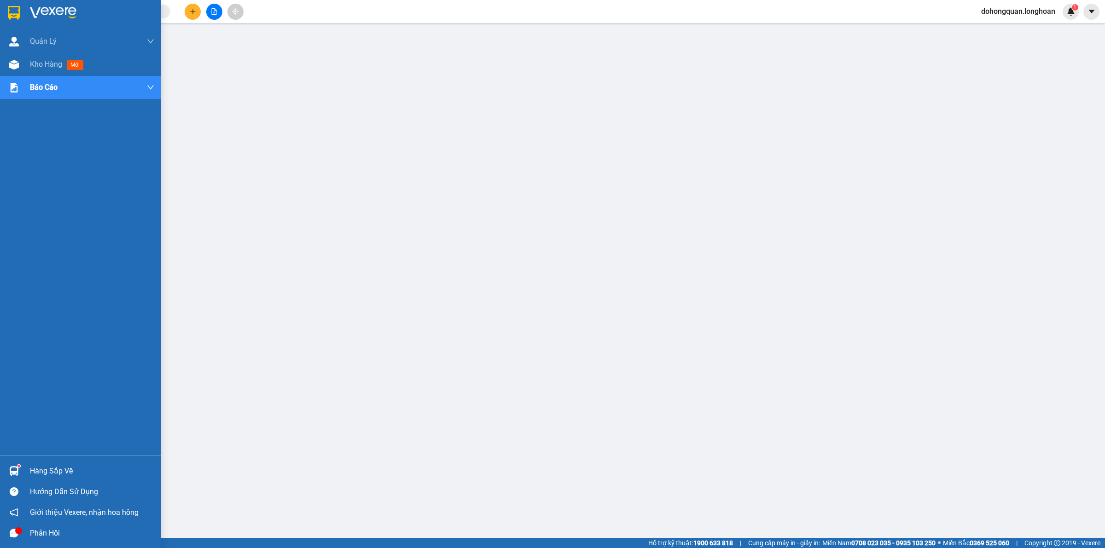
click at [23, 16] on div at bounding box center [80, 15] width 161 height 30
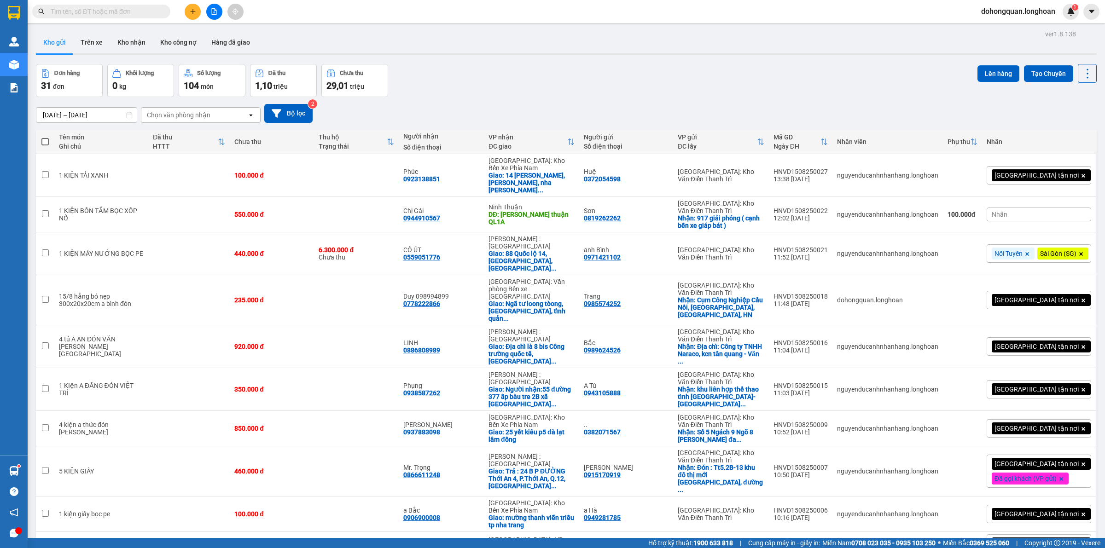
click at [193, 14] on icon "plus" at bounding box center [193, 11] width 6 height 6
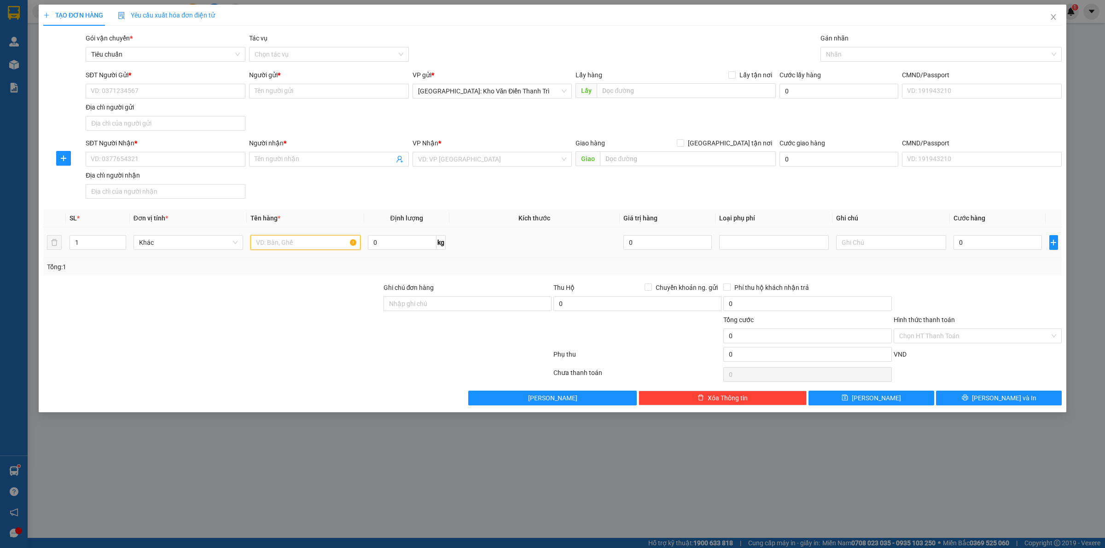
click at [290, 244] on input "text" at bounding box center [305, 242] width 110 height 15
paste input "2 kiện mỗi kiện khoảng 30kg, 60x60x50"
type input "2 kiện mỗi kiện khoảng 30kg, 60x60x50 a đăng đón"
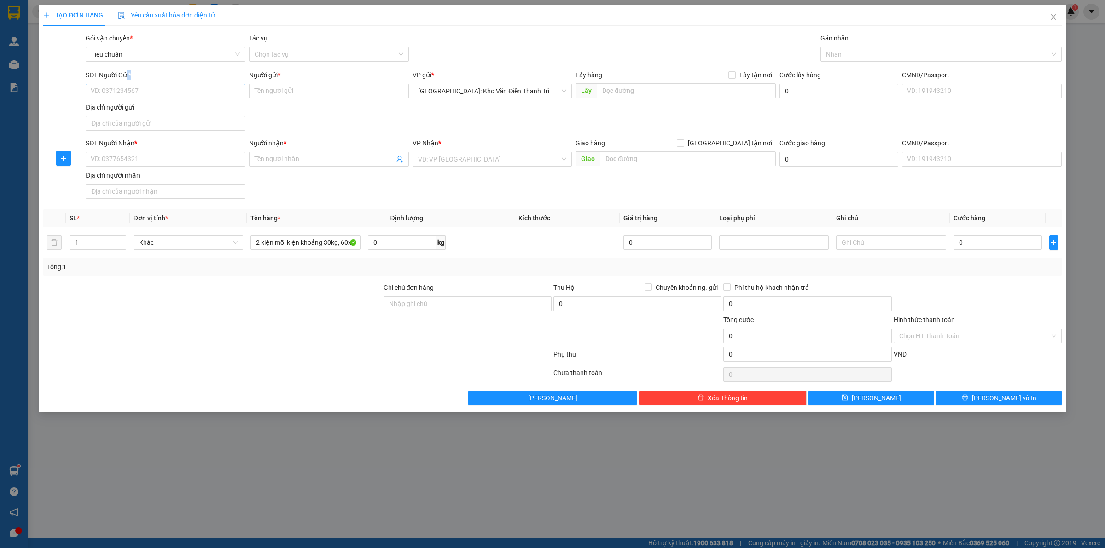
click at [126, 84] on div "SĐT Người Gửi * VD: 0371234567" at bounding box center [166, 86] width 160 height 32
click at [125, 88] on input "SĐT Người Gửi *" at bounding box center [166, 91] width 160 height 15
click at [683, 93] on input "text" at bounding box center [686, 90] width 179 height 15
paste input "Gửi từ: [GEOGRAPHIC_DATA], [GEOGRAPHIC_DATA], [GEOGRAPHIC_DATA]"
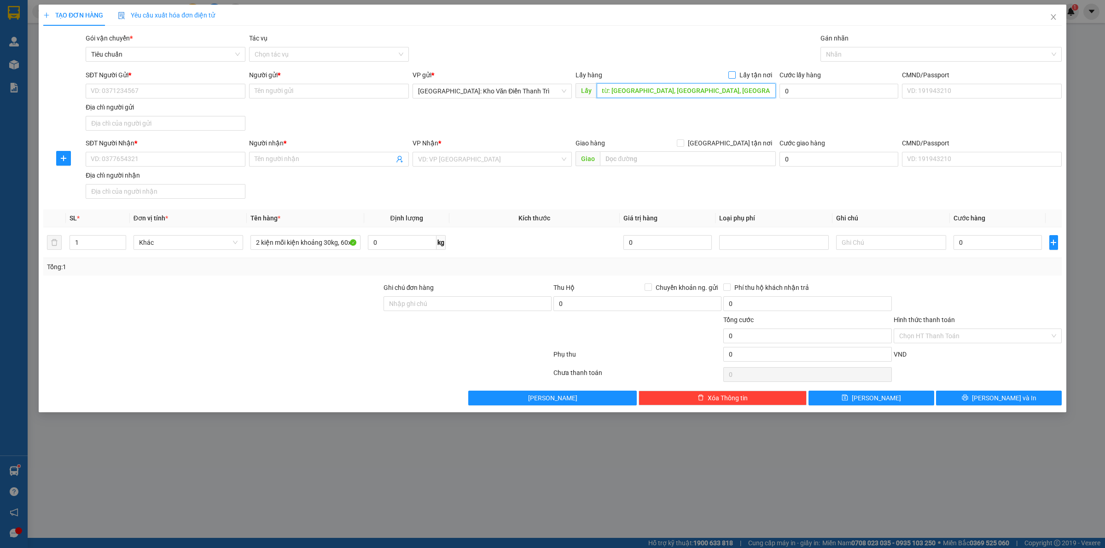
type input "Gửi từ: [GEOGRAPHIC_DATA], [GEOGRAPHIC_DATA], [GEOGRAPHIC_DATA]"
click at [735, 77] on input "Lấy tận nơi" at bounding box center [731, 74] width 6 height 6
checkbox input "true"
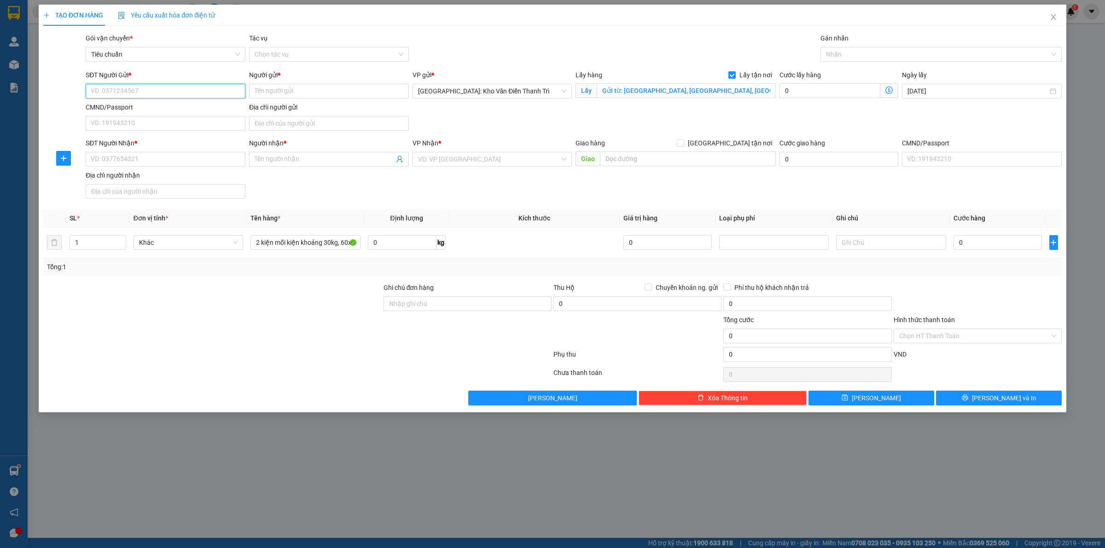
click at [214, 90] on input "SĐT Người Gửi *" at bounding box center [166, 91] width 160 height 15
paste input "0349220441"
type input "0349220441"
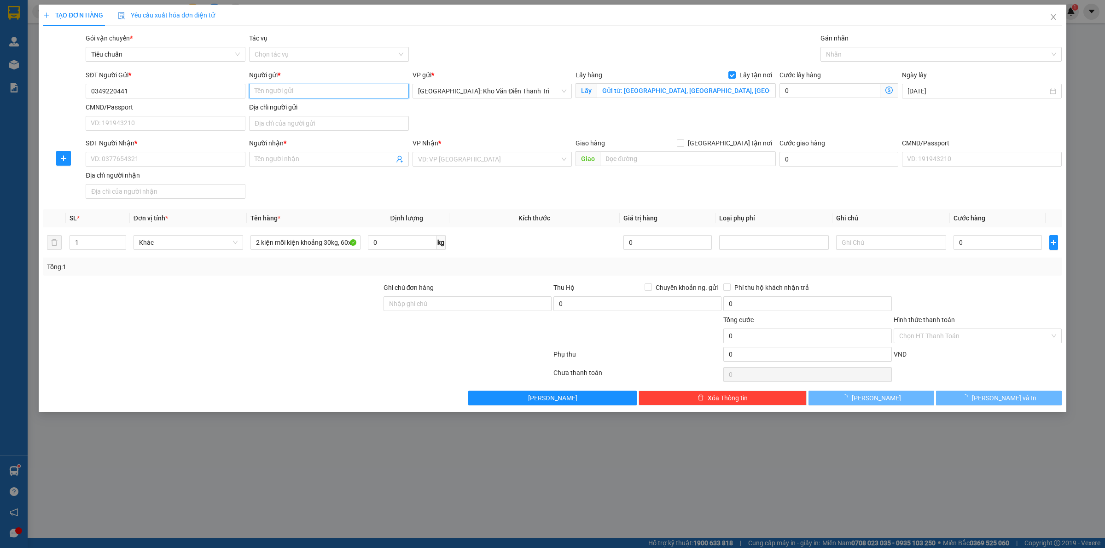
click at [274, 87] on input "Người gửi *" at bounding box center [329, 91] width 160 height 15
paste input "Hải"
type input "Hải"
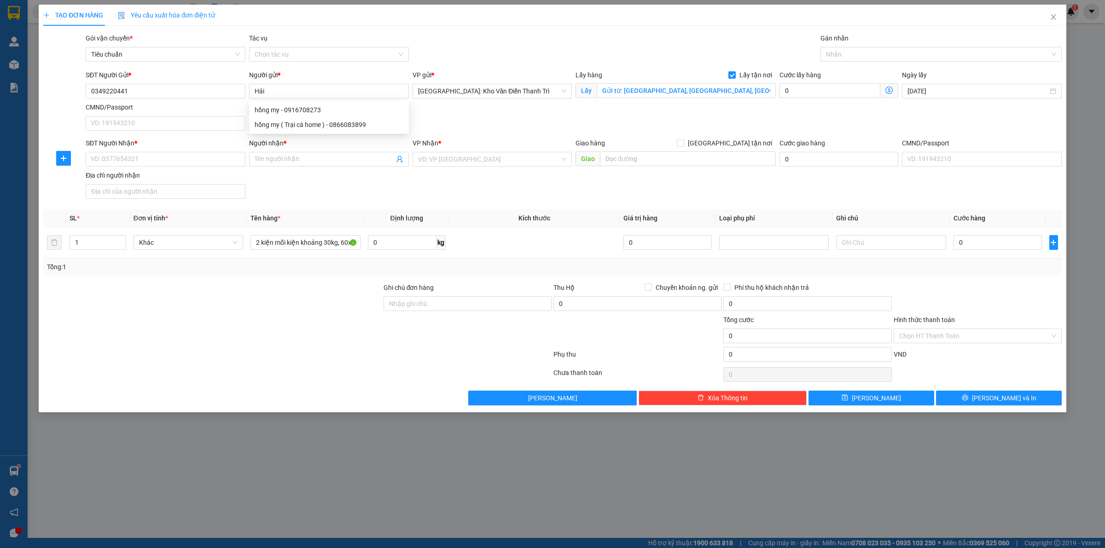
click at [474, 118] on div "SĐT Người Gửi * 0349220441 Người gửi * Hải VP gửi * [GEOGRAPHIC_DATA]: Kho Văn …" at bounding box center [574, 102] width 980 height 64
click at [125, 158] on input "SĐT Người Nhận *" at bounding box center [166, 159] width 160 height 15
click at [634, 163] on input "text" at bounding box center [688, 158] width 176 height 15
paste input "Gửi đến: [GEOGRAPHIC_DATA],[GEOGRAPHIC_DATA]"
type input "Gửi đến: [GEOGRAPHIC_DATA],[GEOGRAPHIC_DATA]"
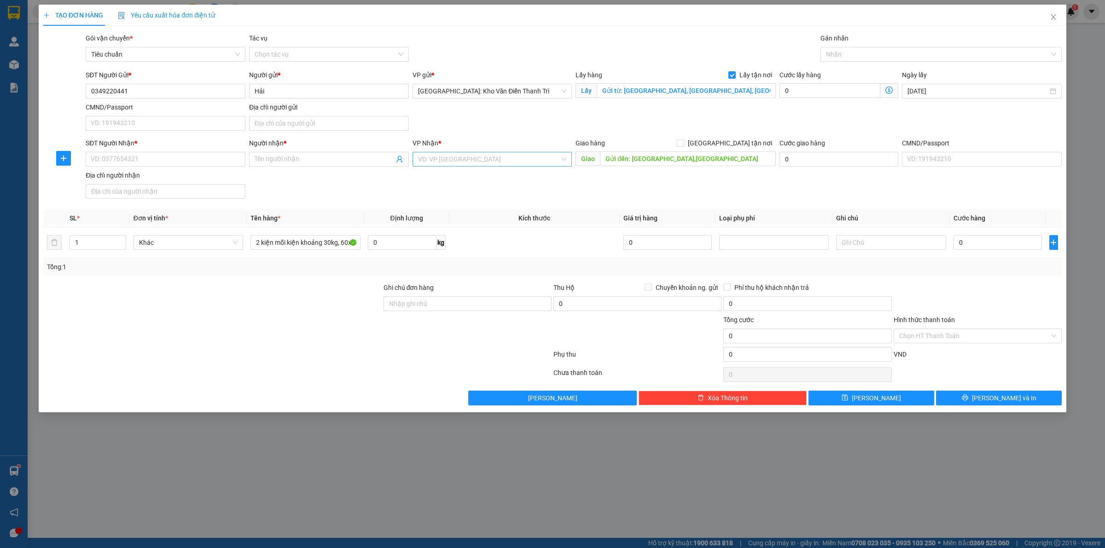
click at [495, 157] on input "search" at bounding box center [489, 159] width 142 height 14
type input "kho văn"
click at [446, 180] on div "[GEOGRAPHIC_DATA]: Kho Văn Điển Thanh Trì" at bounding box center [492, 178] width 149 height 10
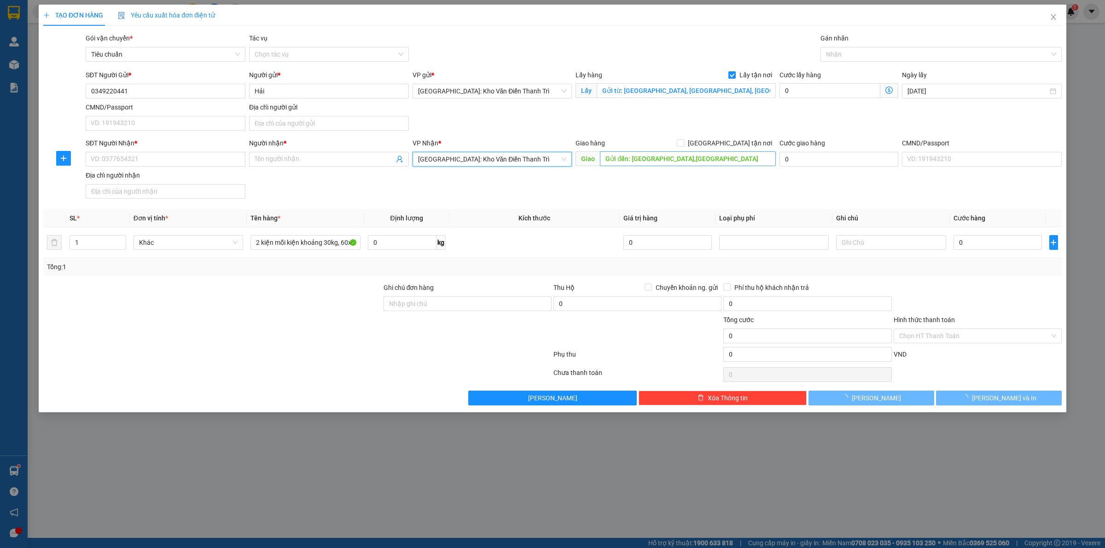
click at [667, 183] on div "SĐT Người Nhận * VD: 0377654321 Người nhận * Tên người nhận VP Nhận * [GEOGRAPH…" at bounding box center [574, 170] width 980 height 64
click at [740, 144] on span "[GEOGRAPHIC_DATA] tận nơi" at bounding box center [730, 143] width 92 height 10
click at [683, 144] on input "[GEOGRAPHIC_DATA] tận nơi" at bounding box center [680, 142] width 6 height 6
checkbox input "true"
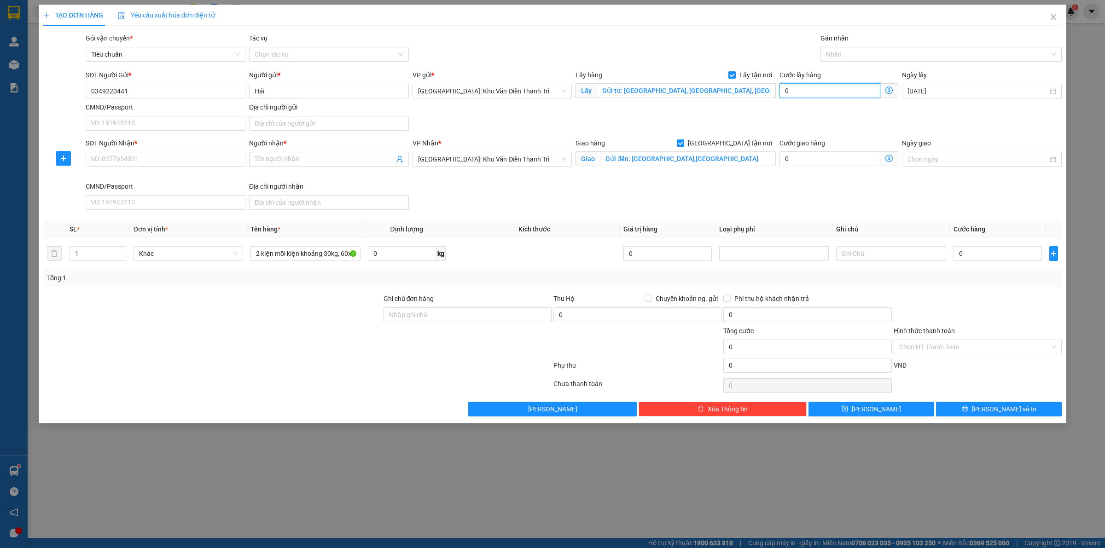
click at [878, 98] on input "0" at bounding box center [829, 90] width 101 height 15
click at [882, 56] on div at bounding box center [936, 54] width 227 height 11
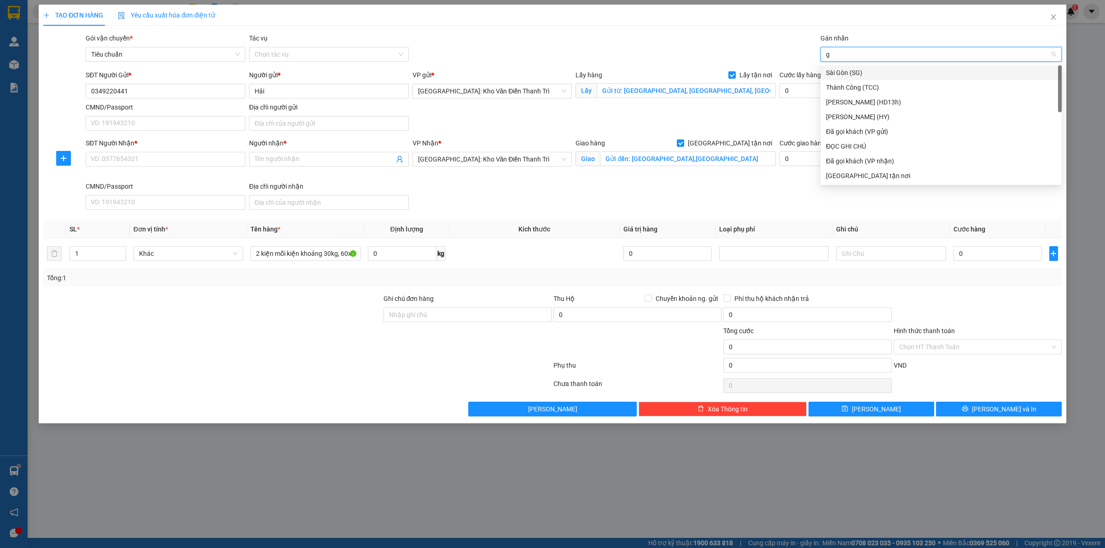
type input "gt"
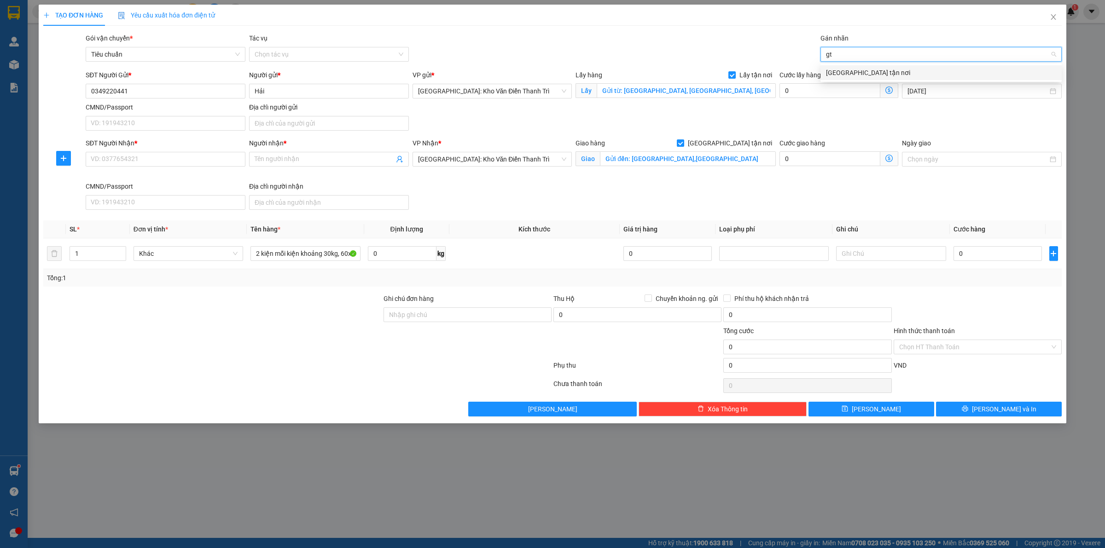
click at [868, 72] on div "[GEOGRAPHIC_DATA] tận nơi" at bounding box center [941, 73] width 230 height 10
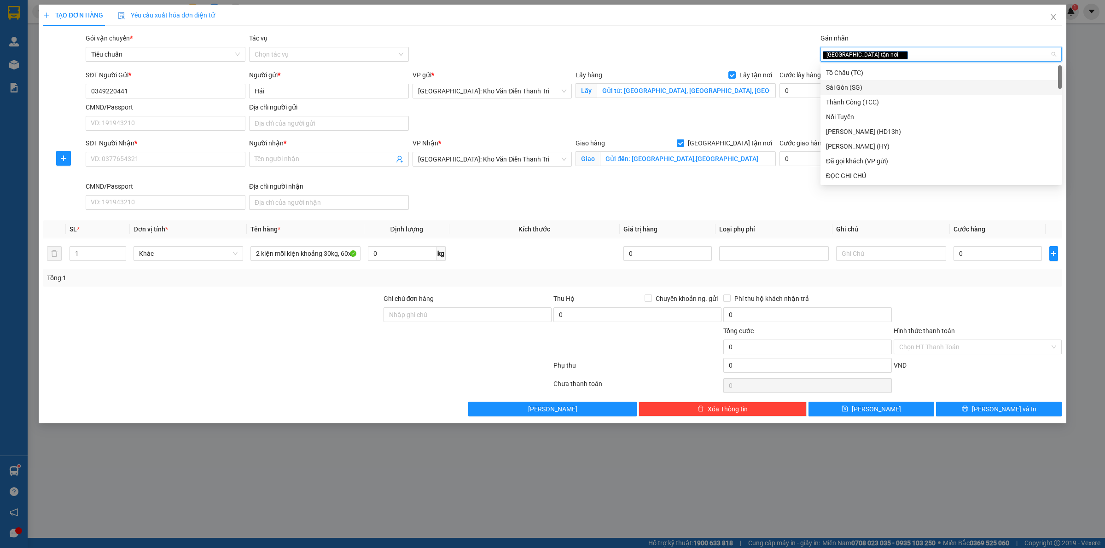
click at [683, 206] on div "SĐT Người Nhận * VD: 0377654321 Người nhận * Tên người nhận VP Nhận * [GEOGRAPH…" at bounding box center [574, 175] width 980 height 75
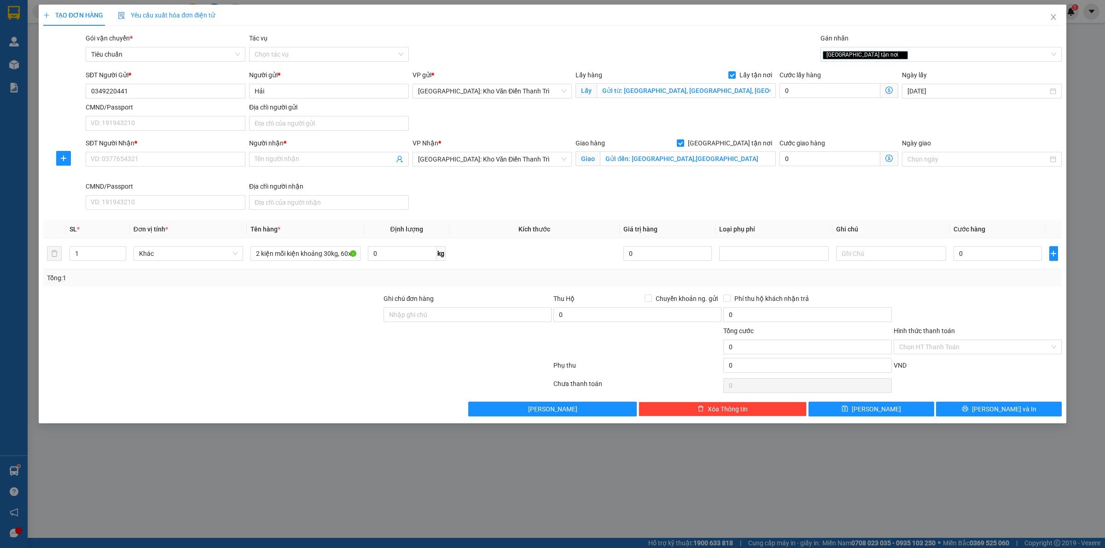
click at [203, 151] on div "SĐT Người Nhận *" at bounding box center [166, 145] width 160 height 14
click at [194, 156] on input "SĐT Người Nhận *" at bounding box center [166, 159] width 160 height 15
paste input "078 9006164"
click at [102, 158] on input "078 9006164" at bounding box center [166, 159] width 160 height 15
type input "0789006164"
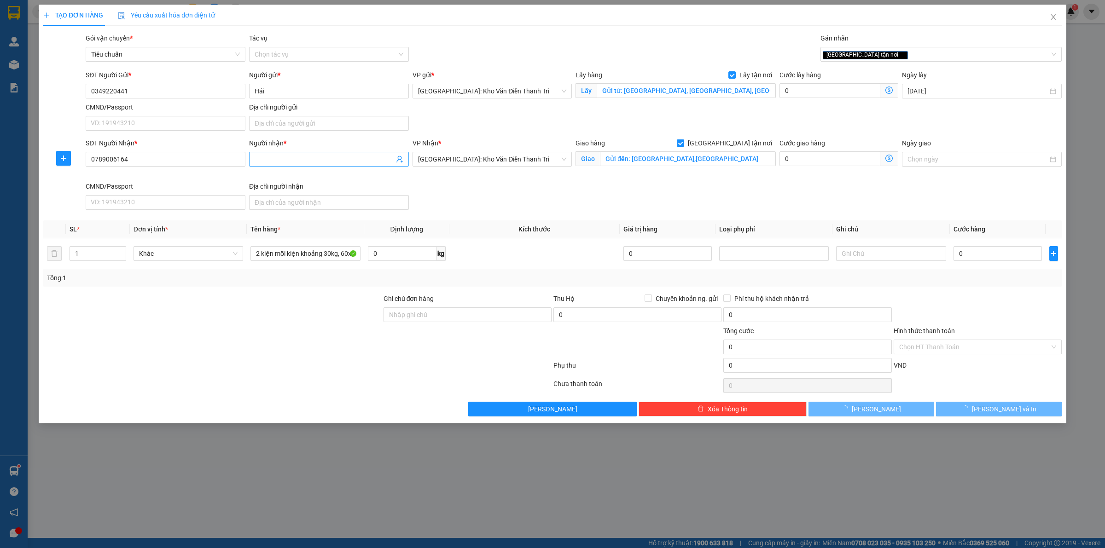
click at [288, 162] on input "Người nhận *" at bounding box center [324, 159] width 139 height 10
paste input "Tuấn"
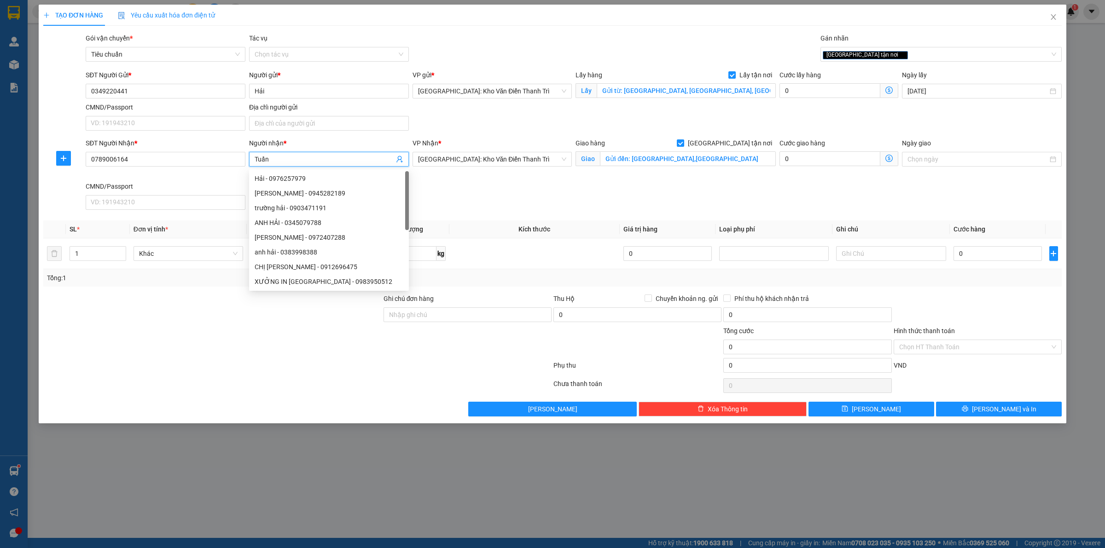
type input "Tuấn"
click at [517, 188] on div "SĐT Người Nhận * 0789006164 Người nhận * Tuấn VP Nhận * [GEOGRAPHIC_DATA]: Kho …" at bounding box center [574, 175] width 980 height 75
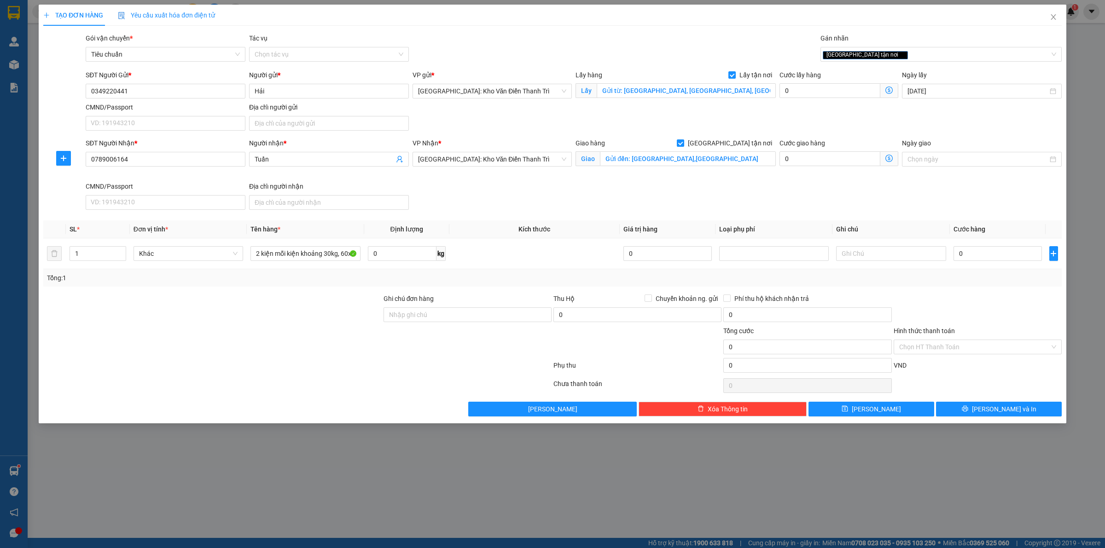
click at [654, 198] on div "SĐT Người Nhận * 0789006164 Người nhận * Tuấn VP Nhận * [GEOGRAPHIC_DATA]: Kho …" at bounding box center [574, 175] width 980 height 75
click at [987, 263] on div "0" at bounding box center [997, 253] width 88 height 18
click at [993, 256] on input "0" at bounding box center [997, 253] width 88 height 15
type input "2"
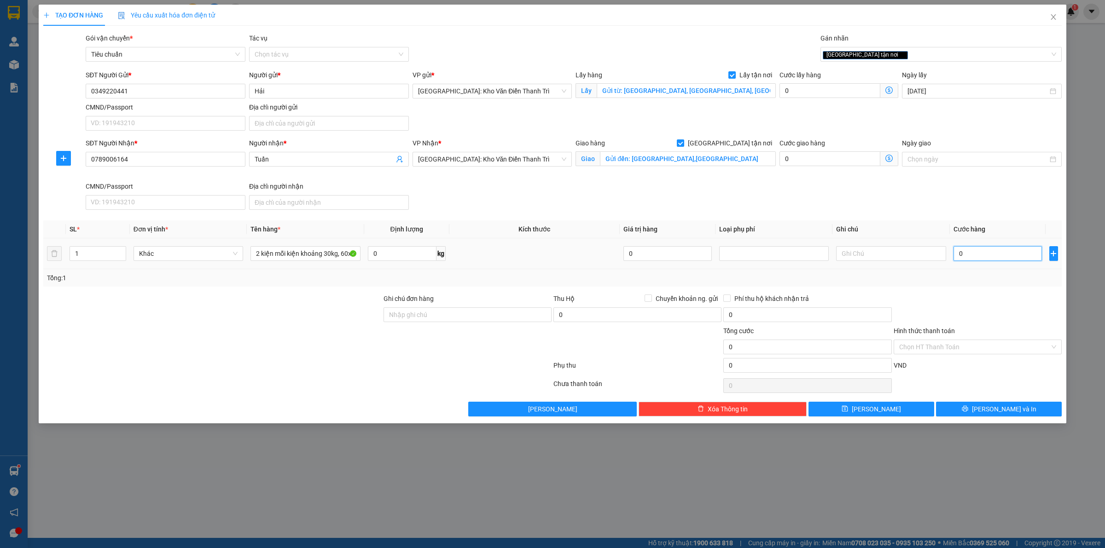
type input "2"
type input "21"
type input "210"
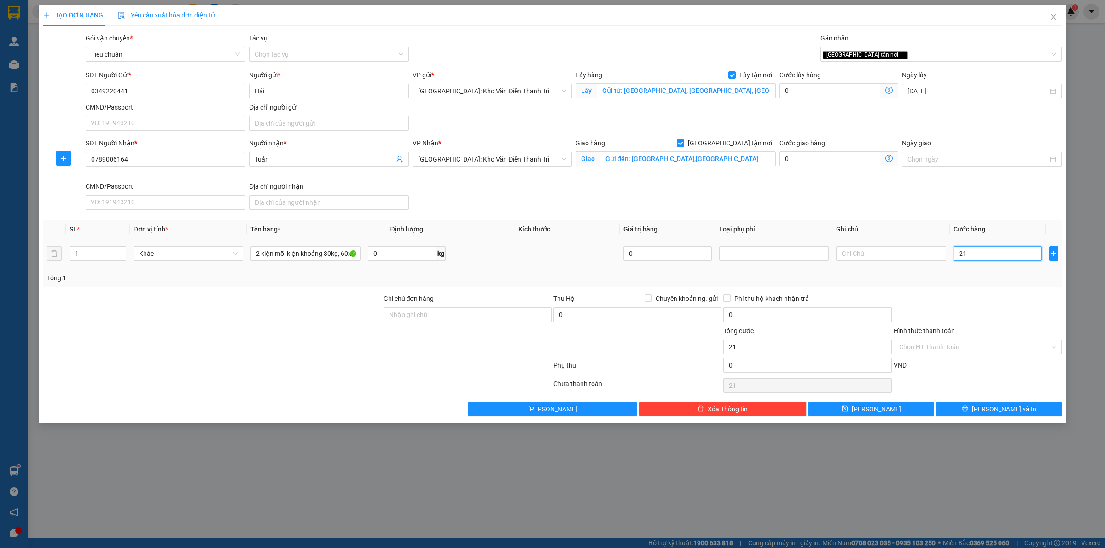
type input "210"
type input "2.100"
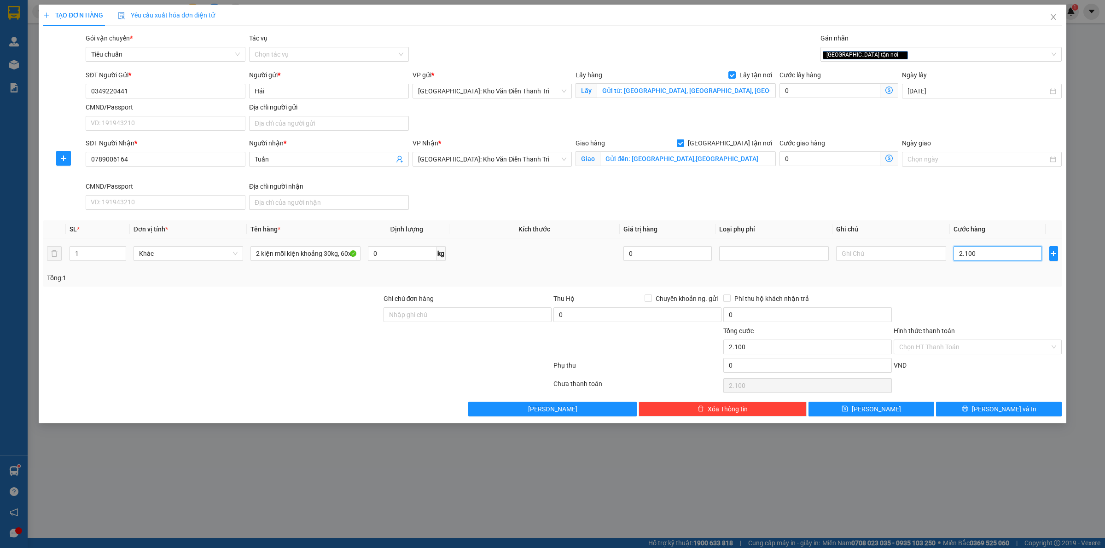
type input "21.000"
type input "210.000"
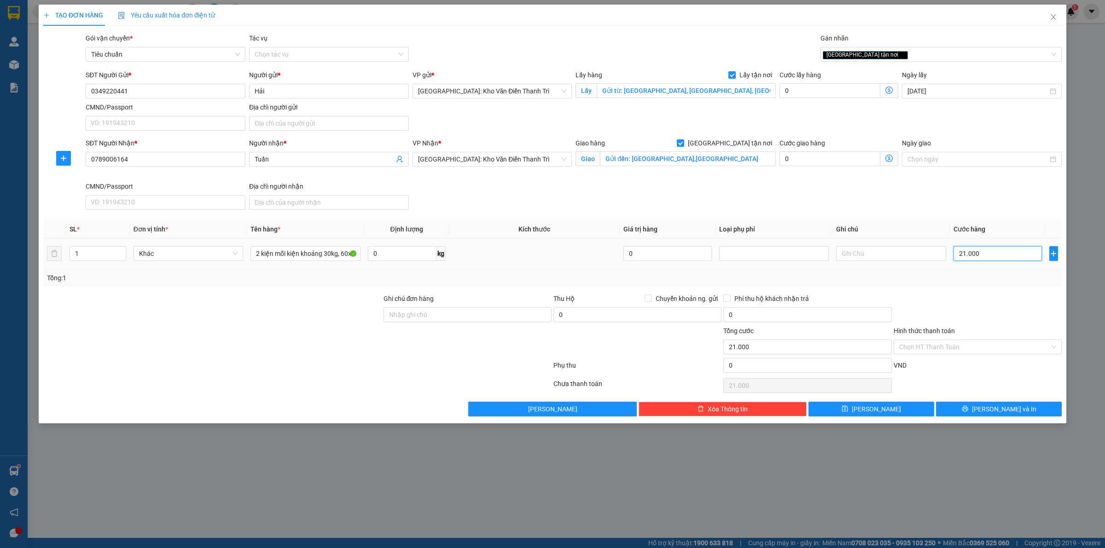
type input "210.000"
click at [884, 412] on button "[PERSON_NAME]" at bounding box center [871, 409] width 126 height 15
checkbox input "false"
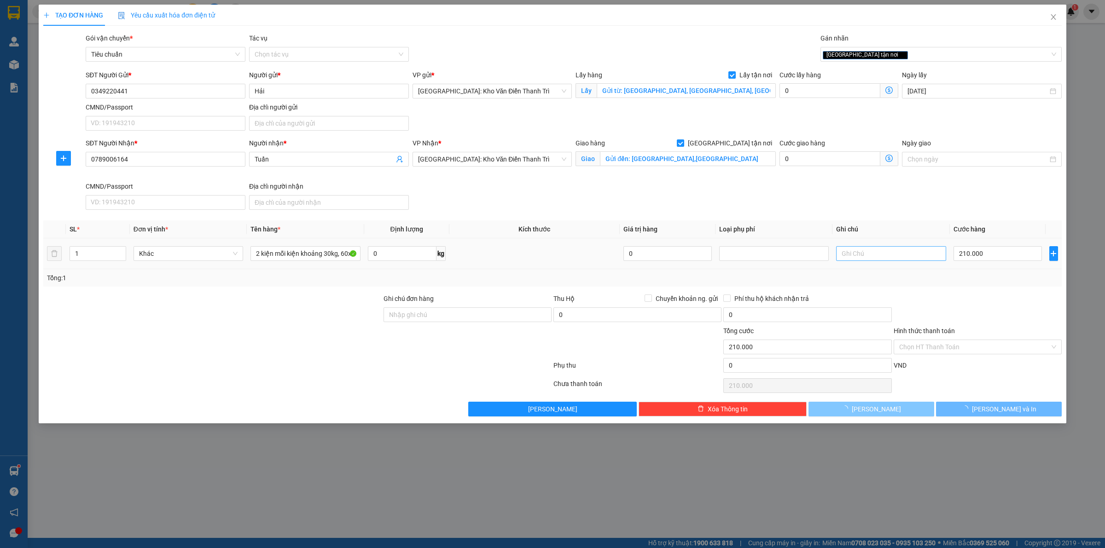
type input "0"
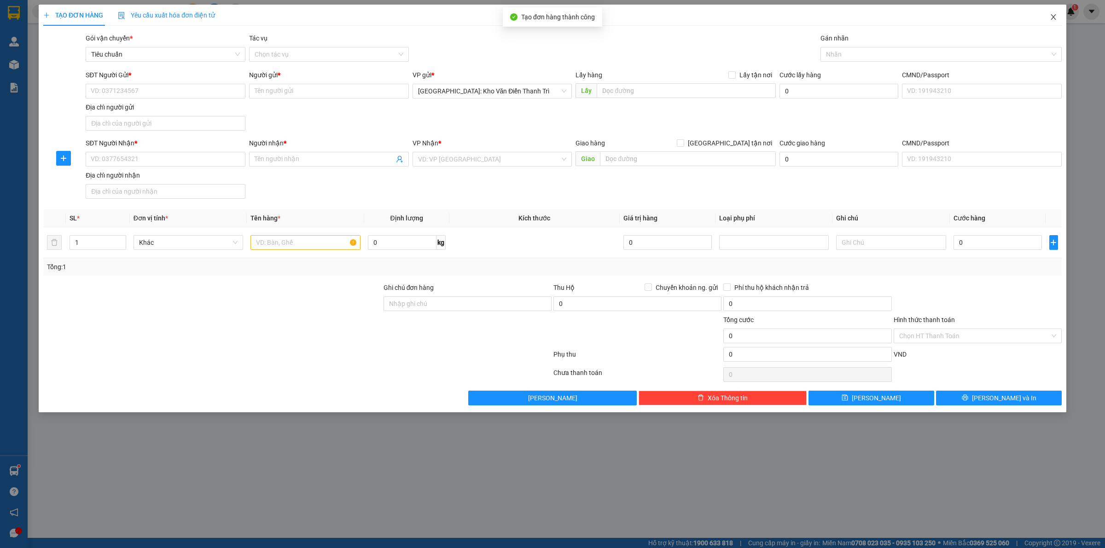
click at [1047, 19] on span "Close" at bounding box center [1053, 18] width 26 height 26
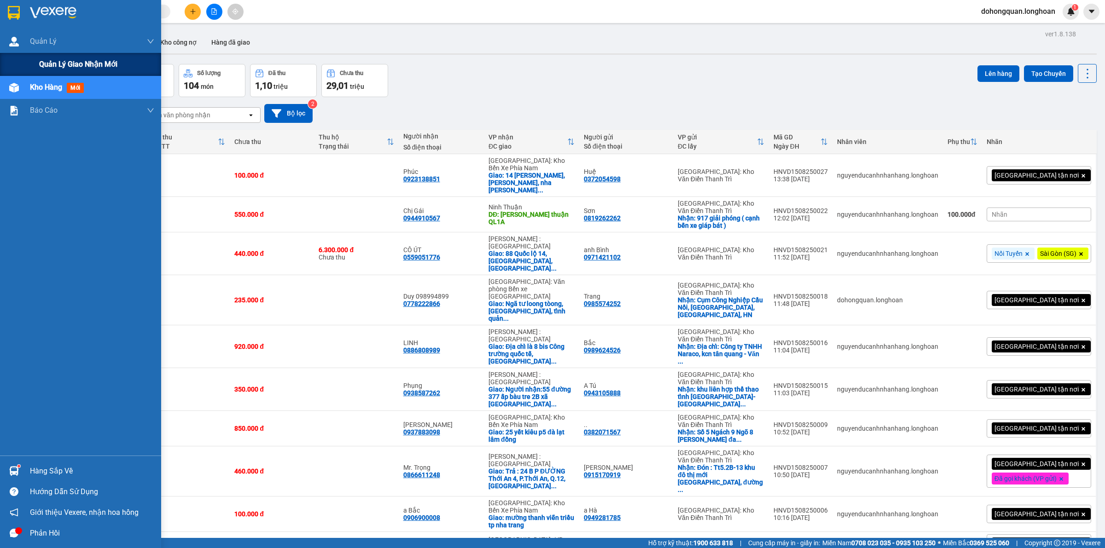
click at [18, 65] on div "Quản lý giao nhận mới" at bounding box center [80, 64] width 161 height 23
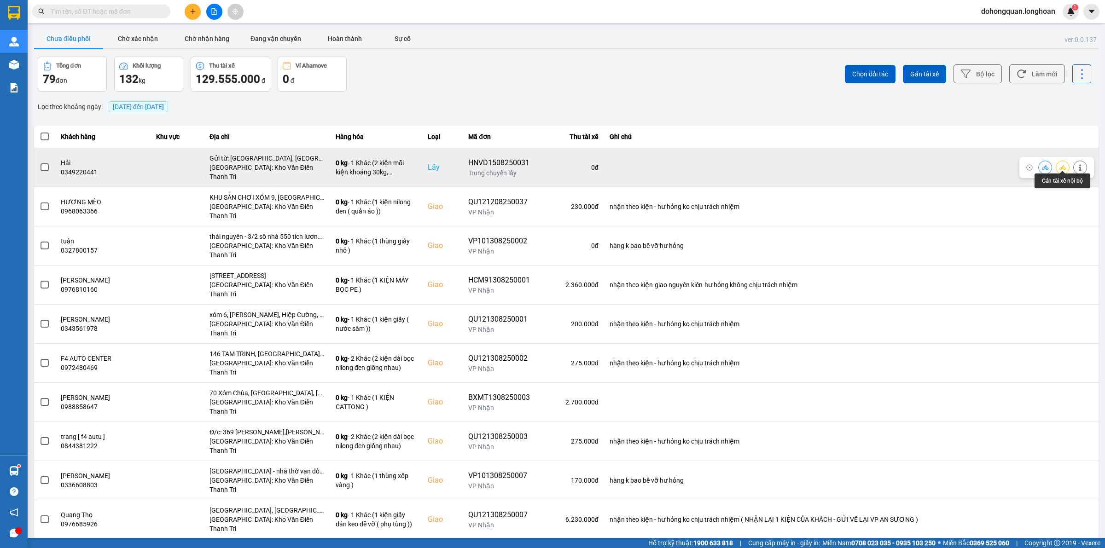
click at [1060, 167] on button at bounding box center [1062, 167] width 13 height 16
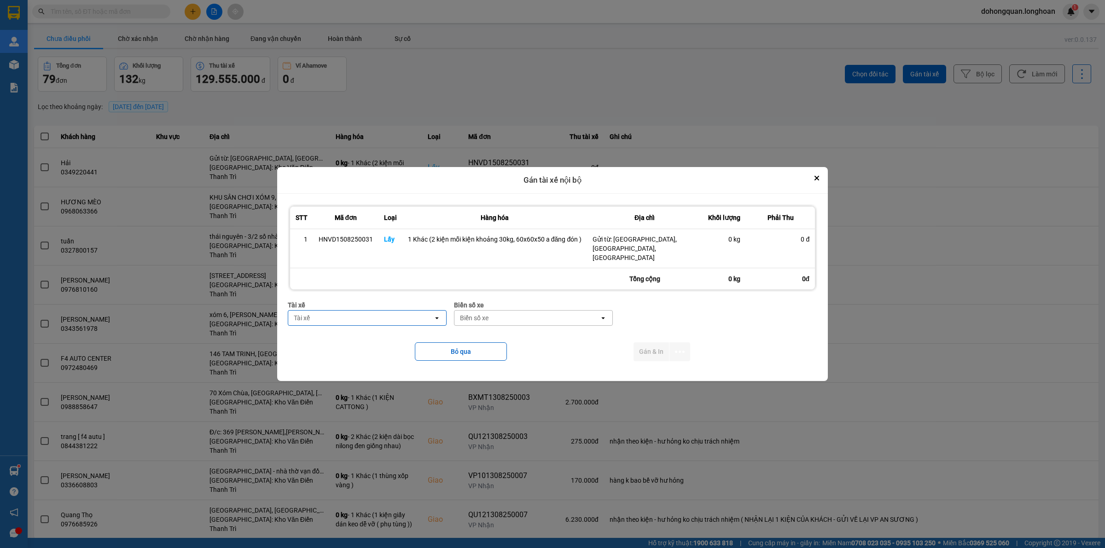
click at [338, 313] on div "Tài xế" at bounding box center [360, 318] width 145 height 15
type input "hải đăng"
click at [381, 318] on div "hải đăng" at bounding box center [355, 318] width 135 height 15
click at [381, 317] on div "Tài xế" at bounding box center [360, 318] width 145 height 15
click at [361, 336] on span "0859238386 - [PERSON_NAME] 0356.999.247" at bounding box center [365, 333] width 138 height 9
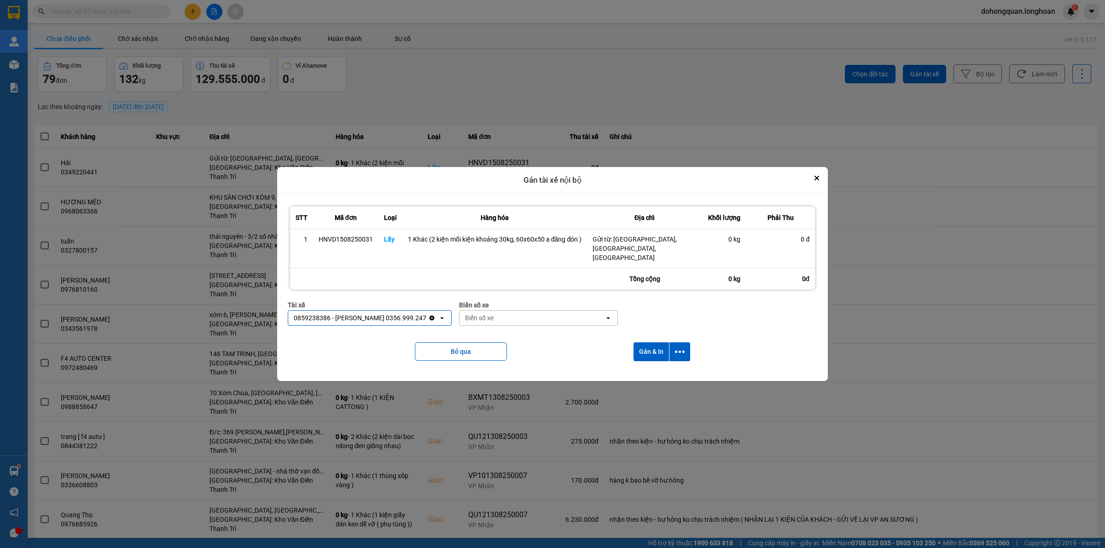
click at [520, 304] on div "Biển số xe" at bounding box center [538, 305] width 159 height 10
click at [515, 311] on div "Biển số xe" at bounding box center [531, 318] width 145 height 15
click at [522, 334] on div "29E-123.04" at bounding box center [536, 333] width 158 height 17
click at [678, 351] on icon "dialog" at bounding box center [680, 352] width 10 height 2
click at [641, 371] on span "Chỉ gán tài" at bounding box center [643, 372] width 30 height 9
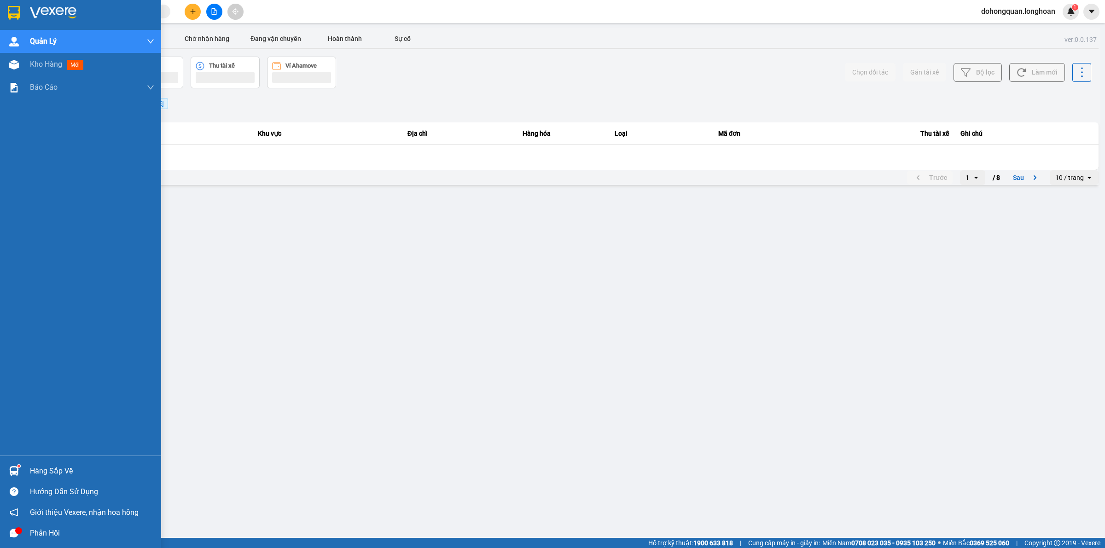
click at [9, 10] on img at bounding box center [14, 13] width 12 height 14
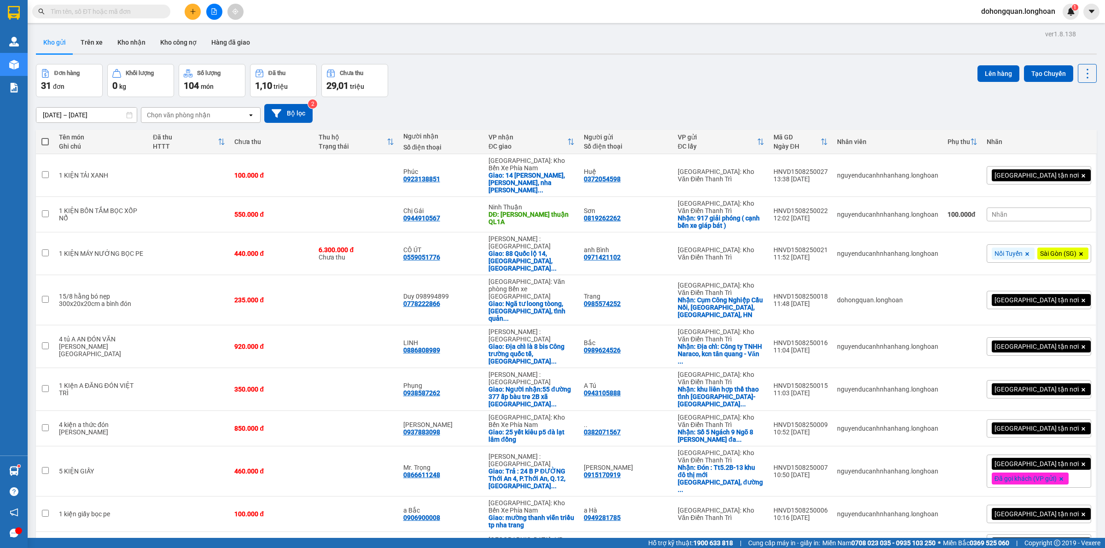
click at [627, 81] on div "Đơn hàng 31 đơn Khối lượng 0 kg Số lượng 104 món Đã thu 1,10 triệu Chưa thu 29,…" at bounding box center [566, 80] width 1061 height 33
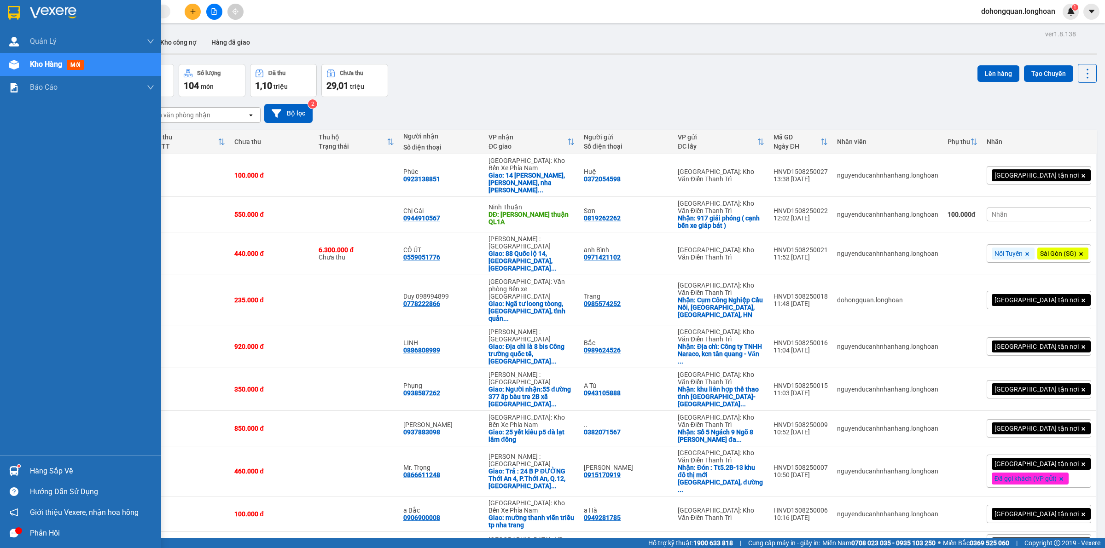
click at [32, 15] on img at bounding box center [53, 13] width 46 height 14
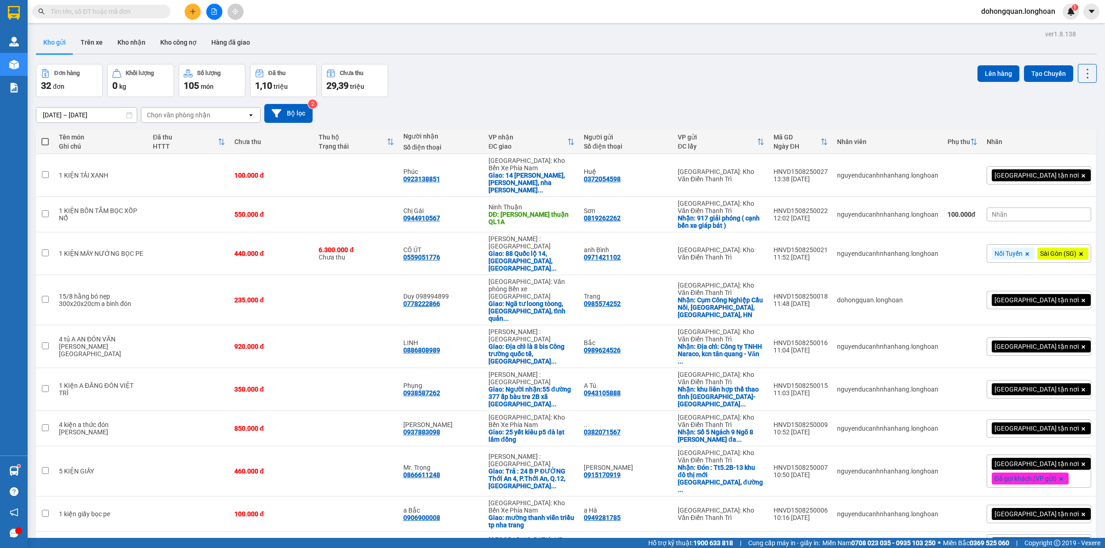
click at [459, 89] on div "Đơn hàng 32 đơn Khối lượng 0 kg Số lượng 105 món Đã thu 1,10 triệu Chưa thu 29,…" at bounding box center [566, 80] width 1061 height 33
click at [588, 91] on div "Đơn hàng 32 đơn Khối lượng 0 kg Số lượng 105 món Đã thu 1,10 triệu Chưa thu 29,…" at bounding box center [566, 80] width 1061 height 33
click at [776, 86] on div "Đơn hàng 32 đơn Khối lượng 0 kg Số lượng 105 món Đã thu 1,10 triệu Chưa thu 29,…" at bounding box center [566, 80] width 1061 height 33
click at [190, 12] on icon "plus" at bounding box center [193, 11] width 6 height 6
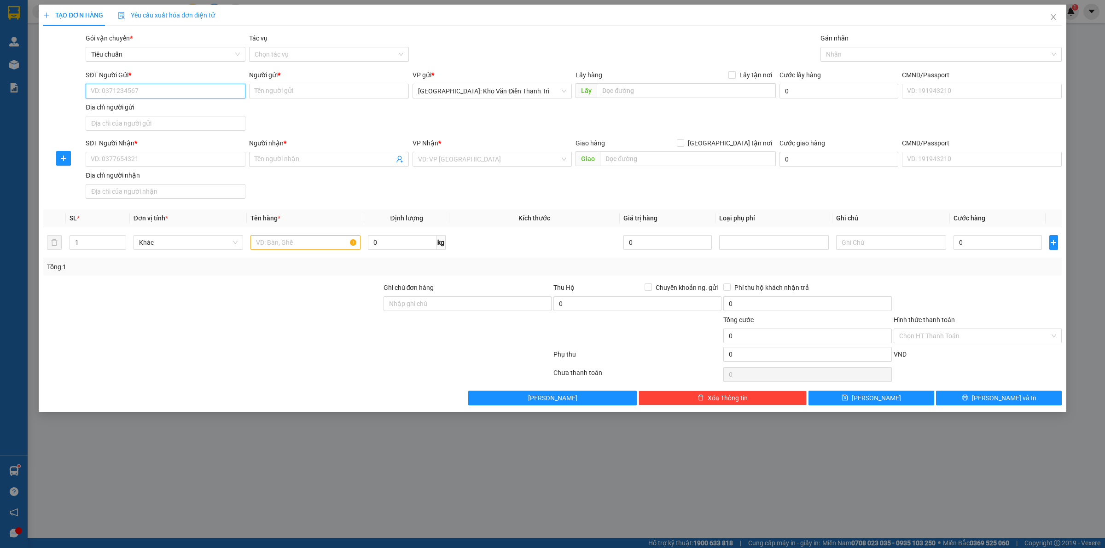
click at [180, 93] on input "SĐT Người Gửi *" at bounding box center [166, 91] width 160 height 15
paste input "0814095477"
type input "0814095477"
click at [299, 91] on input "Người gửi *" at bounding box center [329, 91] width 160 height 15
paste input "Việt Anh"
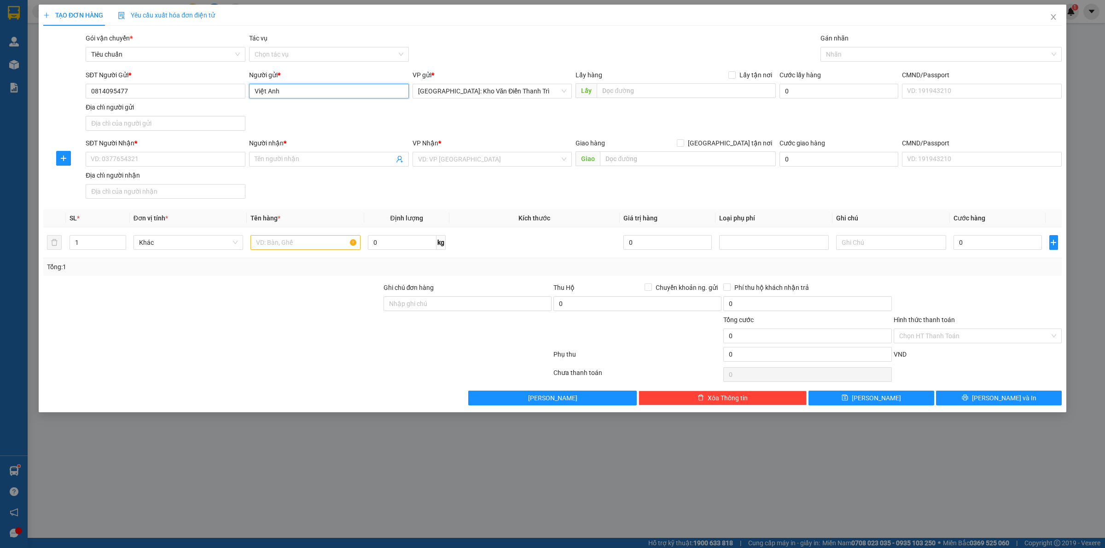
type input "Việt Anh"
drag, startPoint x: 437, startPoint y: 125, endPoint x: 545, endPoint y: 104, distance: 109.2
click at [441, 125] on div "SĐT Người Gửi * 0814095477 Người gửi * Việt Anh Việt Anh VP gửi * Hà Nội: Kho V…" at bounding box center [574, 102] width 980 height 64
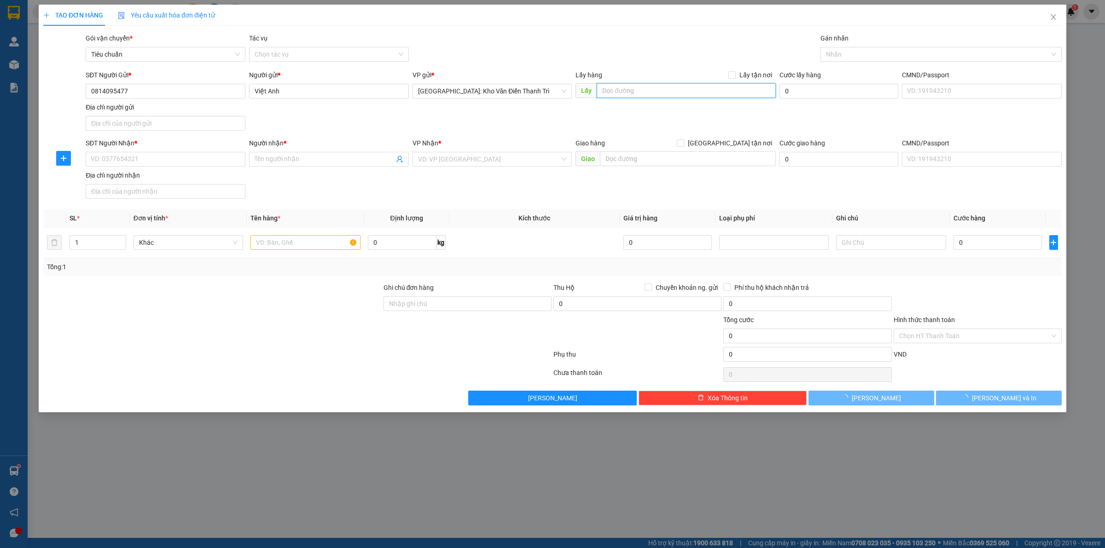
click at [621, 88] on input "text" at bounding box center [686, 90] width 179 height 15
paste input "Lấy hàng bãi 81 thanh trì - hn"
type input "Lấy hàng bãi 81 thanh trì - hn"
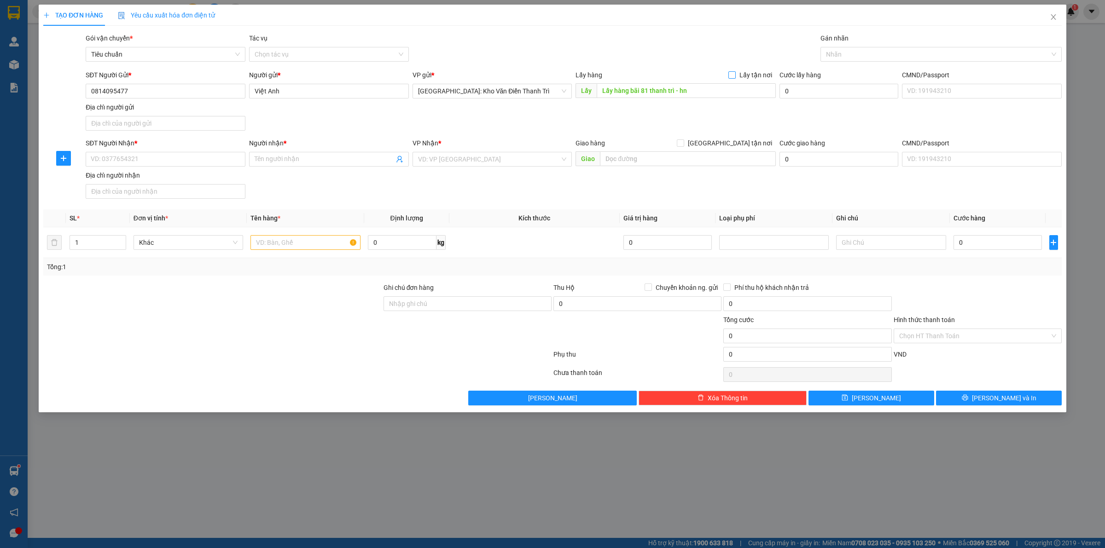
click at [736, 72] on span at bounding box center [731, 74] width 7 height 7
click at [735, 72] on input "Lấy tận nơi" at bounding box center [731, 74] width 6 height 6
checkbox input "true"
click at [208, 167] on input "SĐT Người Nhận *" at bounding box center [166, 159] width 160 height 15
paste input "0793438667"
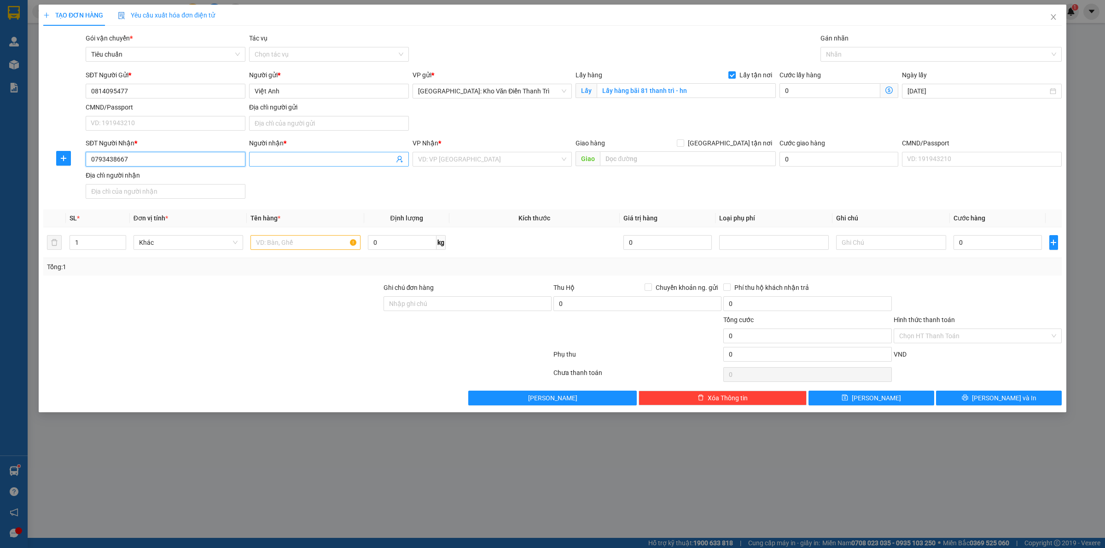
type input "0793438667"
click at [284, 153] on span at bounding box center [329, 159] width 160 height 15
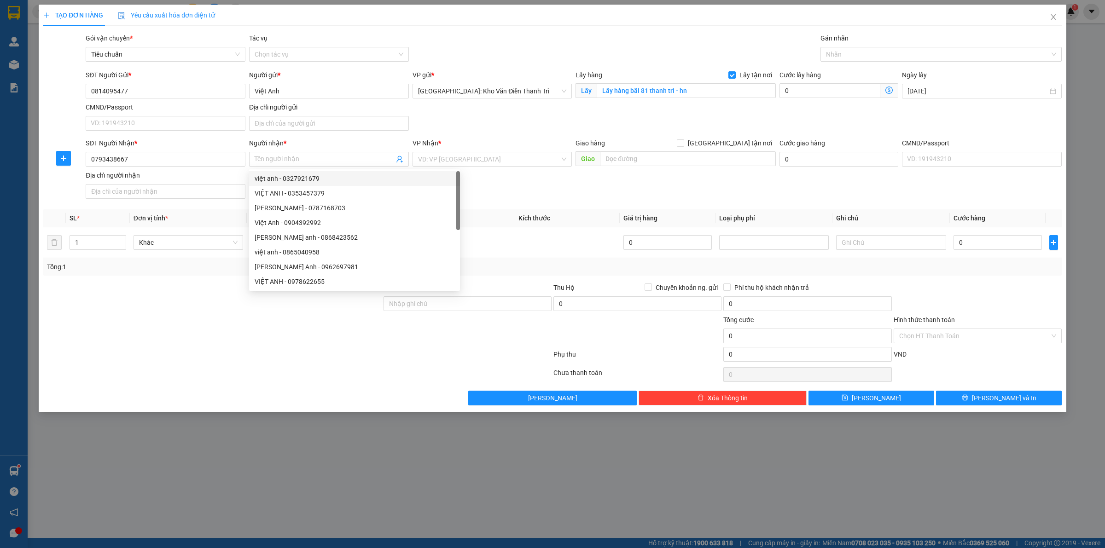
click at [302, 149] on div "Người nhận *" at bounding box center [329, 145] width 160 height 14
click at [302, 157] on input "Người nhận *" at bounding box center [324, 159] width 139 height 10
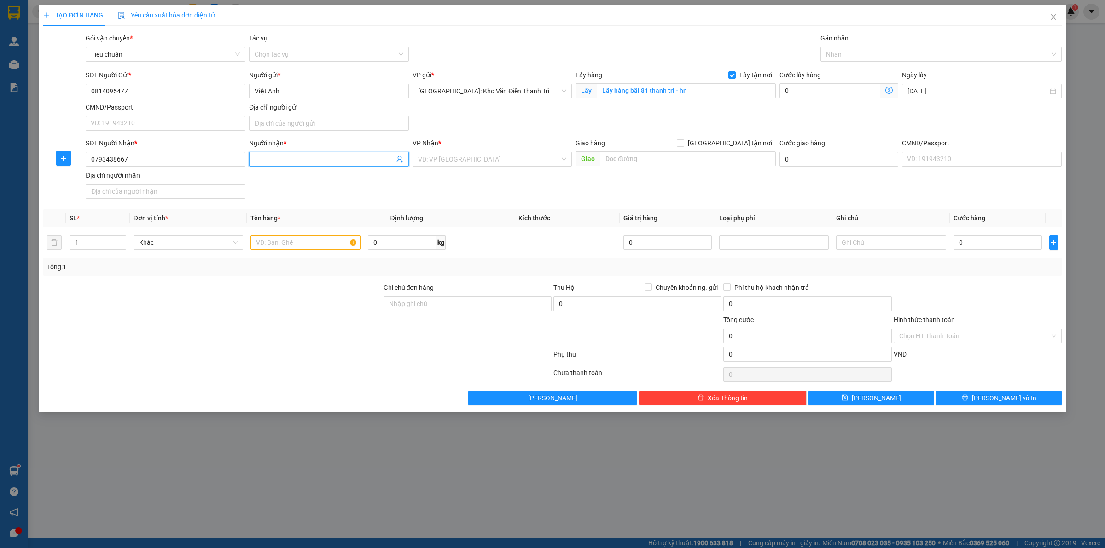
paste input "A. Hòa"
type input "A. Hòa"
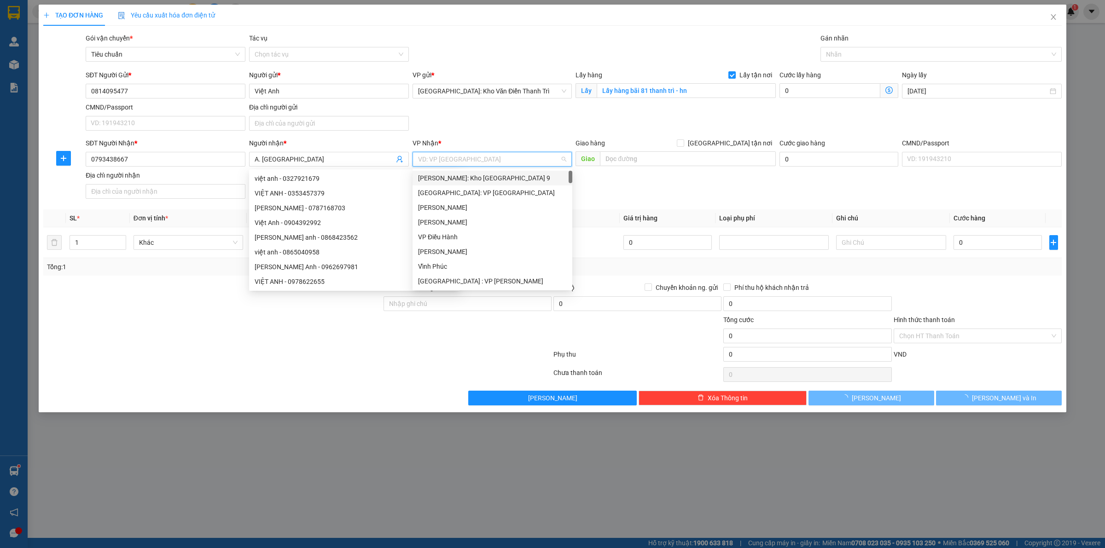
click at [470, 164] on input "search" at bounding box center [489, 159] width 142 height 14
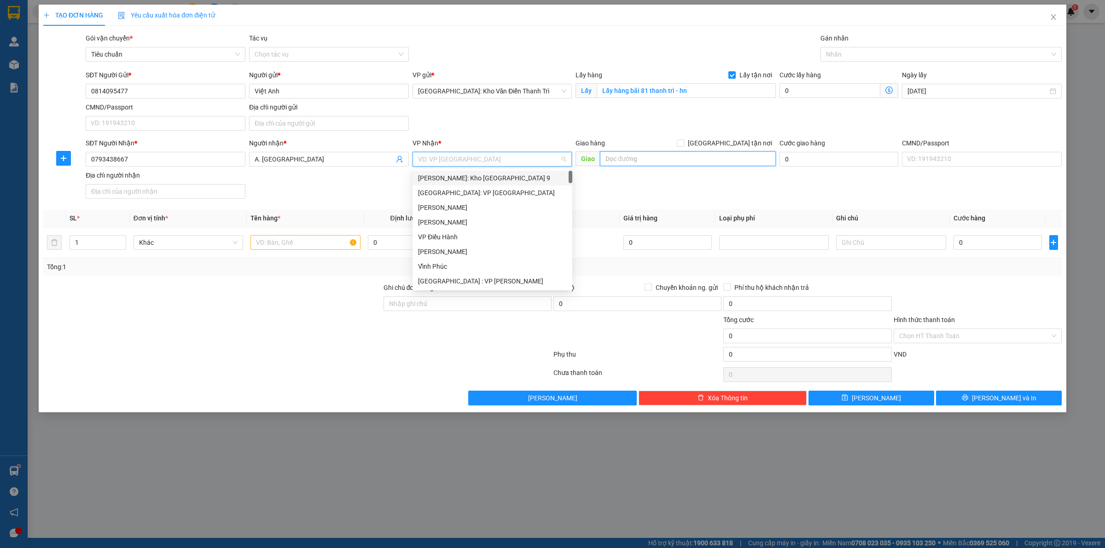
click at [663, 153] on input "text" at bounding box center [688, 158] width 176 height 15
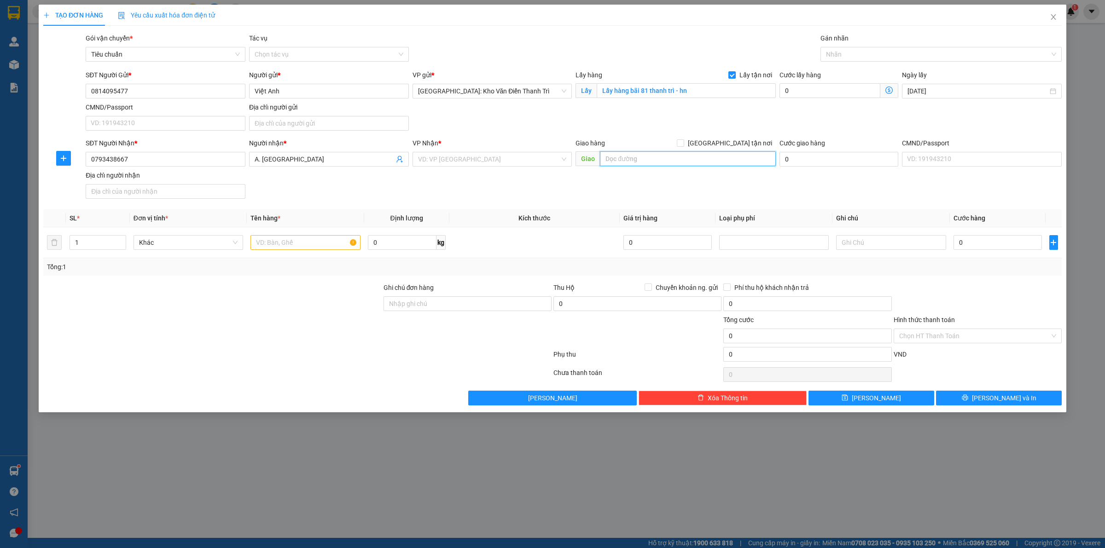
paste input "Giao ở Aeon mall Tân An, Long An"
type input "Giao ở Aeon mall Tân An, Long An"
click at [522, 158] on input "search" at bounding box center [489, 159] width 142 height 14
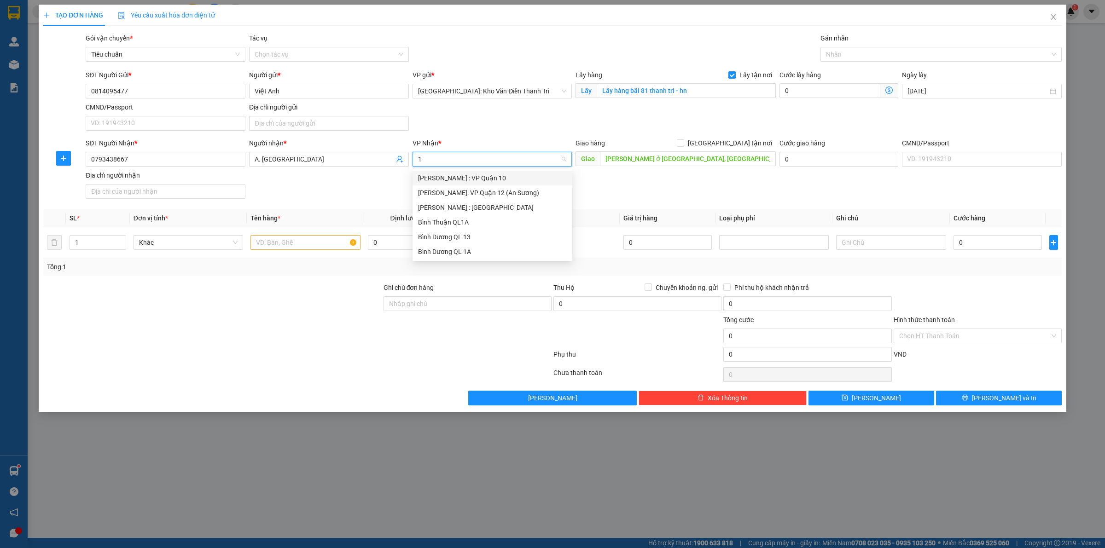
type input "12"
click at [507, 195] on div "[PERSON_NAME] : [GEOGRAPHIC_DATA]" at bounding box center [492, 193] width 149 height 10
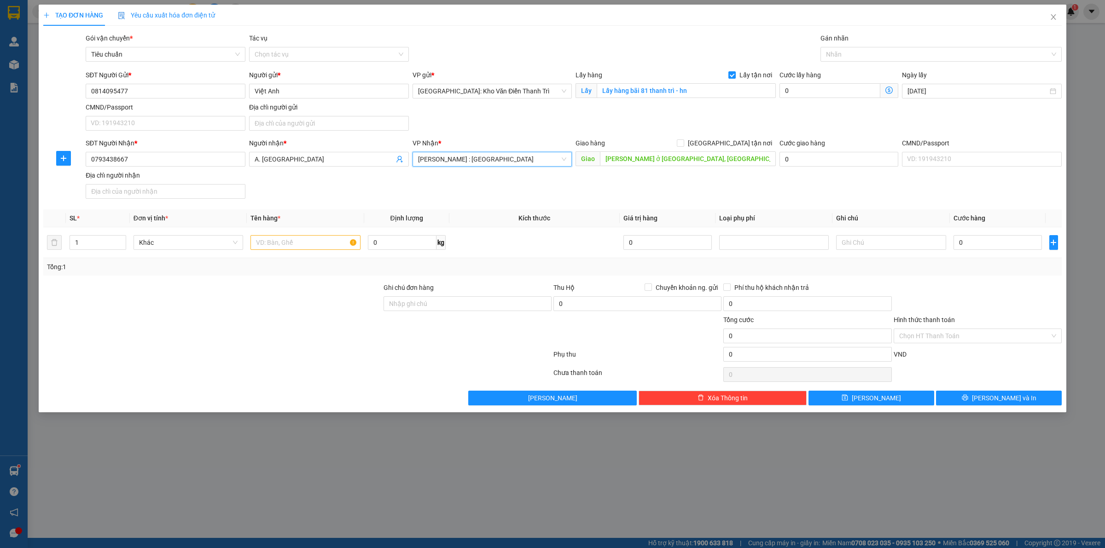
click at [700, 187] on div "SĐT Người Nhận * 0793438667 Người nhận * A. Hòa VP Nhận * Hồ Chí Minh : Kho Quậ…" at bounding box center [574, 170] width 980 height 64
click at [731, 150] on div "Giao hàng [GEOGRAPHIC_DATA] tận nơi" at bounding box center [675, 145] width 200 height 14
click at [683, 145] on input "[GEOGRAPHIC_DATA] tận nơi" at bounding box center [680, 142] width 6 height 6
checkbox input "true"
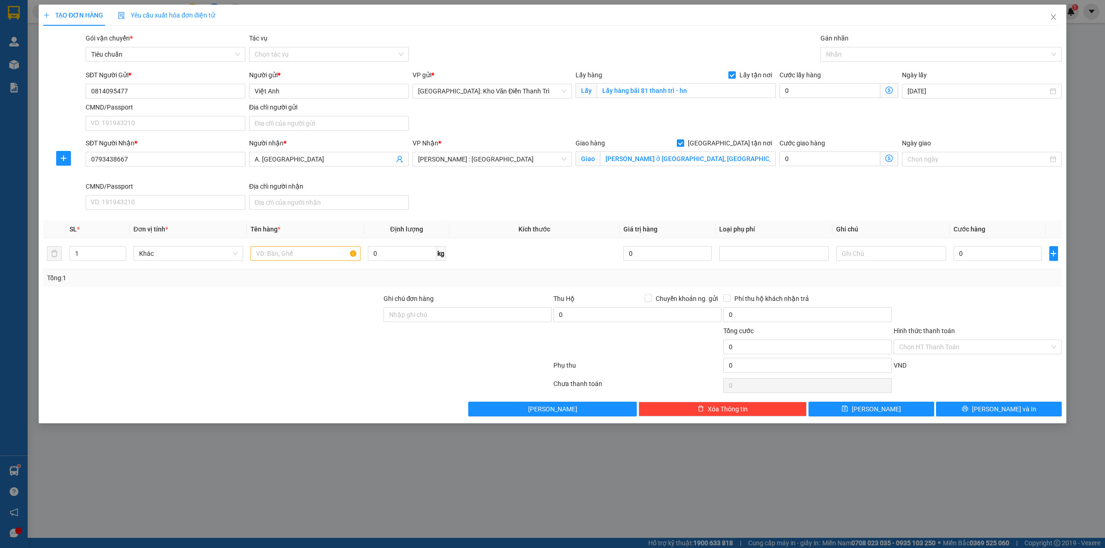
drag, startPoint x: 781, startPoint y: 118, endPoint x: 794, endPoint y: 106, distance: 17.6
click at [784, 118] on div "SĐT Người Gửi * 0814095477 Người gửi * Việt Anh VP gửi * Hà Nội: Kho Văn Điển T…" at bounding box center [574, 102] width 980 height 64
click at [830, 57] on div at bounding box center [936, 54] width 227 height 11
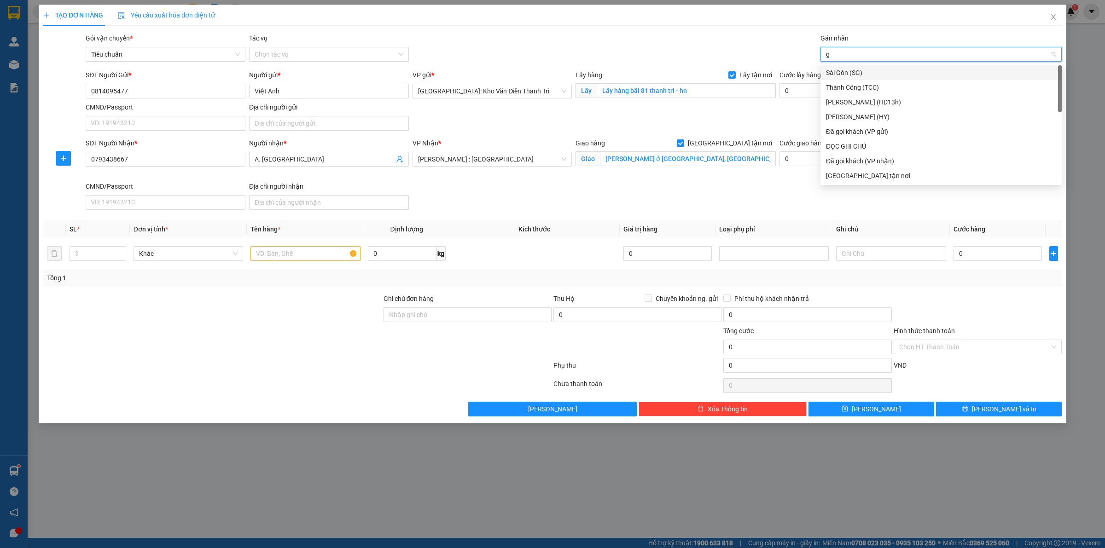
type input "gt"
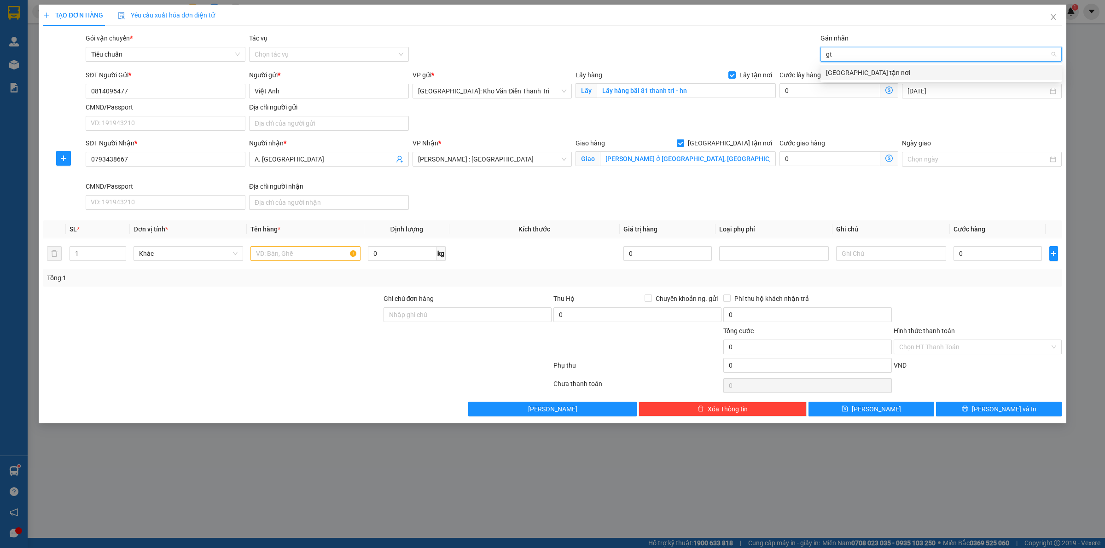
click at [832, 70] on div "[GEOGRAPHIC_DATA] tận nơi" at bounding box center [941, 73] width 230 height 10
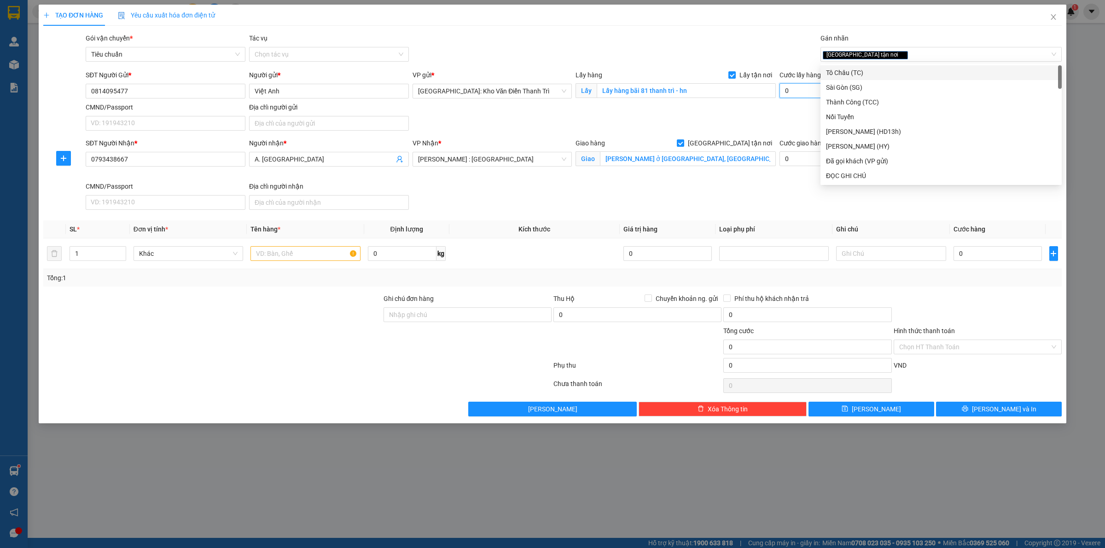
click at [795, 95] on input "0" at bounding box center [829, 90] width 101 height 15
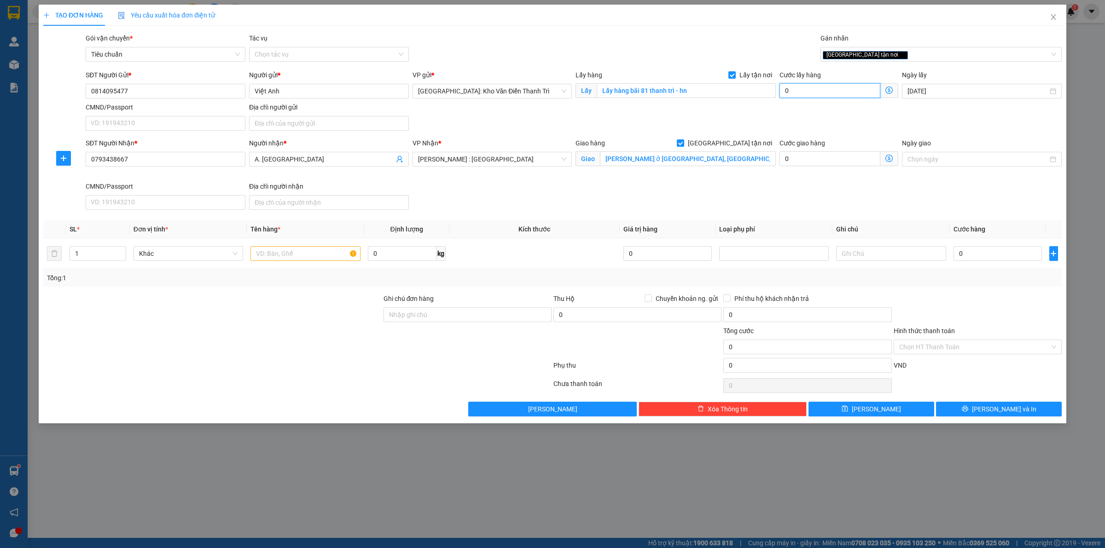
type input "1"
type input "10"
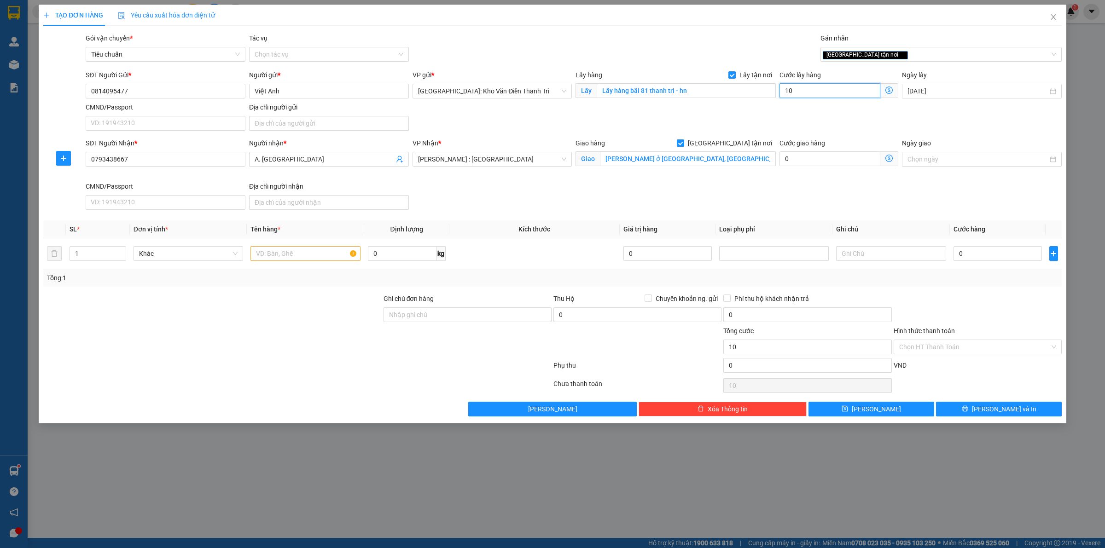
type input "100"
type input "1.000"
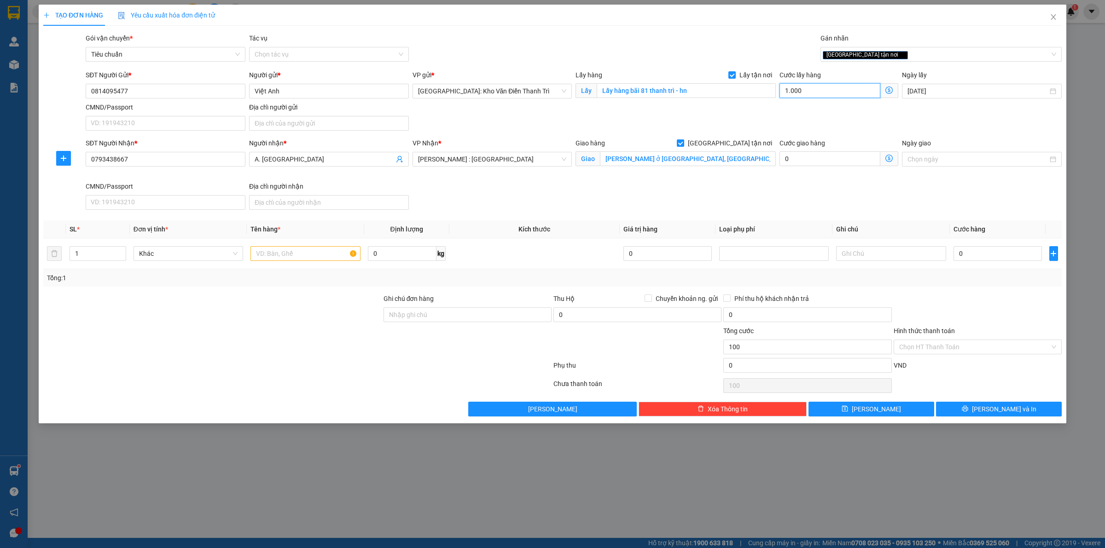
type input "1.000"
type input "10.000"
type input "100.000"
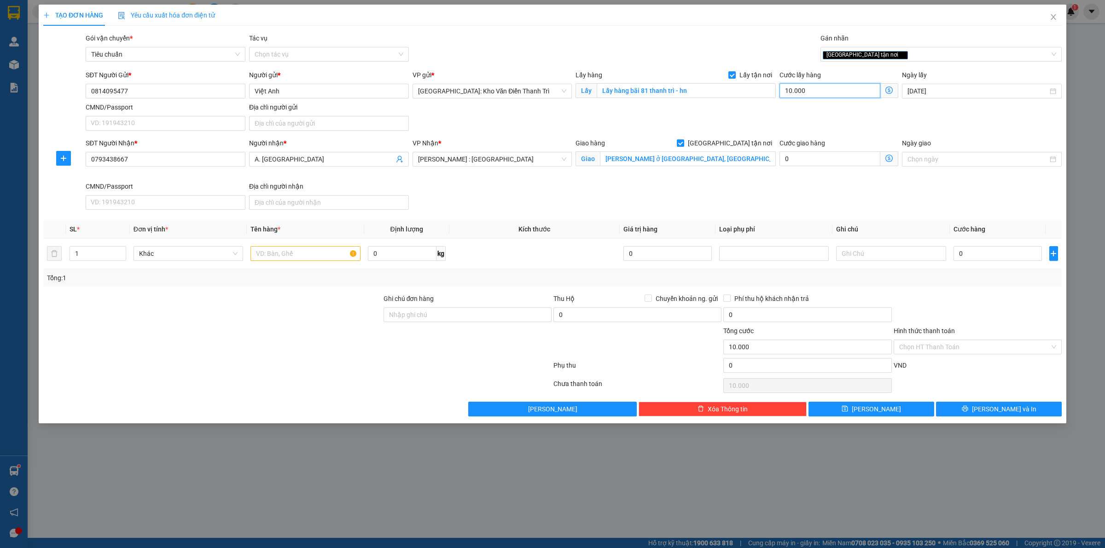
type input "100.000"
click at [975, 248] on input "0" at bounding box center [997, 253] width 88 height 15
type input "8"
type input "100.008"
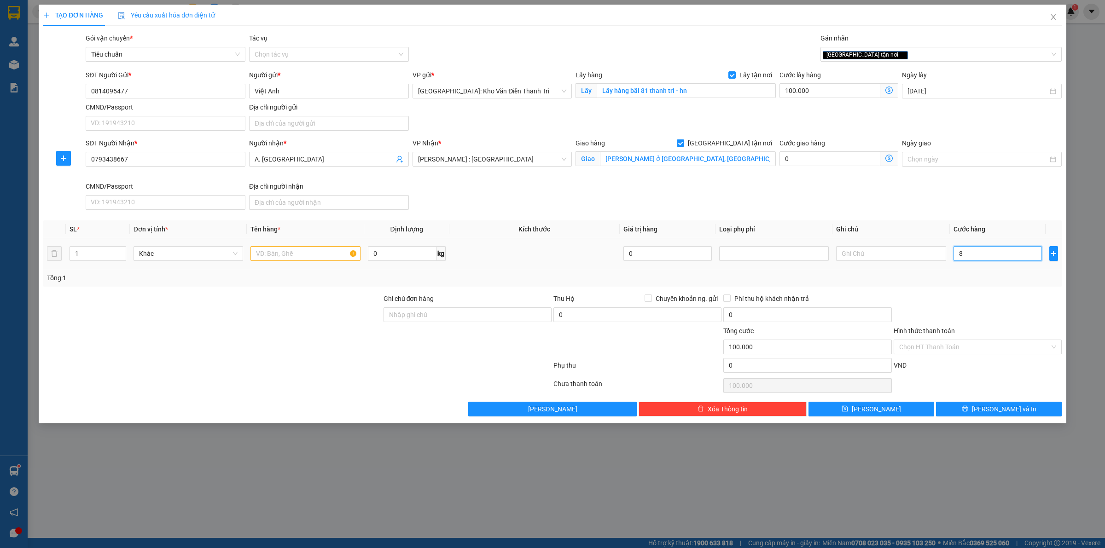
type input "100.008"
type input "85"
type input "100.085"
type input "850"
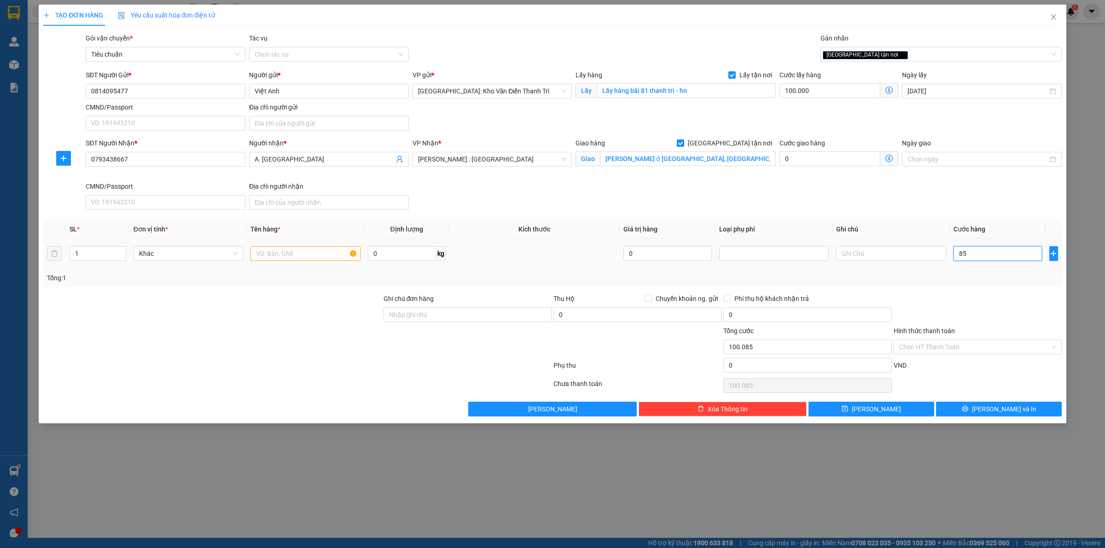
type input "100.850"
type input "8.500"
type input "108.500"
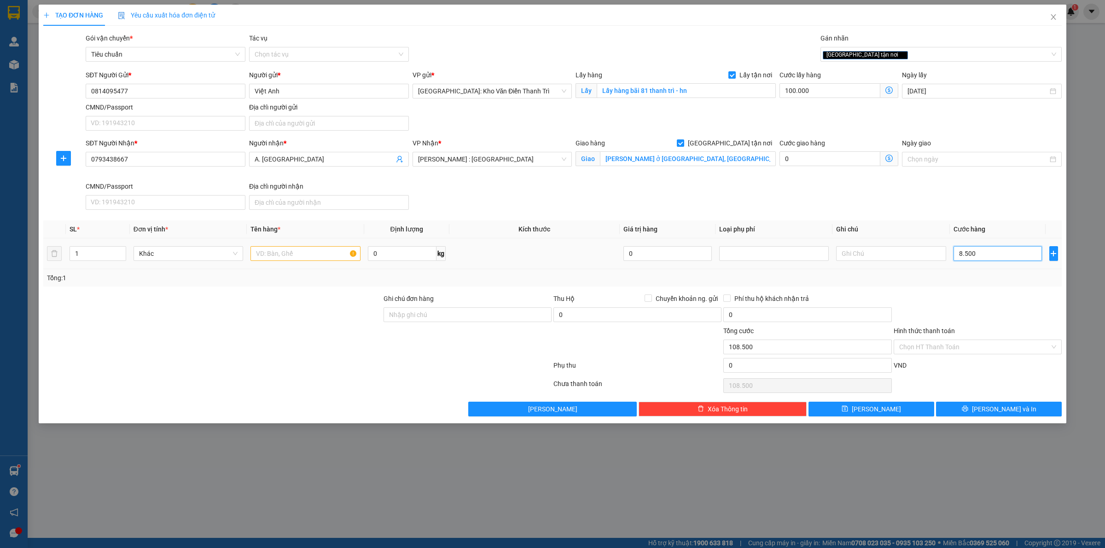
type input "85.000"
type input "185.000"
type input "850.000"
type input "950.000"
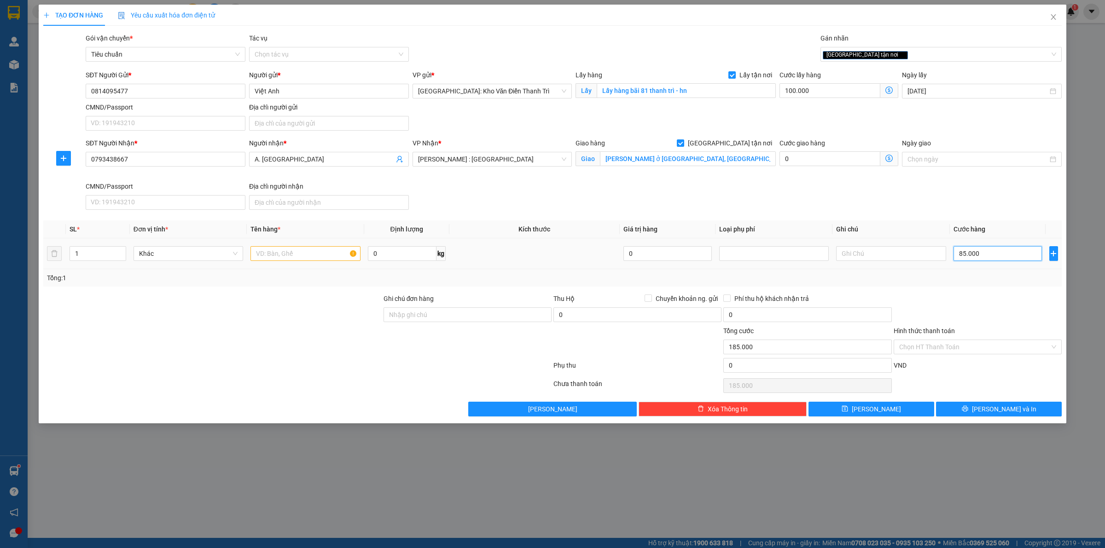
type input "950.000"
type input "850.000"
click at [300, 261] on input "text" at bounding box center [305, 253] width 110 height 15
paste input "1 kiện hàng Kiện hàng 310x 46 x 43cm"
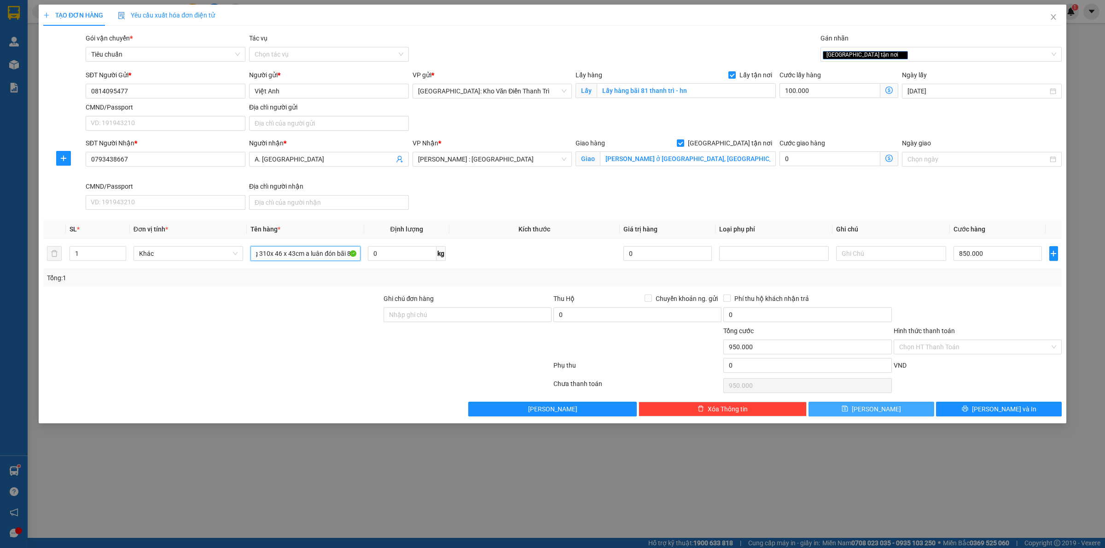
type input "1 kiện hàng Kiện hàng 310x 46 x 43cm a luân đón bãi 81"
click at [836, 410] on button "[PERSON_NAME]" at bounding box center [871, 409] width 126 height 15
checkbox input "false"
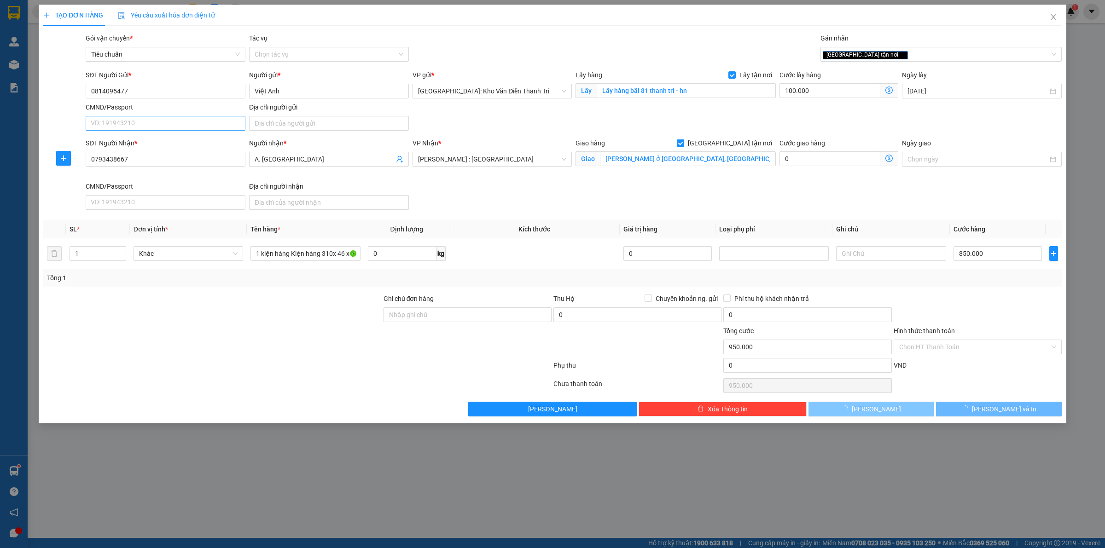
type input "0"
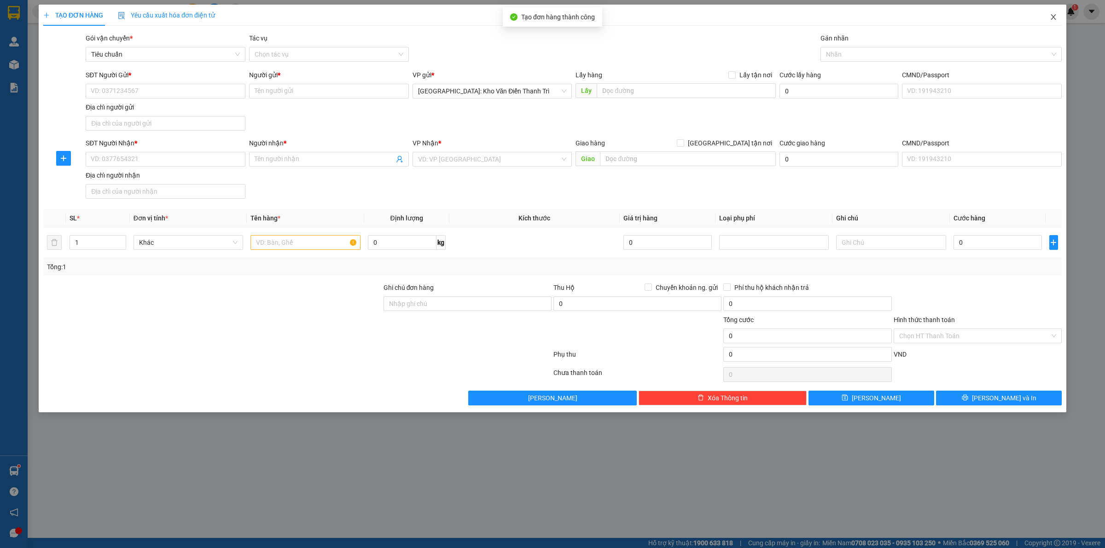
click at [1052, 23] on span "Close" at bounding box center [1053, 18] width 26 height 26
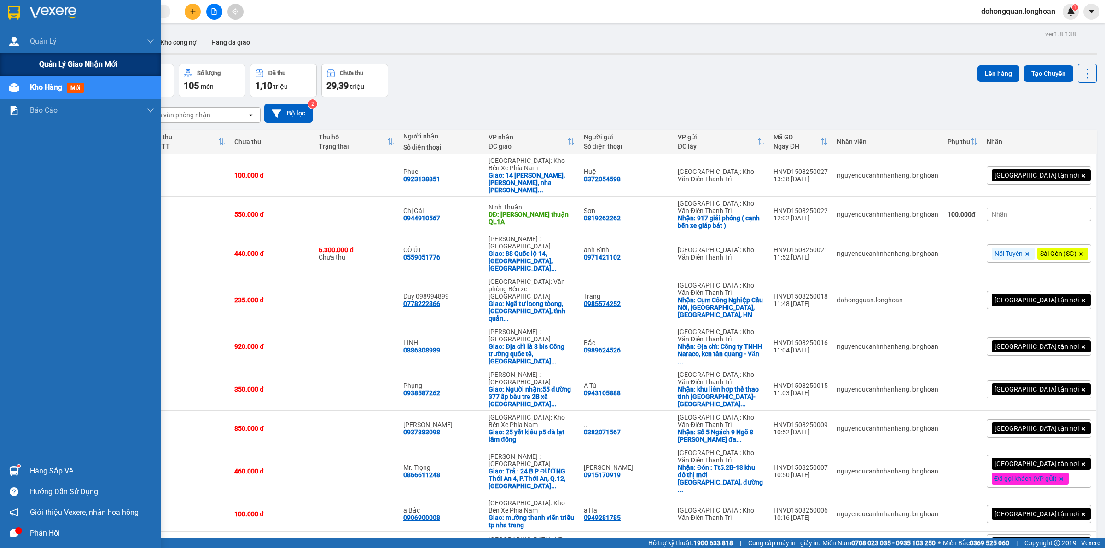
click at [49, 59] on span "Quản lý giao nhận mới" at bounding box center [78, 64] width 78 height 12
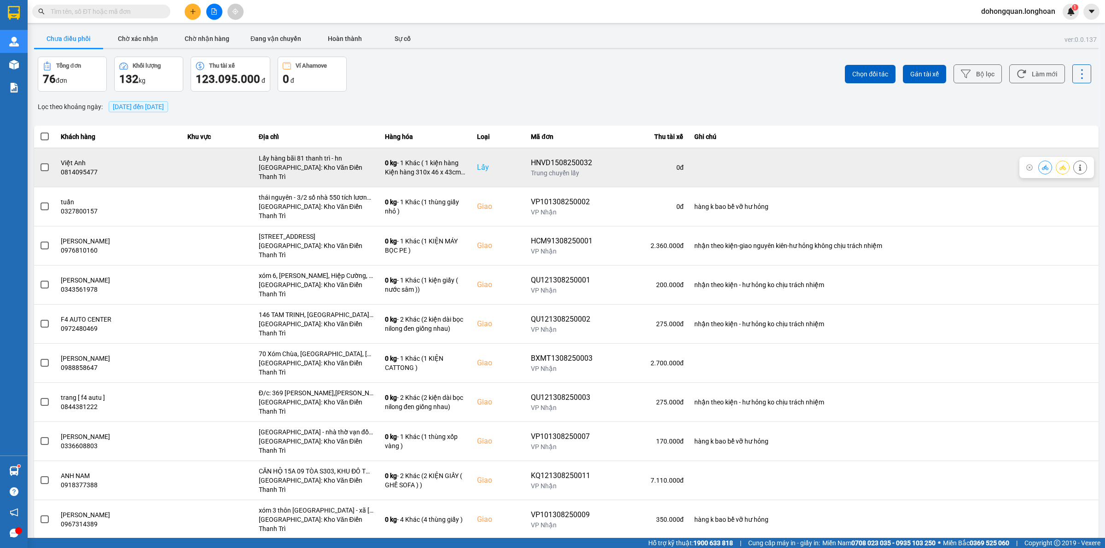
click at [1063, 164] on icon at bounding box center [1062, 167] width 6 height 6
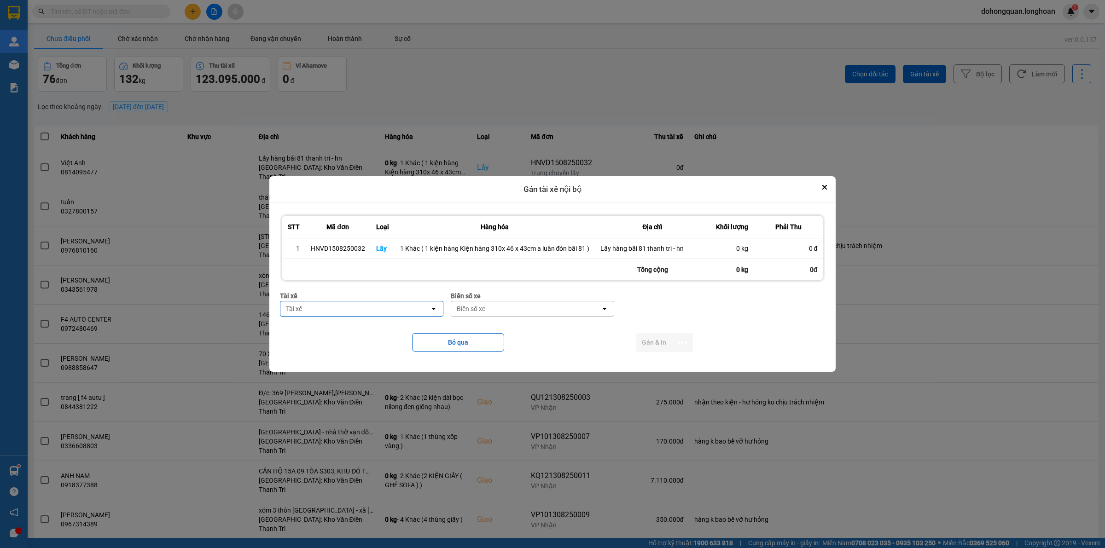
click at [371, 302] on div "Tài xế" at bounding box center [355, 309] width 150 height 15
type input "luân"
click at [374, 328] on span "0395666247 - [PERSON_NAME] 0395.666.247" at bounding box center [356, 328] width 138 height 9
click at [484, 304] on div "Biển số xe" at bounding box center [527, 309] width 150 height 15
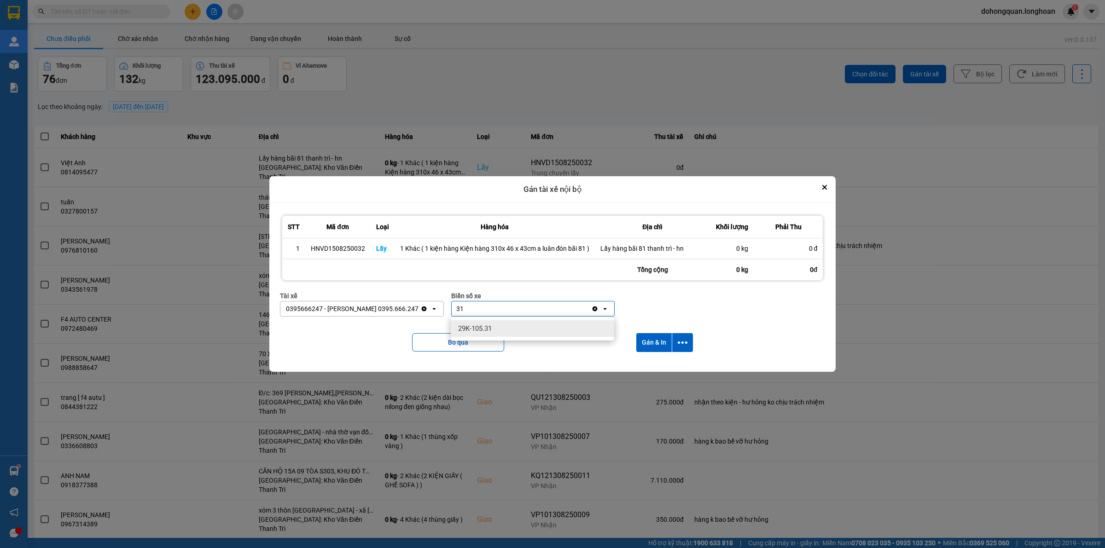
type input "31"
click at [499, 323] on div "29K-105.31" at bounding box center [532, 328] width 163 height 17
click at [684, 348] on button "dialog" at bounding box center [682, 342] width 21 height 19
click at [652, 366] on span "Chỉ gán tài" at bounding box center [646, 367] width 30 height 9
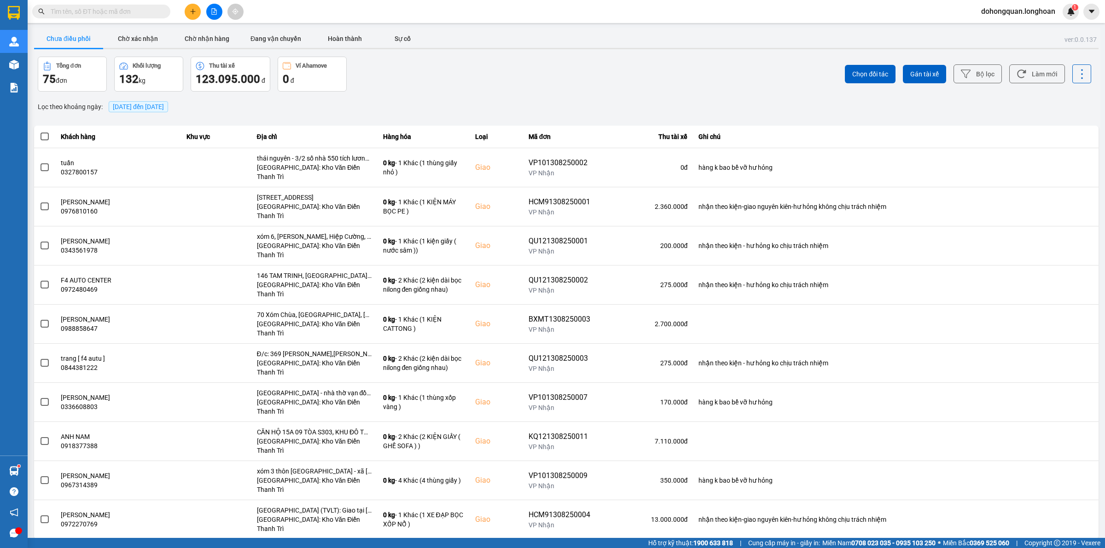
click at [419, 100] on div "Lọc theo khoảng ngày : [DATE] đến [DATE]" at bounding box center [566, 107] width 1064 height 16
click at [133, 16] on input "text" at bounding box center [105, 11] width 109 height 10
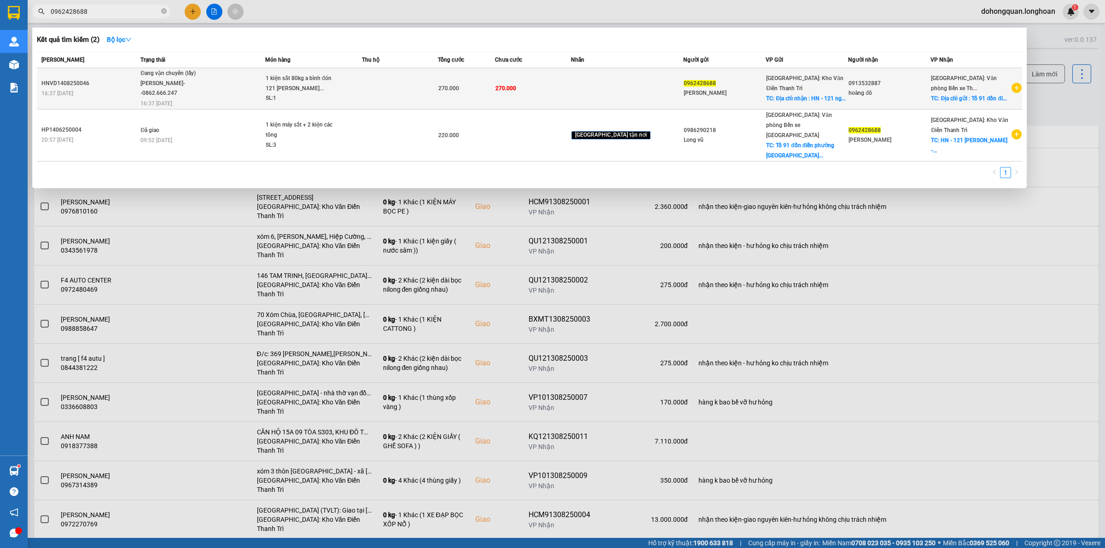
type input "0962428688"
click at [173, 81] on div "[PERSON_NAME]--0862.666.247" at bounding box center [174, 89] width 69 height 20
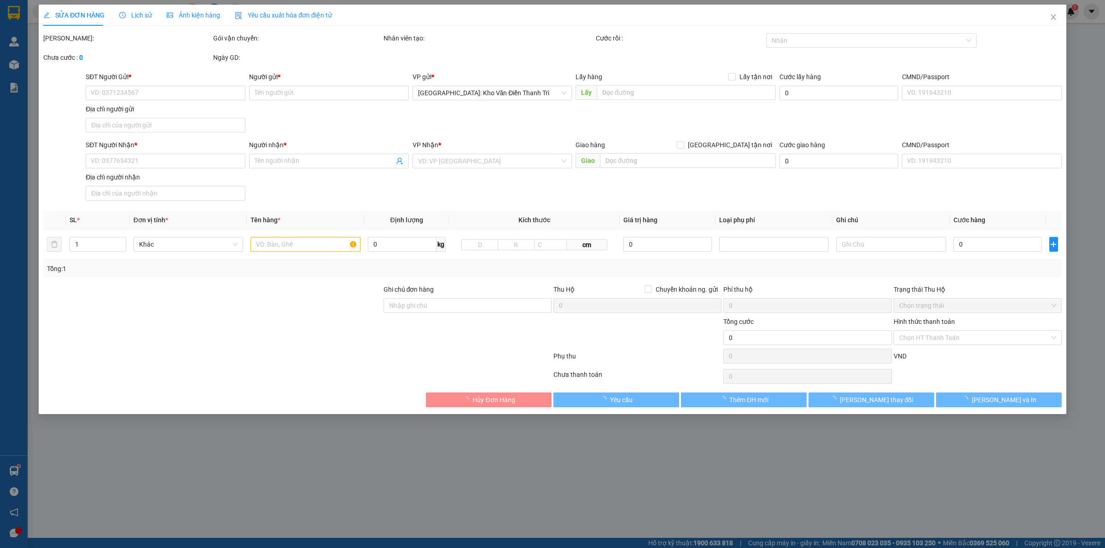
type input "0962428688"
type input "Gia Huy"
checkbox input "true"
type input "Địa chỉ nhận : HN - 121 nguyễn văn giáp - mỹ đình"
type input "0913532887"
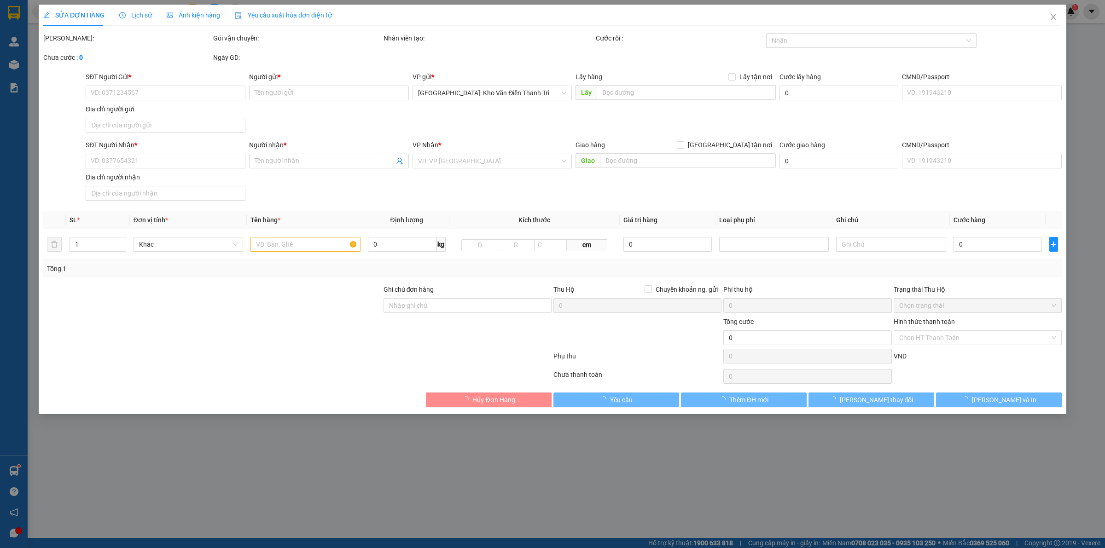
type input "hoàng đô"
checkbox input "true"
type input "Địa chỉ gửi : Tổ 91 đồn điền phường hà khẩu Tp Halong"
type input "270.000"
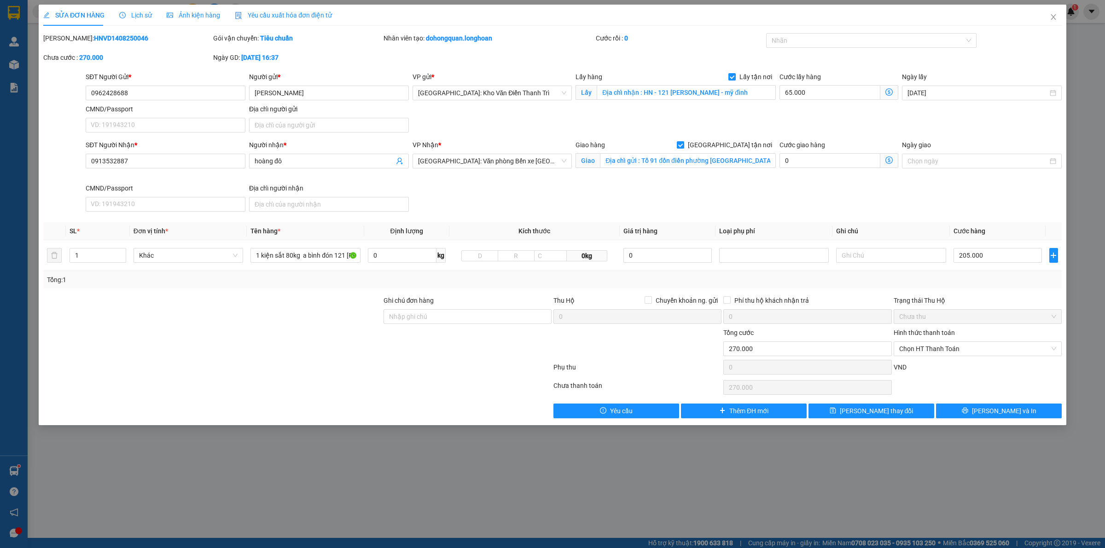
click at [441, 127] on div "SĐT Người Gửi * 0962428688 0962428688 Người gửi * Gia Huy VP gửi * Hà Nội: Kho …" at bounding box center [574, 104] width 980 height 64
click at [680, 110] on div "SĐT Người Gửi * 0962428688 Người gửi * Gia Huy VP gửi * Hà Nội: Kho Văn Điển Th…" at bounding box center [574, 104] width 980 height 64
click at [169, 98] on input "0962428688" at bounding box center [166, 93] width 160 height 15
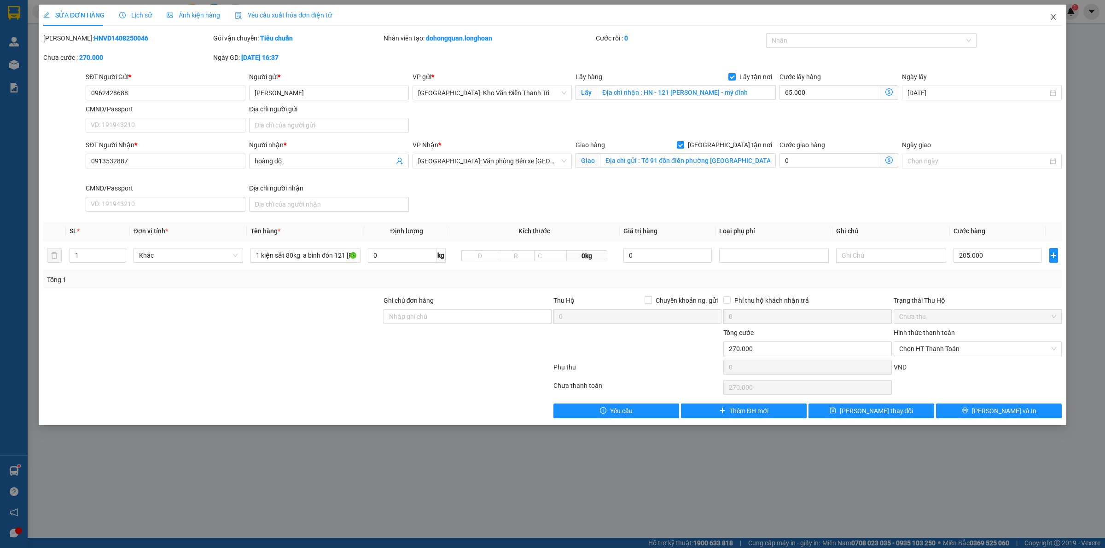
click at [1047, 17] on span "Close" at bounding box center [1053, 18] width 26 height 26
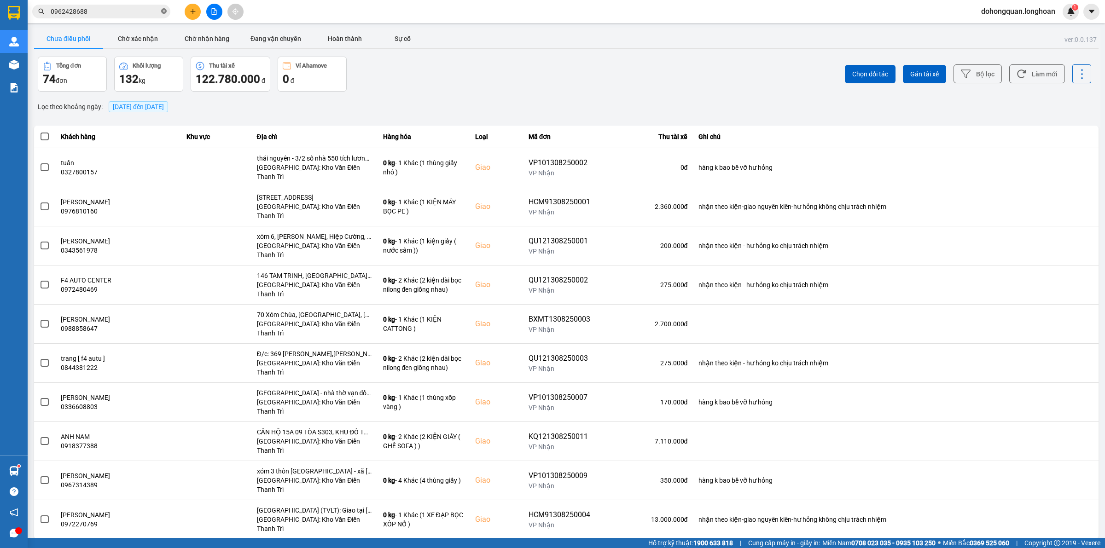
click at [165, 12] on icon "close-circle" at bounding box center [164, 11] width 6 height 6
click at [190, 7] on button at bounding box center [193, 12] width 16 height 16
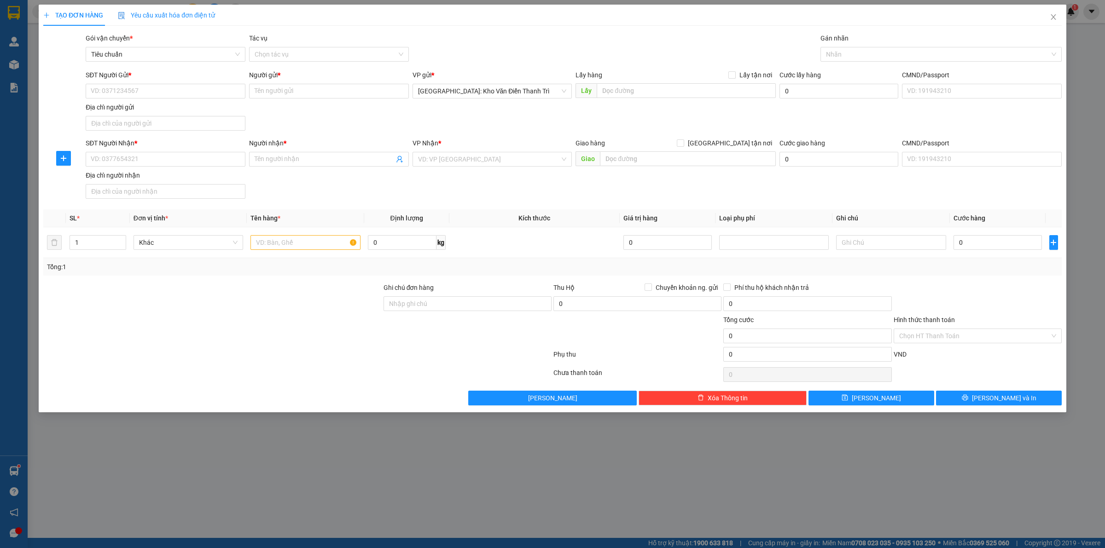
click at [649, 81] on div "Lấy hàng Lấy tận nơi" at bounding box center [675, 77] width 200 height 14
click at [653, 93] on input "text" at bounding box center [686, 90] width 179 height 15
paste input "ĐỊA CHỈ : VĂN PHÒNG HRM HOÀN CẦU XÓM TRUNG 3 , PHÚ BÌNH , THÁI NGUYÊN"
type input "ĐỊA CHỈ : VĂN PHÒNG HRM HOÀN CẦU XÓM TRUNG 3 , PHÚ BÌNH , THÁI NGUYÊN"
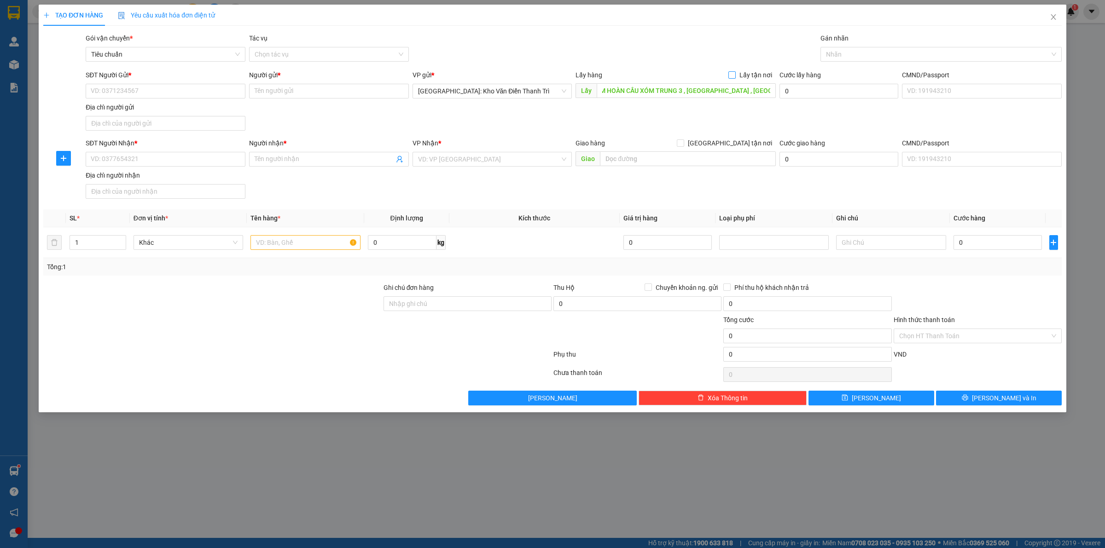
click at [732, 76] on input "Lấy tận nơi" at bounding box center [731, 74] width 6 height 6
checkbox input "true"
click at [652, 113] on div "SĐT Người Gửi * VD: 0371234567 Người gửi * Tên người gửi VP gửi * Hà Nội: Kho V…" at bounding box center [574, 102] width 980 height 64
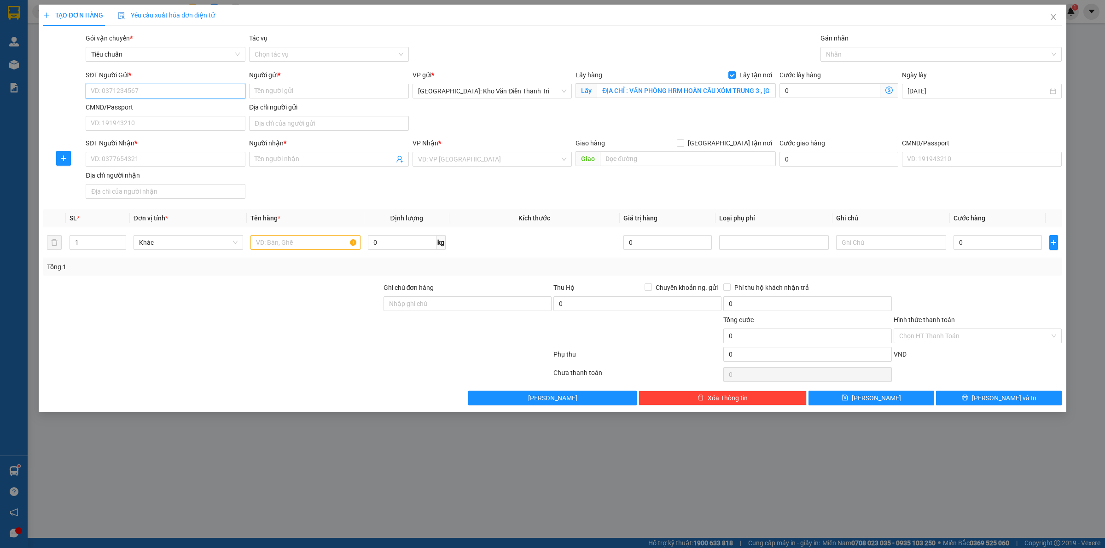
click at [157, 95] on input "SĐT Người Gửi *" at bounding box center [166, 91] width 160 height 15
paste input "0328151333"
type input "0328151333"
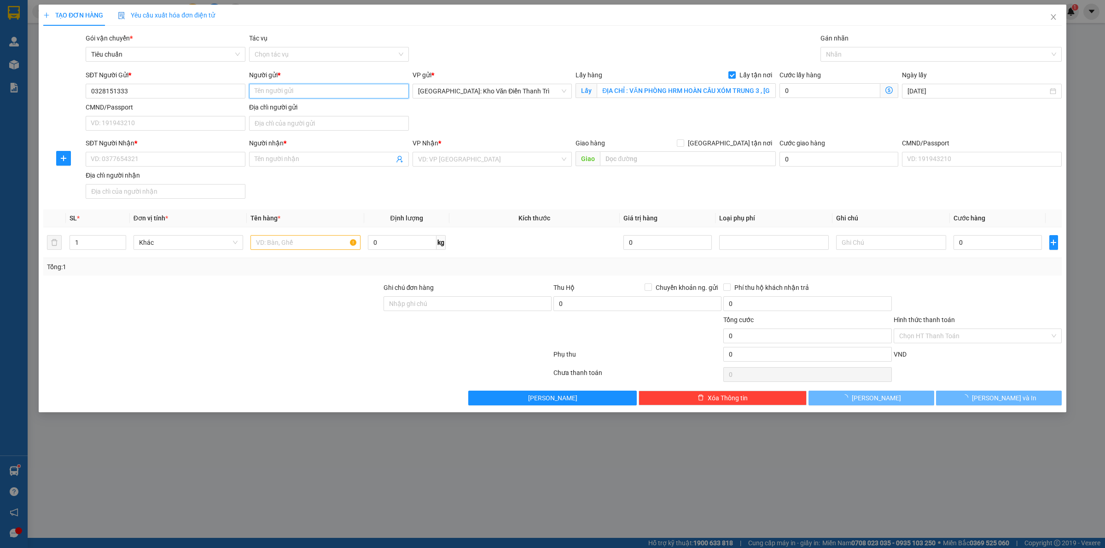
click at [288, 87] on input "Người gửi *" at bounding box center [329, 91] width 160 height 15
paste input "NGUYỄN QUỐC HUY"
type input "NGUYỄN QUỐC HUY"
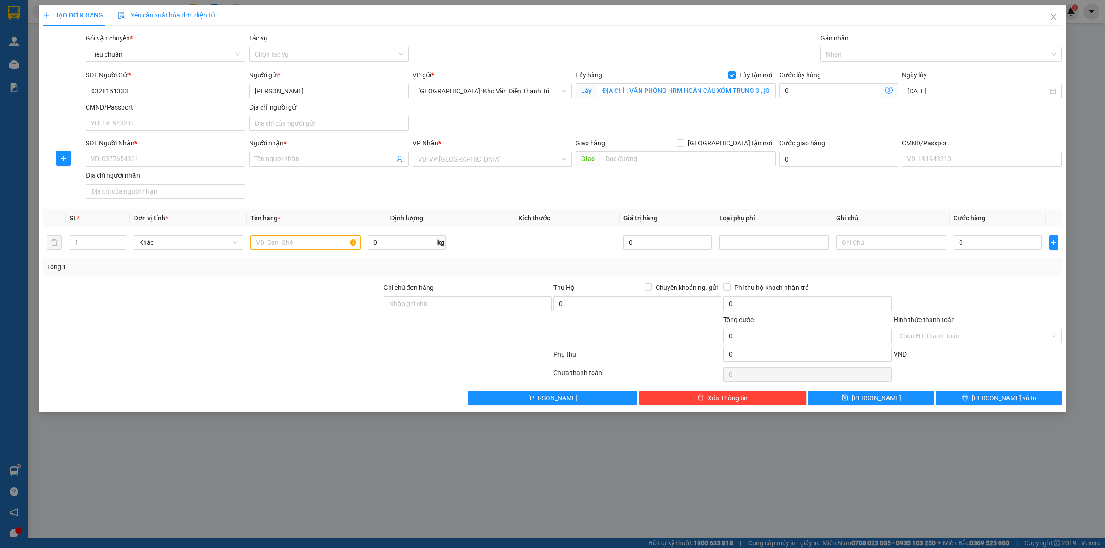
click at [333, 191] on div "SĐT Người Nhận * VD: 0377654321 Người nhận * Tên người nhận VP Nhận * VD: VP Sà…" at bounding box center [574, 170] width 980 height 64
click at [134, 159] on input "SĐT Người Nhận *" at bounding box center [166, 159] width 160 height 15
paste input "0903996776"
type input "0903996776"
click at [270, 163] on input "Người nhận *" at bounding box center [324, 159] width 139 height 10
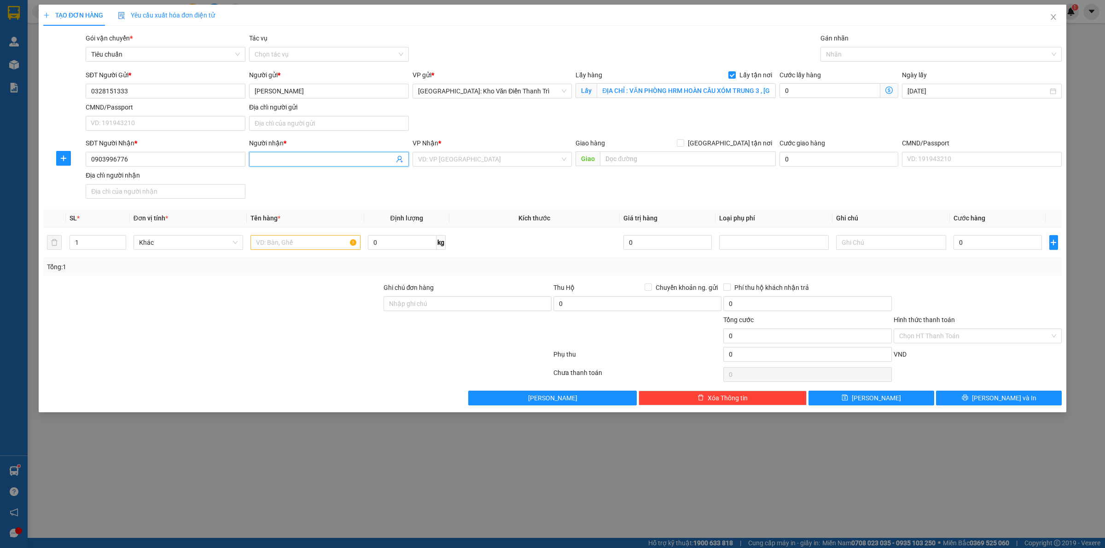
paste input "PHAN NGỌC QUANG"
type input "PHAN NGỌC QUANG"
click at [466, 185] on div "SĐT Người Nhận * 0903996776 Người nhận * PHAN NGỌC QUANG VP Nhận * VD: VP Sài G…" at bounding box center [574, 170] width 980 height 64
click at [469, 166] on input "search" at bounding box center [489, 159] width 142 height 14
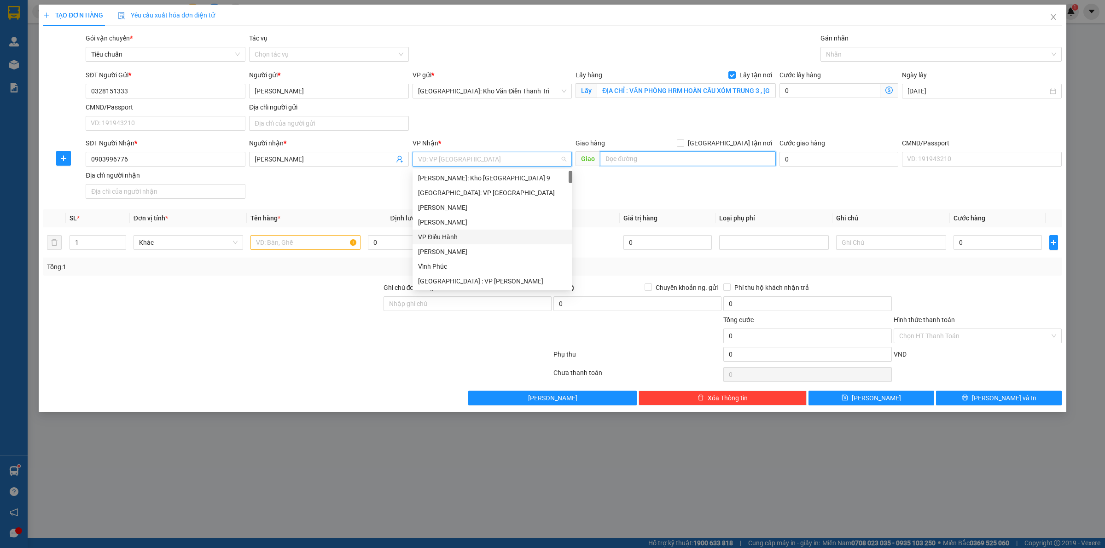
click at [637, 163] on input "text" at bounding box center [688, 158] width 176 height 15
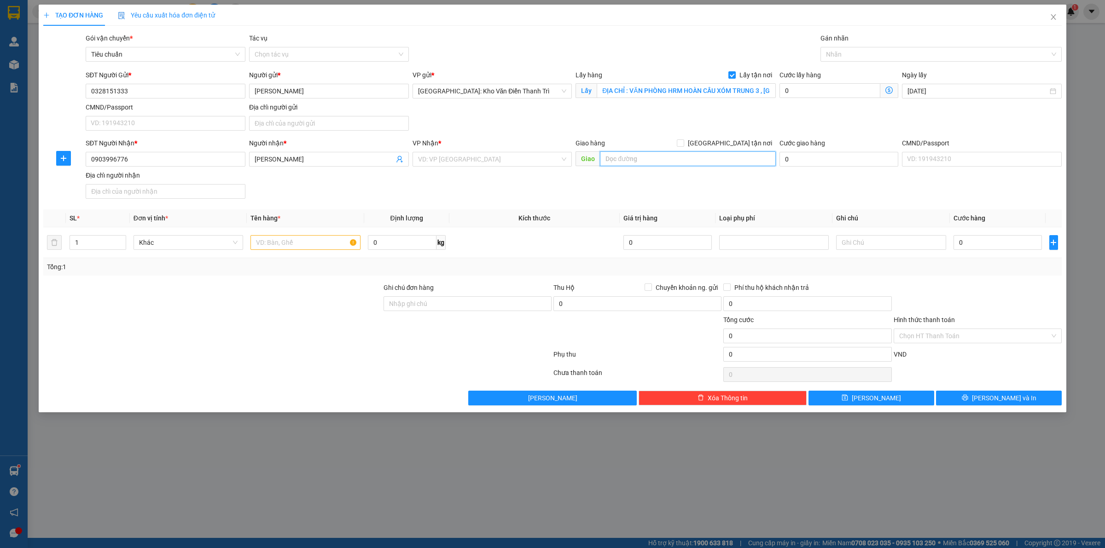
paste input "ĐỊA CHỈ : 589/181 NGUYỄN TẤT THÀNH, XÃ LONG HẢI , TP HỒ CHÍ MINH"
type input "ĐỊA CHỈ : 589/181 NGUYỄN TẤT THÀNH, XÃ LONG HẢI , TP HỒ CHÍ MINH"
click at [509, 163] on input "search" at bounding box center [489, 159] width 142 height 14
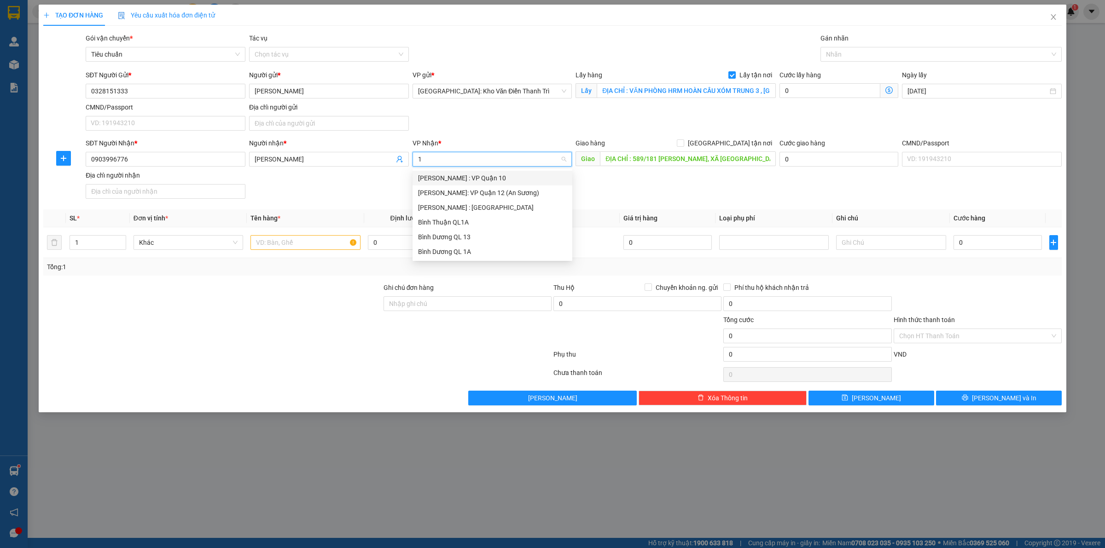
type input "12"
click at [506, 196] on div "[PERSON_NAME] : [GEOGRAPHIC_DATA]" at bounding box center [492, 193] width 149 height 10
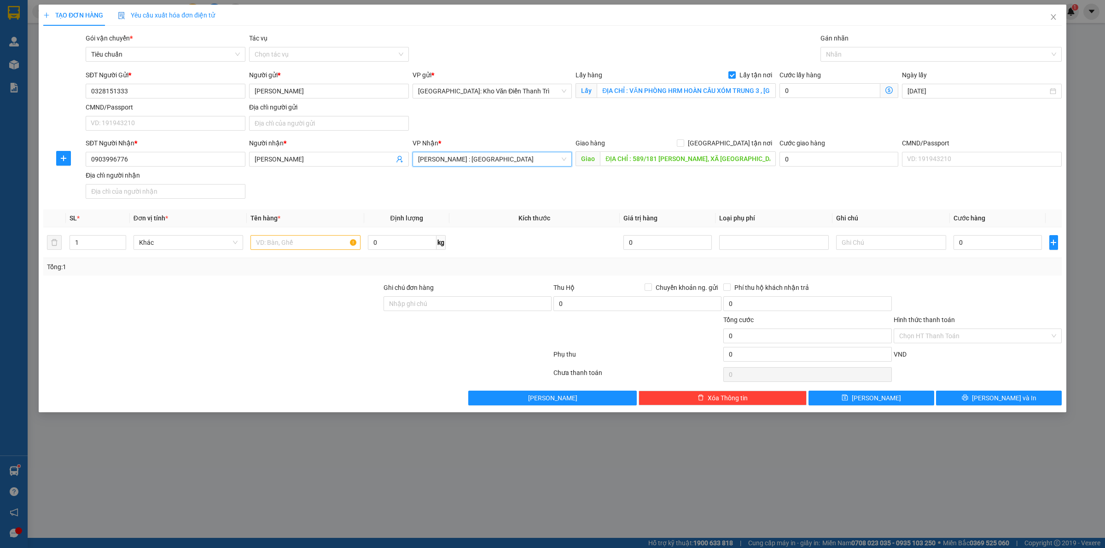
click at [633, 183] on div "SĐT Người Nhận * 0903996776 Người nhận * PHAN NGỌC QUANG VP Nhận * Hồ Chí Minh …" at bounding box center [574, 170] width 980 height 64
click at [683, 143] on input "[GEOGRAPHIC_DATA] tận nơi" at bounding box center [680, 142] width 6 height 6
checkbox input "true"
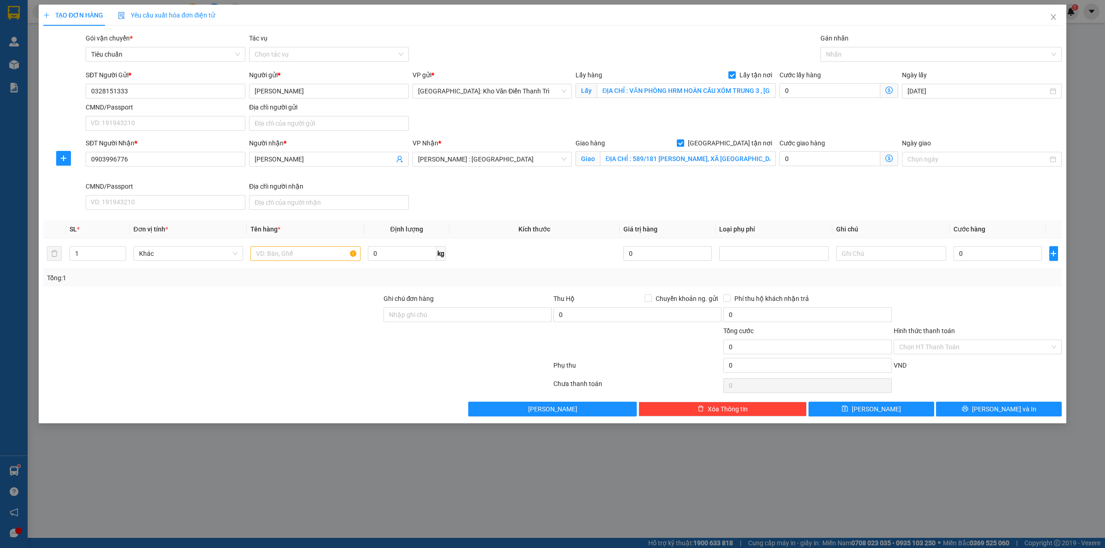
drag, startPoint x: 852, startPoint y: 116, endPoint x: 850, endPoint y: 68, distance: 47.9
click at [852, 116] on div "SĐT Người Gửi * 0328151333 Người gửi * NGUYỄN QUỐC HUY VP gửi * Hà Nội: Kho Văn…" at bounding box center [574, 102] width 980 height 64
click at [848, 55] on div at bounding box center [936, 54] width 227 height 11
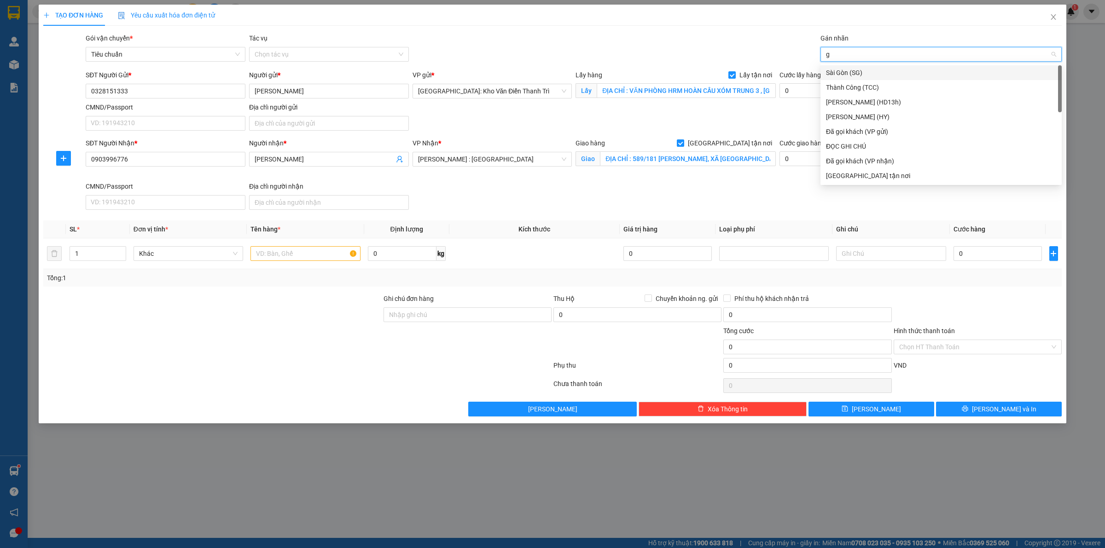
type input "gt"
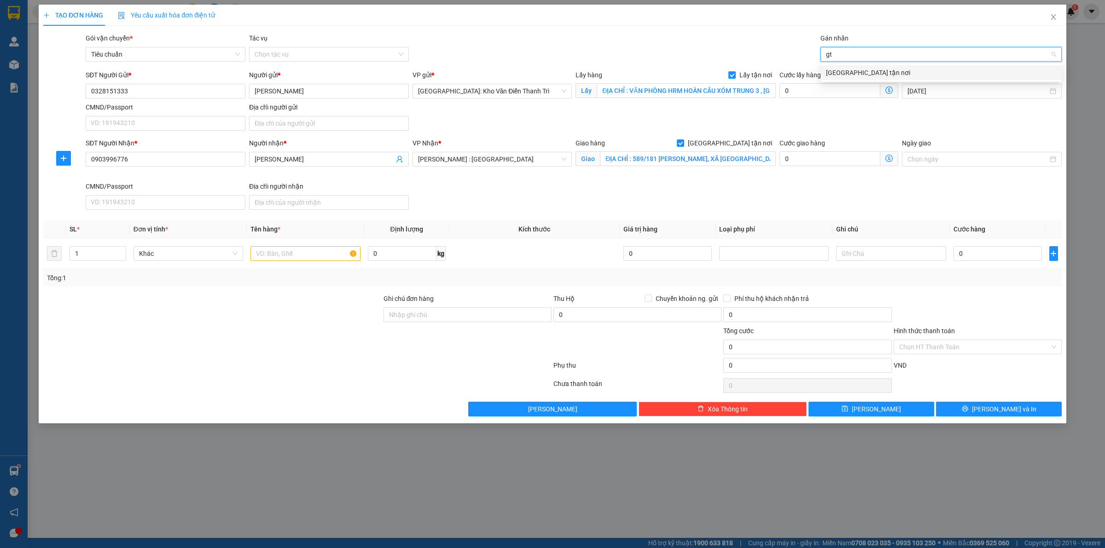
click at [841, 68] on div "[GEOGRAPHIC_DATA] tận nơi" at bounding box center [941, 73] width 230 height 10
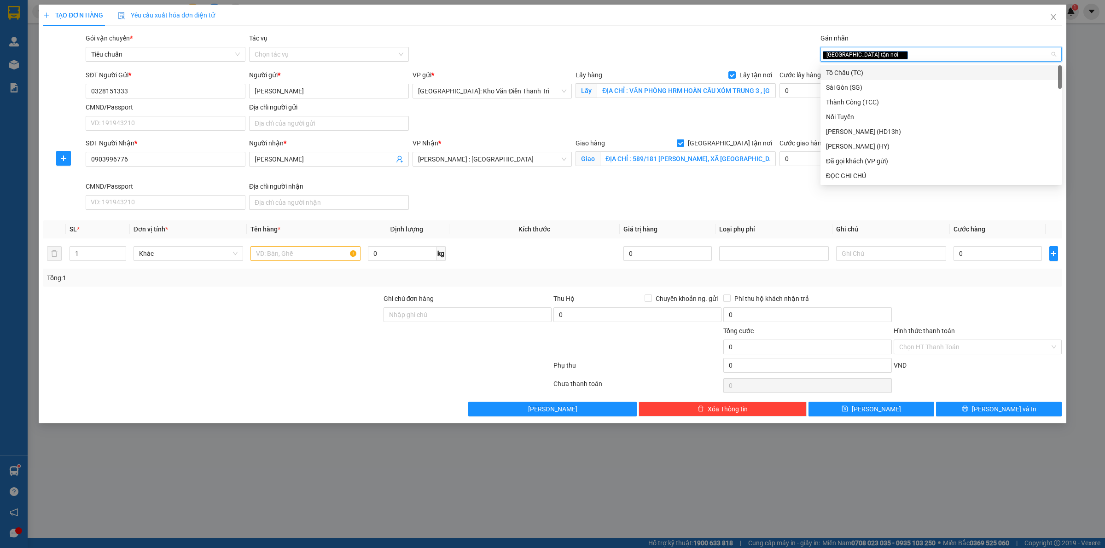
click at [718, 198] on div "SĐT Người Nhận * 0903996776 Người nhận * PHAN NGỌC QUANG VP Nhận * Hồ Chí Minh …" at bounding box center [574, 175] width 980 height 75
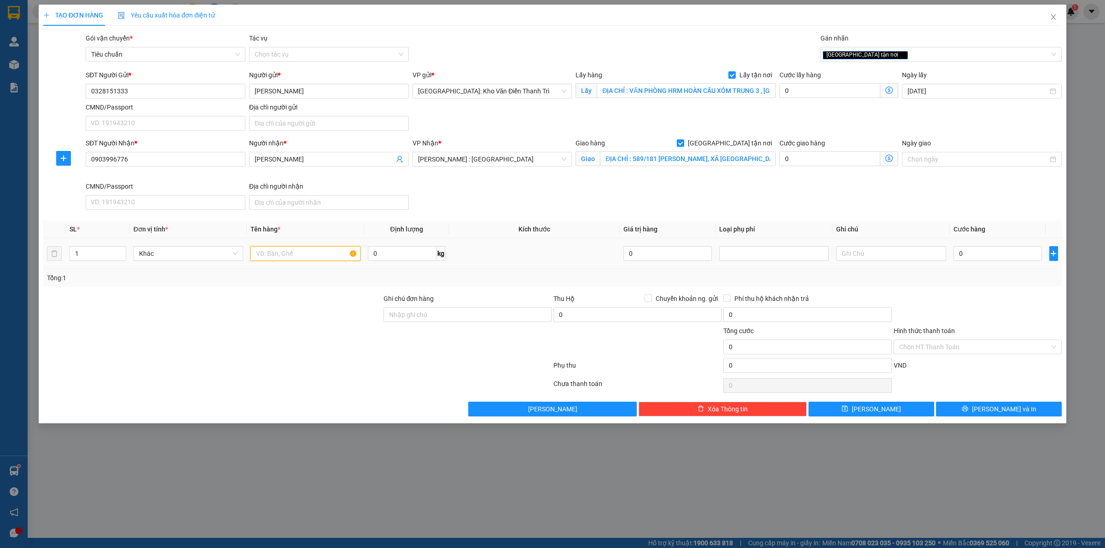
click at [267, 250] on input "text" at bounding box center [305, 253] width 110 height 15
click at [992, 263] on div "0" at bounding box center [997, 253] width 88 height 18
click at [991, 260] on input "0" at bounding box center [997, 253] width 88 height 15
type input "2"
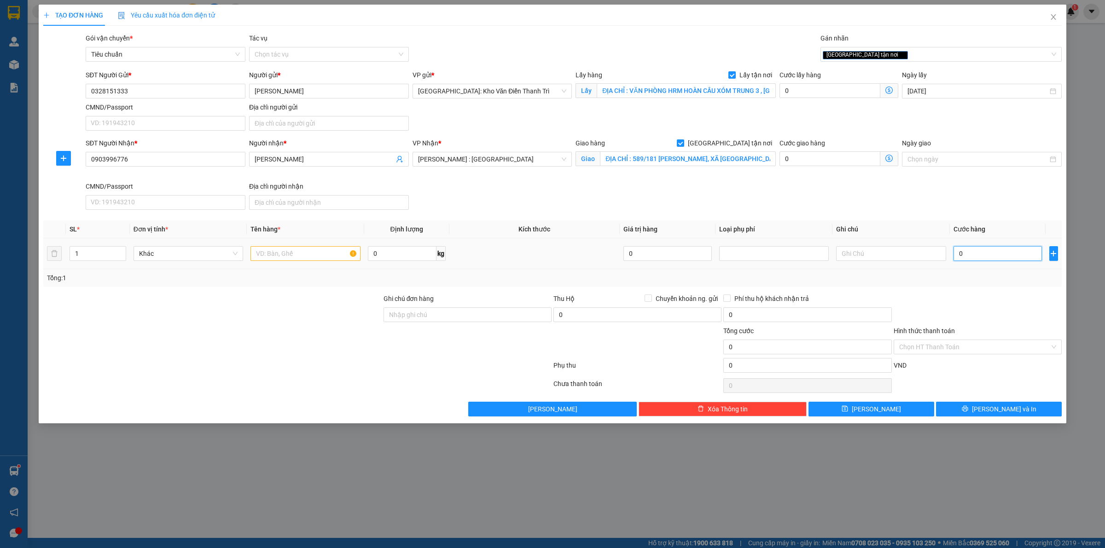
type input "2"
type input "25"
type input "250"
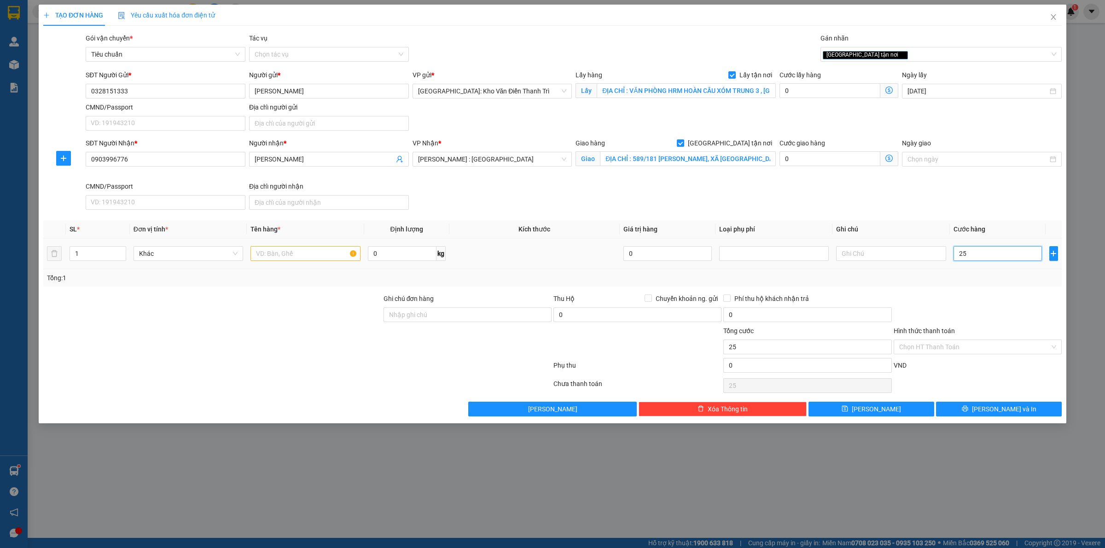
type input "250"
type input "2.500"
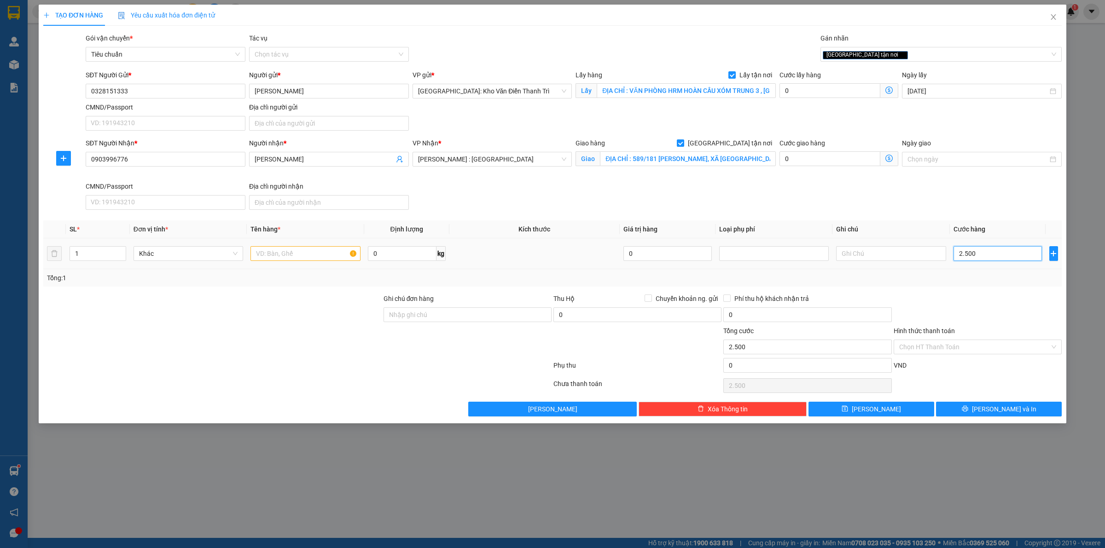
type input "25.000"
type input "250.000"
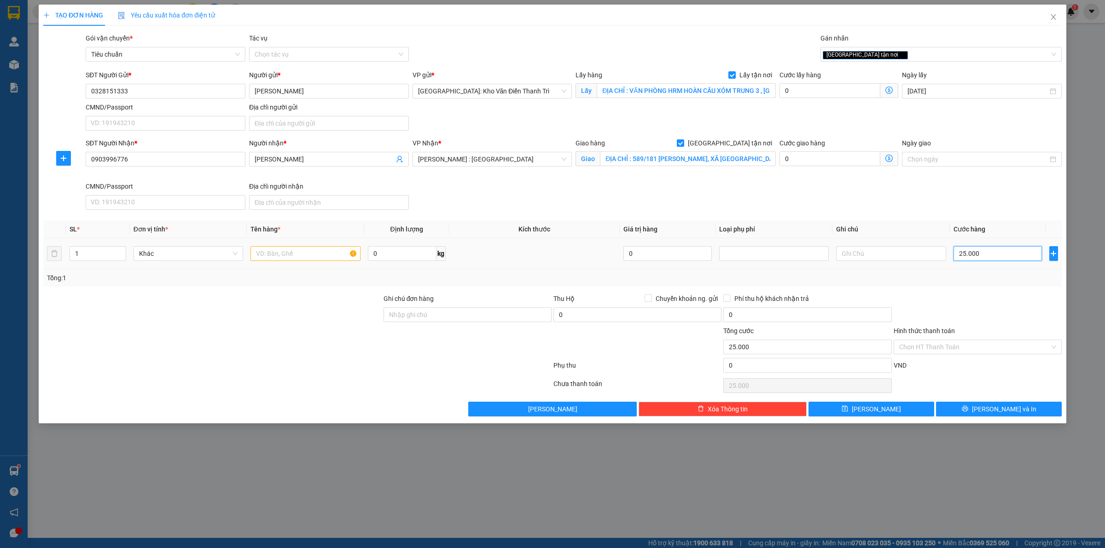
type input "250.000"
click at [313, 259] on input "text" at bounding box center [305, 253] width 110 height 15
paste input "BỘ PHÁT WF 68*47*42 30KG"
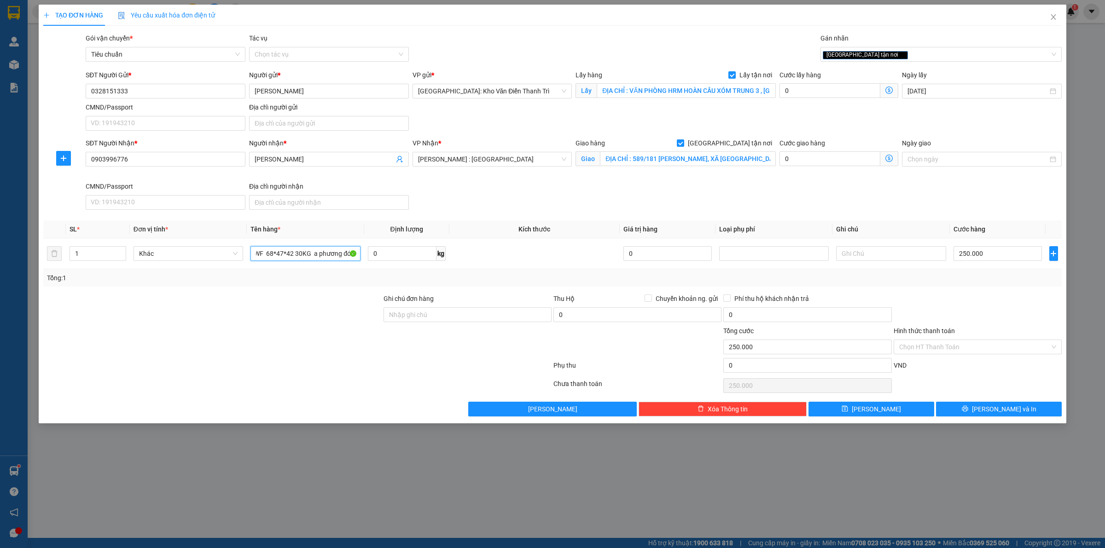
type input "BỘ PHÁT WF 68*47*42 30KG a phương đón"
click at [331, 314] on div at bounding box center [212, 310] width 340 height 32
click at [502, 251] on td at bounding box center [534, 253] width 170 height 31
click at [868, 406] on button "[PERSON_NAME]" at bounding box center [871, 409] width 126 height 15
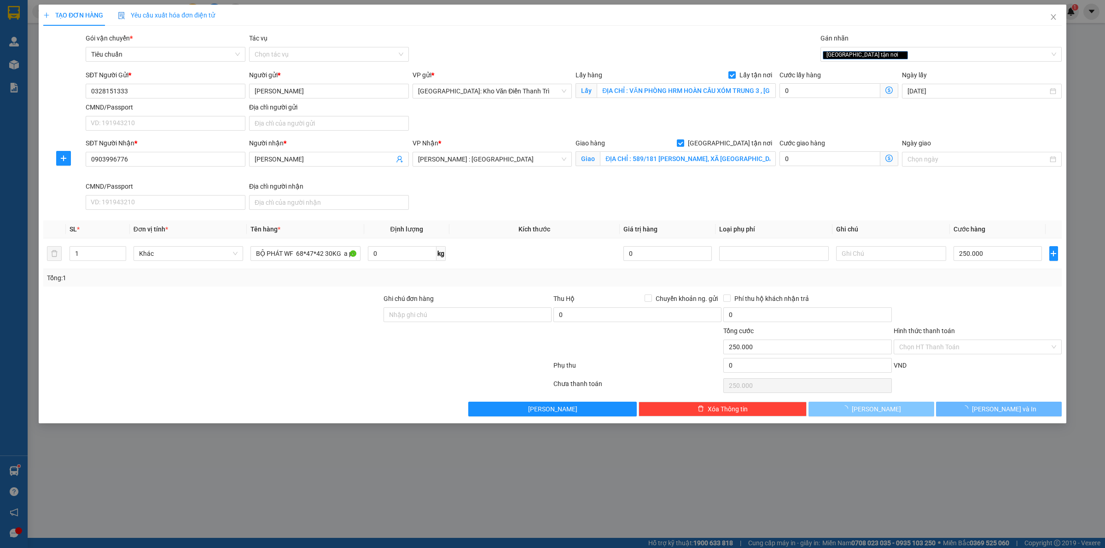
checkbox input "false"
type input "0"
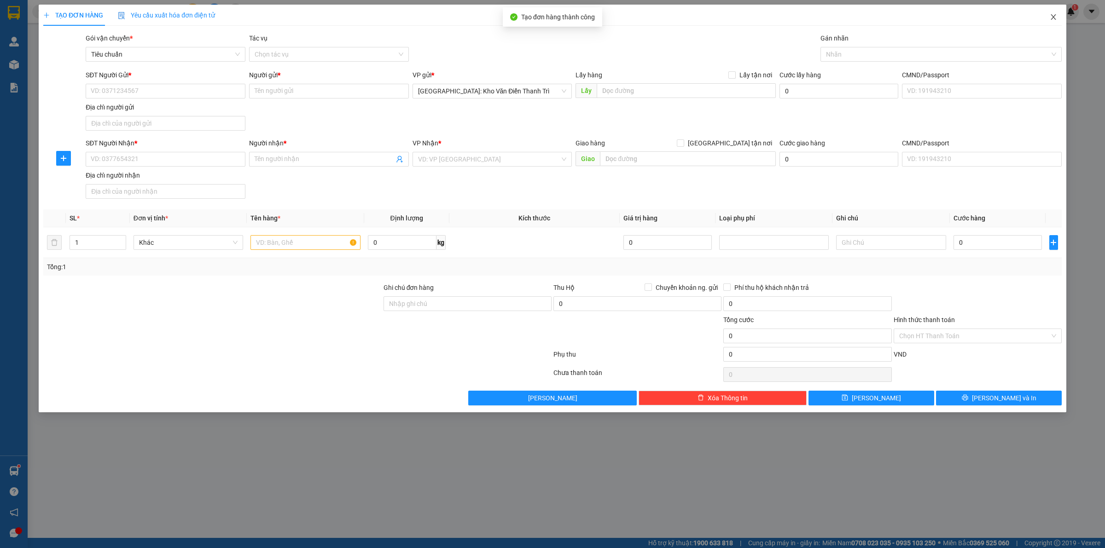
click at [1054, 17] on icon "close" at bounding box center [1053, 16] width 7 height 7
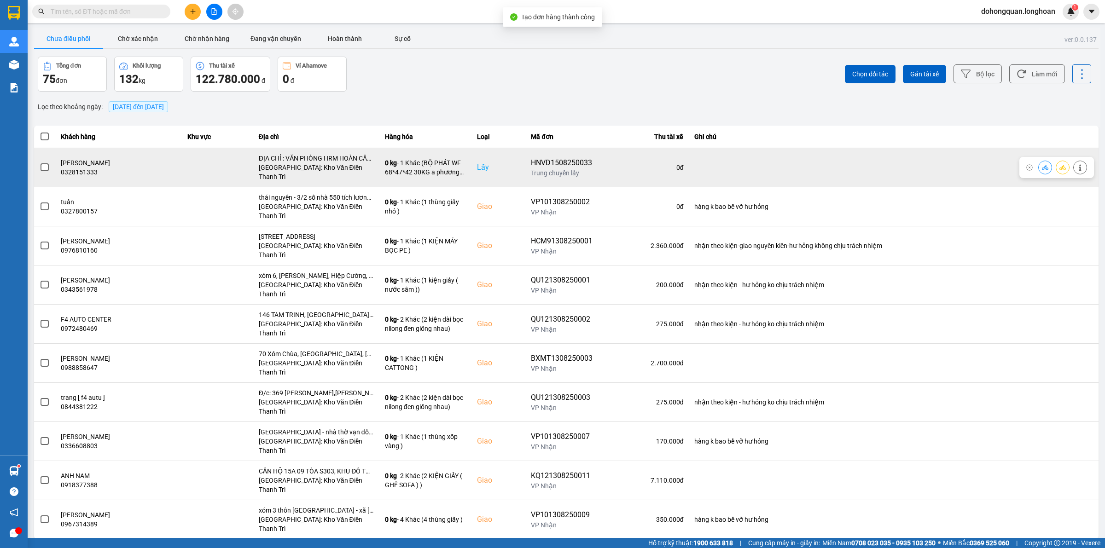
click at [1062, 165] on icon at bounding box center [1062, 167] width 6 height 5
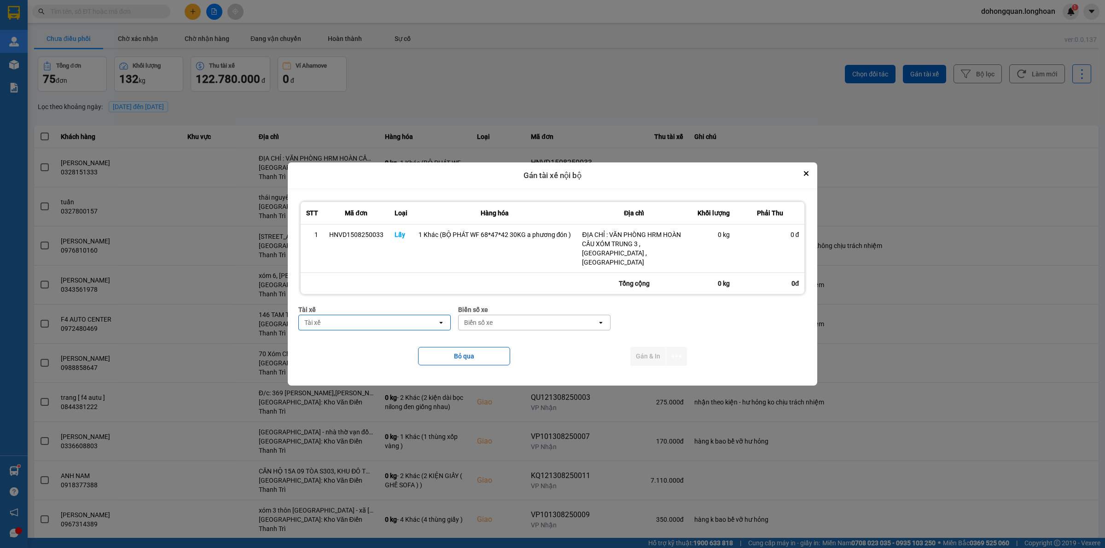
click at [328, 315] on div "Tài xế" at bounding box center [368, 322] width 139 height 15
type input "phư"
click at [366, 342] on span "0387888247 - [PERSON_NAME] 0337.522.911" at bounding box center [375, 337] width 138 height 9
click at [530, 305] on div "Biển số xe" at bounding box center [546, 310] width 152 height 10
click at [520, 315] on div "Biển số xe" at bounding box center [539, 322] width 139 height 15
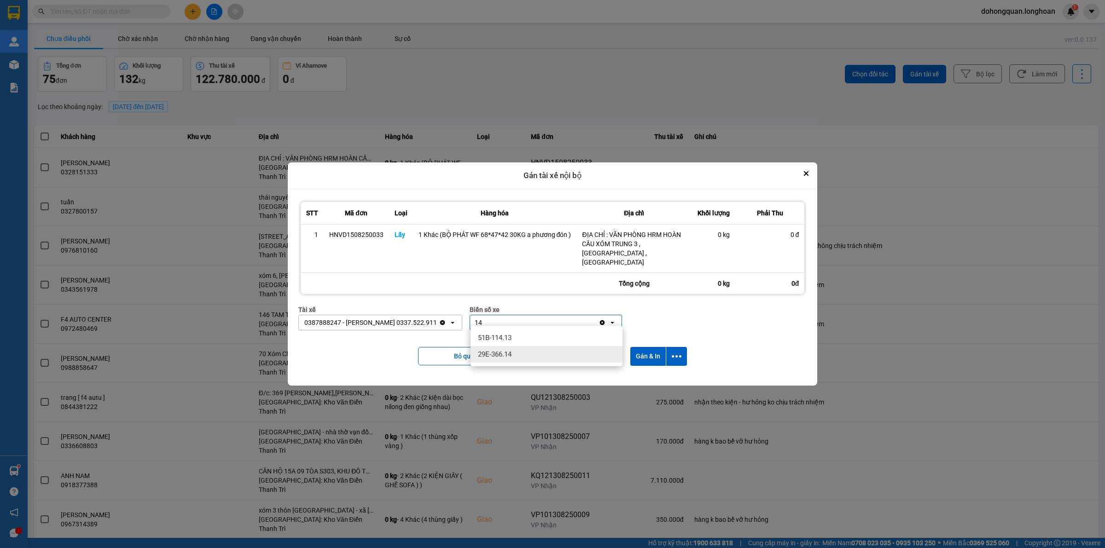
type input "14"
click at [522, 360] on div "29E-366.14" at bounding box center [546, 354] width 152 height 17
click at [679, 355] on icon "dialog" at bounding box center [677, 356] width 10 height 2
click at [637, 380] on span "Chỉ gán tài" at bounding box center [639, 376] width 30 height 9
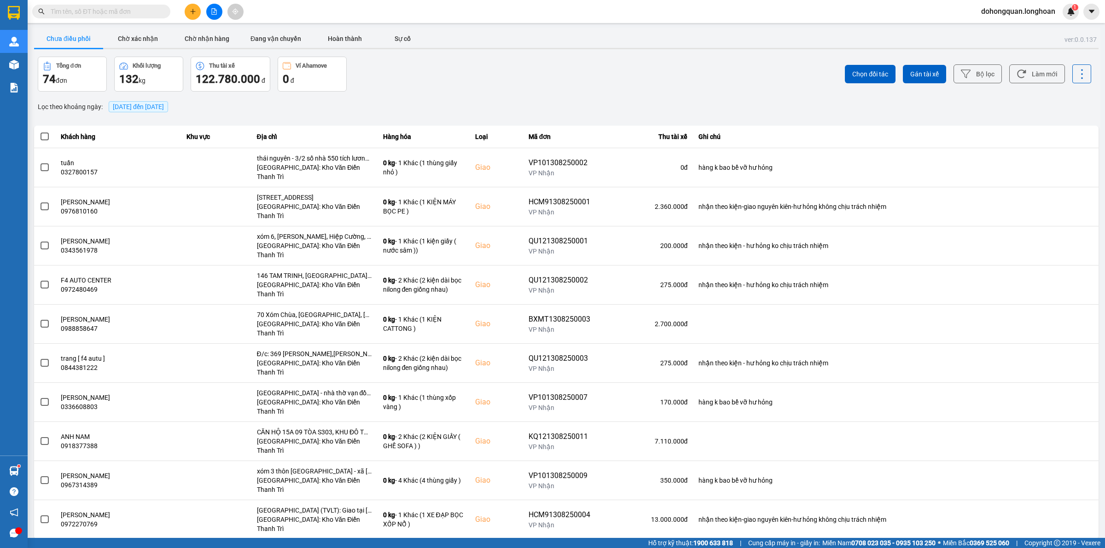
drag, startPoint x: 465, startPoint y: 81, endPoint x: 182, endPoint y: 103, distance: 283.9
click at [464, 81] on div "Tổng đơn 74 đơn Khối lượng 132 kg Thu tài xế 122.780.000 đ Ví Ahamove 0 đ" at bounding box center [301, 74] width 527 height 35
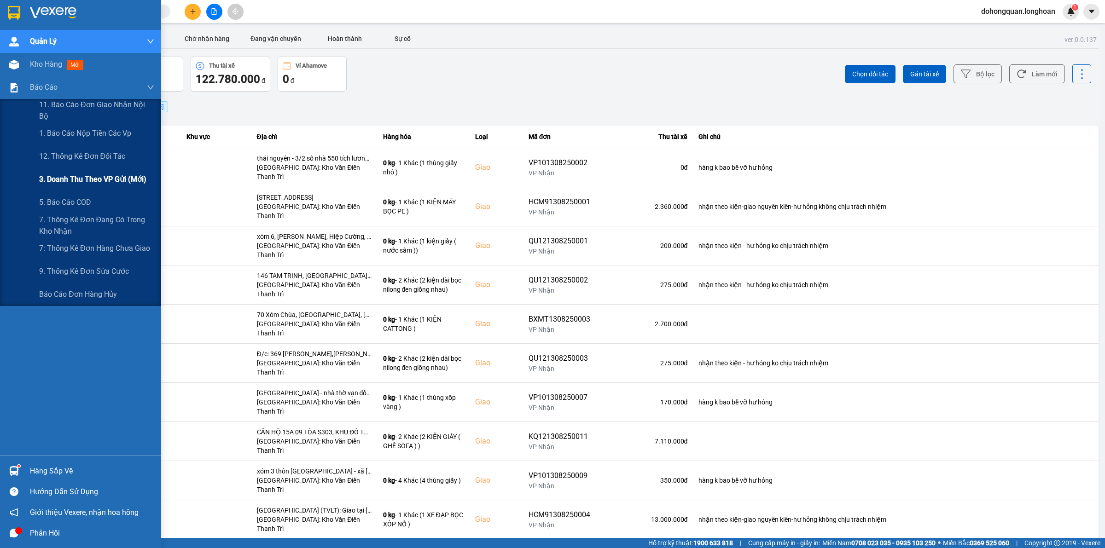
click at [58, 174] on span "3. Doanh Thu theo VP Gửi (mới)" at bounding box center [92, 180] width 107 height 12
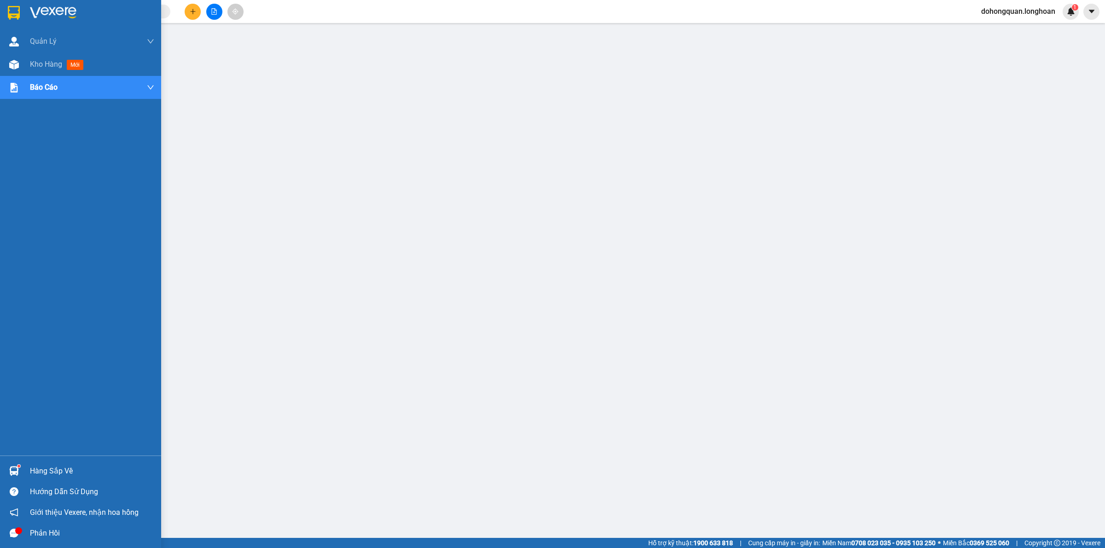
click at [25, 14] on div at bounding box center [80, 15] width 161 height 30
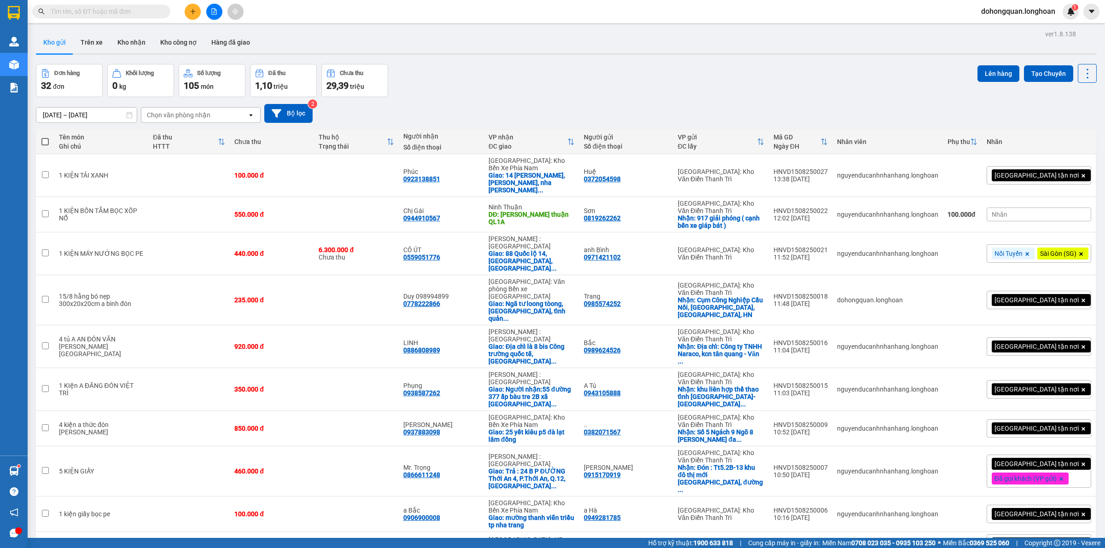
click at [717, 98] on div "[DATE] – [DATE] Press the down arrow key to interact with the calendar and sele…" at bounding box center [566, 113] width 1061 height 33
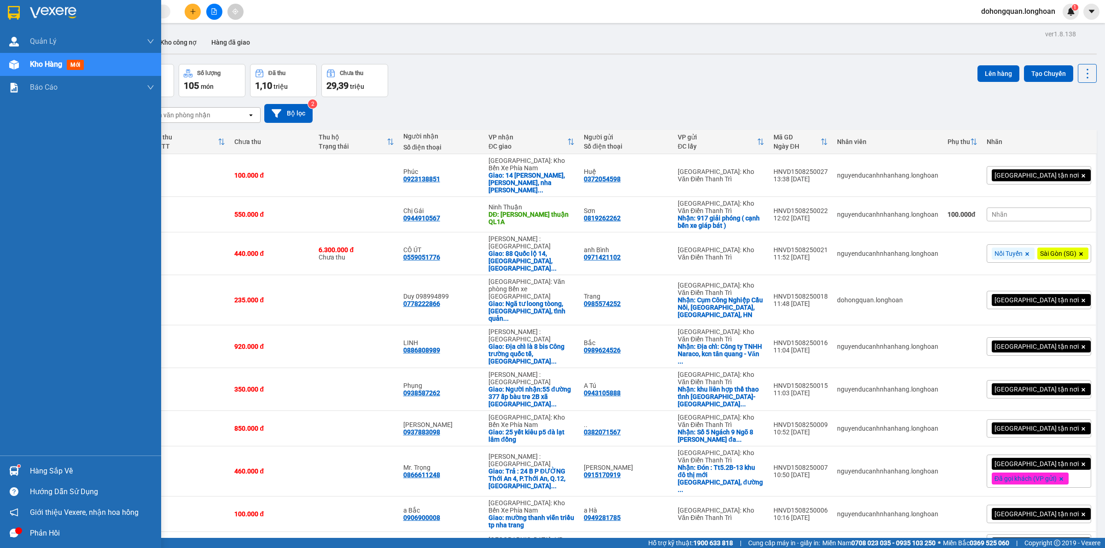
click at [8, 13] on img at bounding box center [14, 13] width 12 height 14
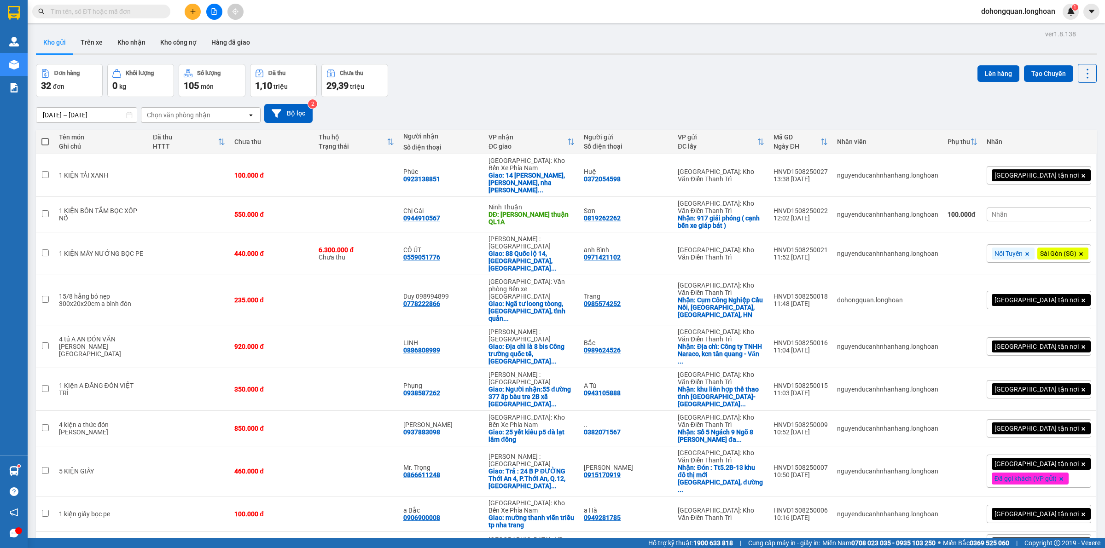
click at [657, 78] on div "Đơn hàng 32 đơn Khối lượng 0 kg Số lượng 105 món Đã thu 1,10 triệu Chưa thu 29,…" at bounding box center [566, 80] width 1061 height 33
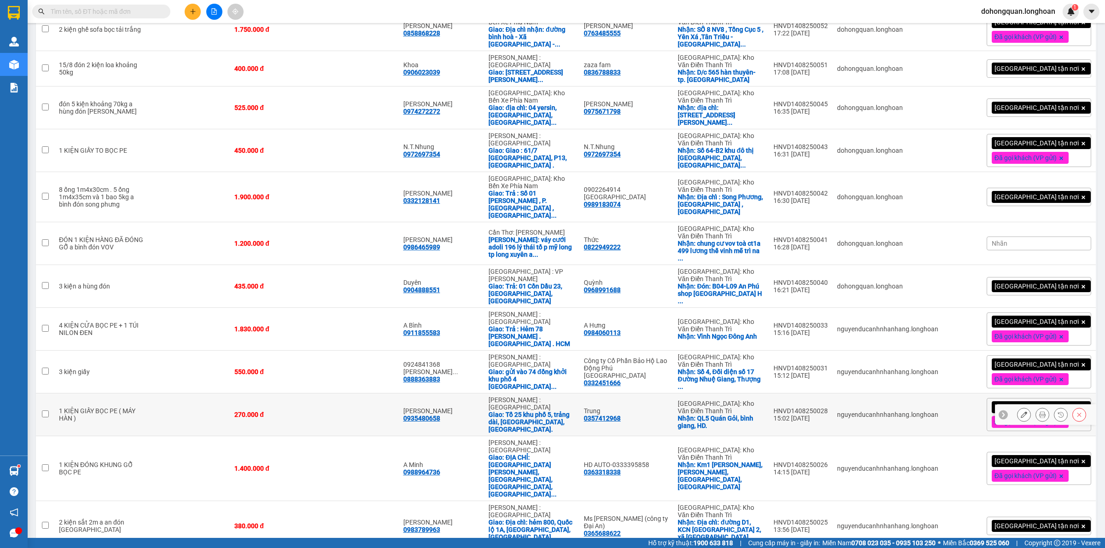
scroll to position [840, 0]
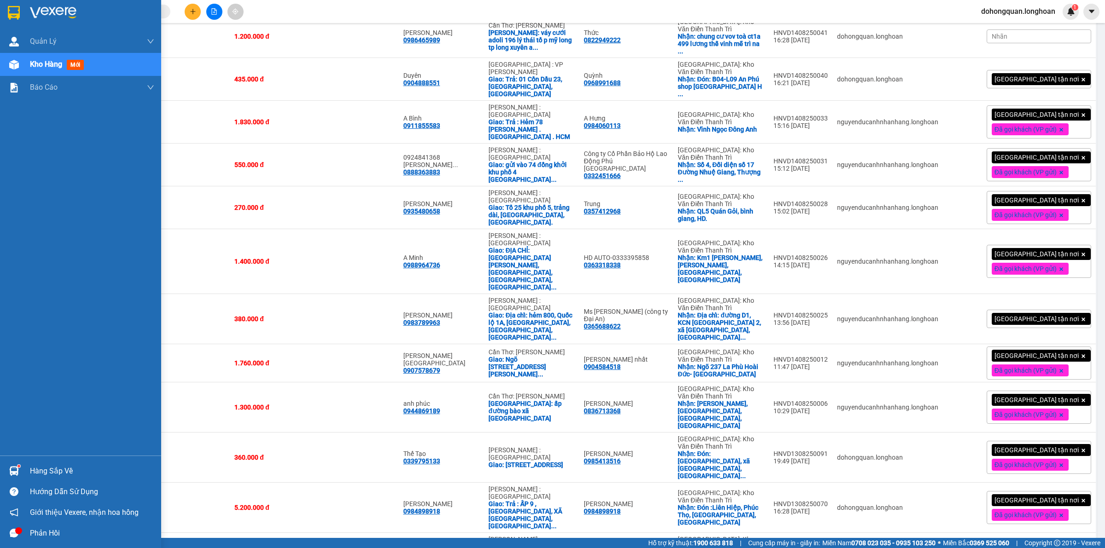
click at [3, 12] on div at bounding box center [80, 15] width 161 height 30
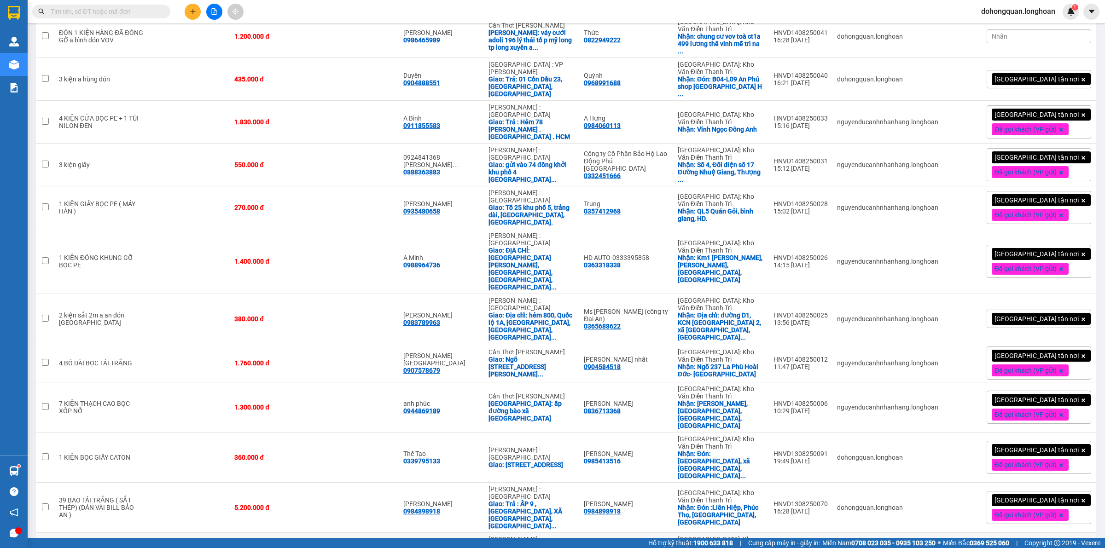
scroll to position [783, 0]
